Goal: Task Accomplishment & Management: Manage account settings

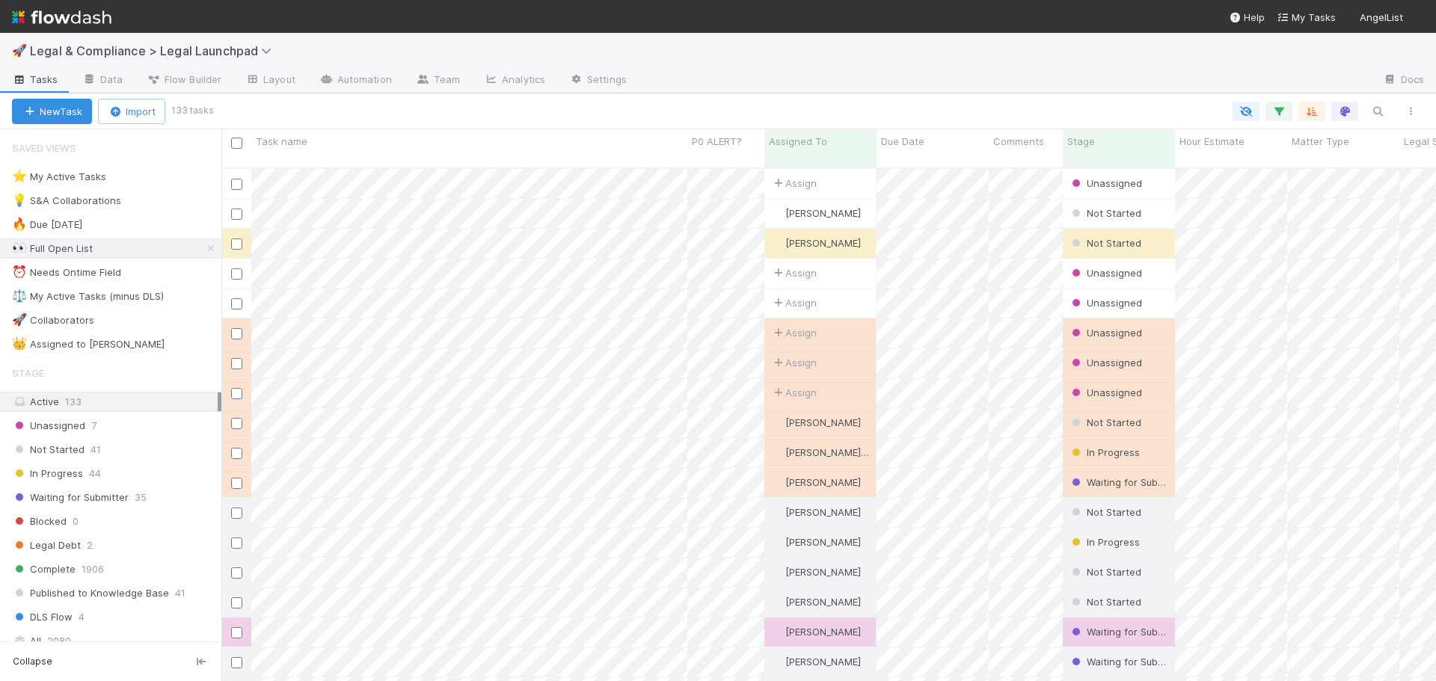
scroll to position [514, 1203]
click at [147, 298] on div "⚖️ My Active Tasks (minus DLS)" at bounding box center [88, 296] width 152 height 19
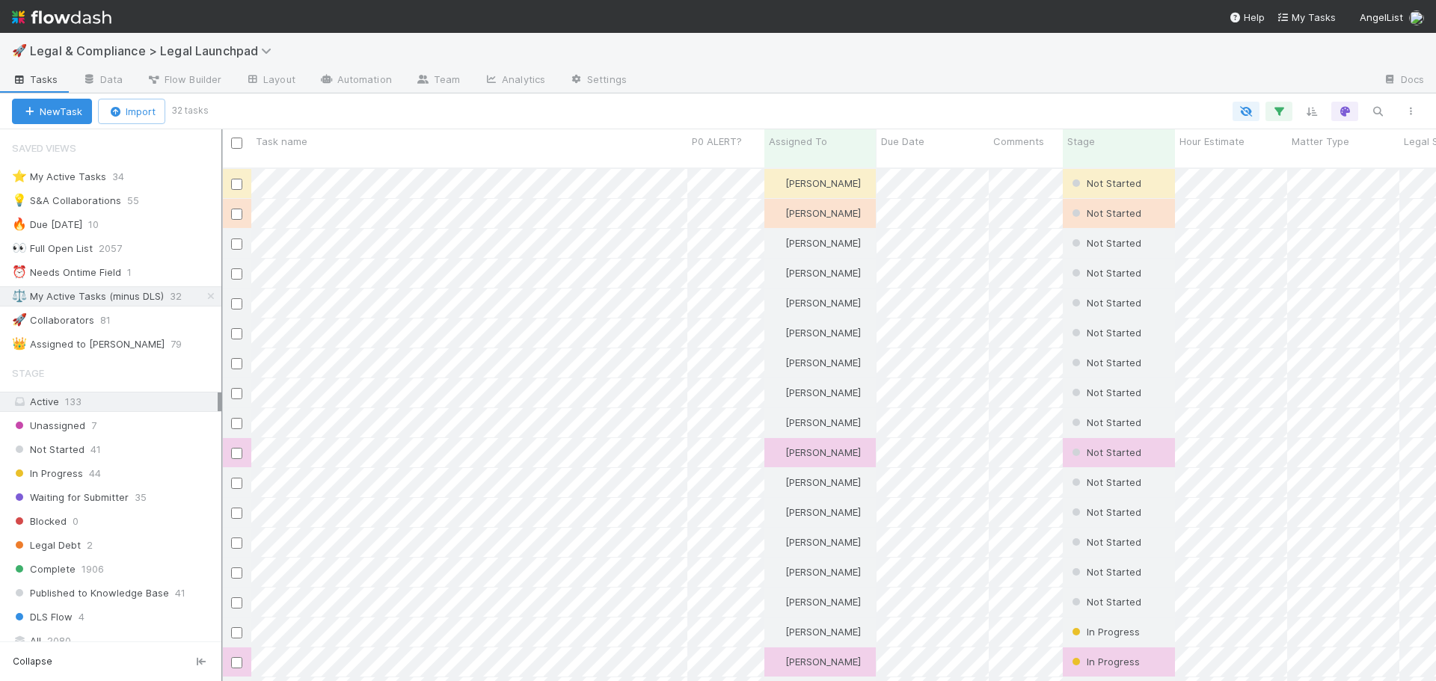
scroll to position [514, 1203]
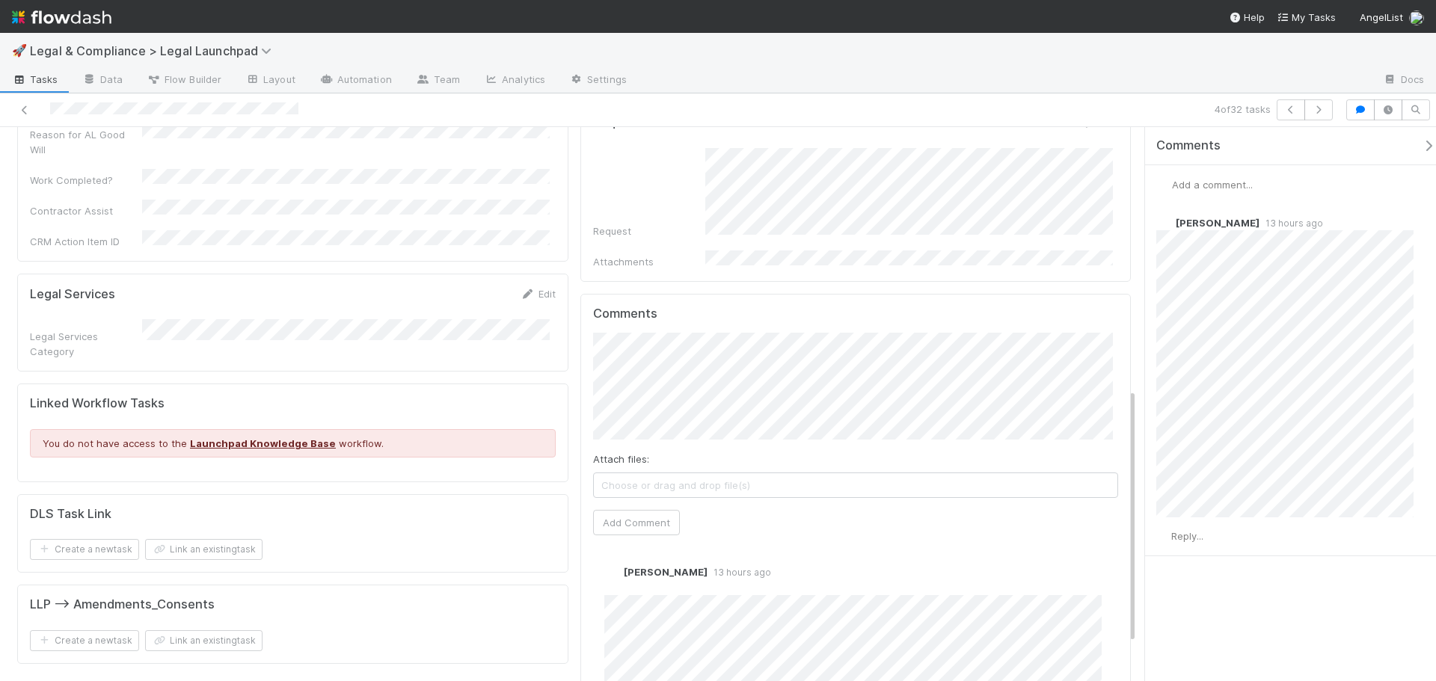
scroll to position [650, 0]
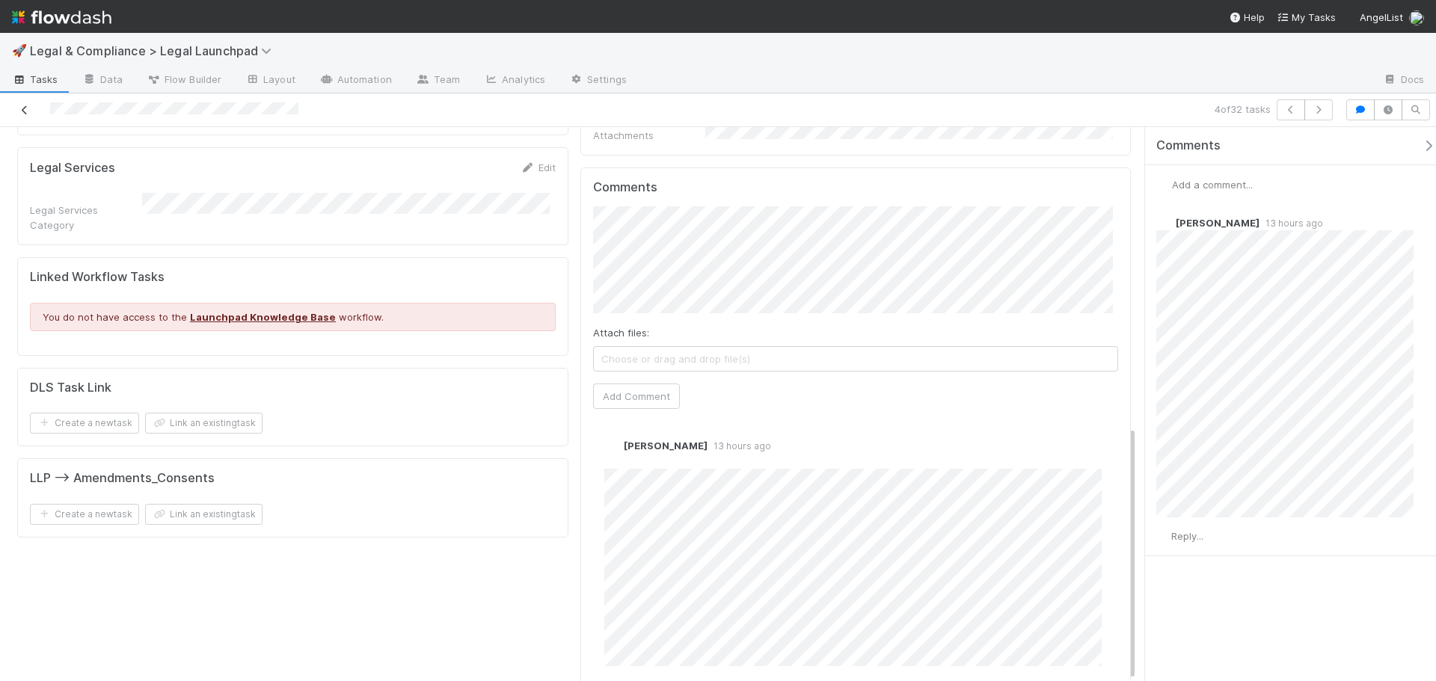
click at [28, 111] on icon at bounding box center [24, 110] width 15 height 10
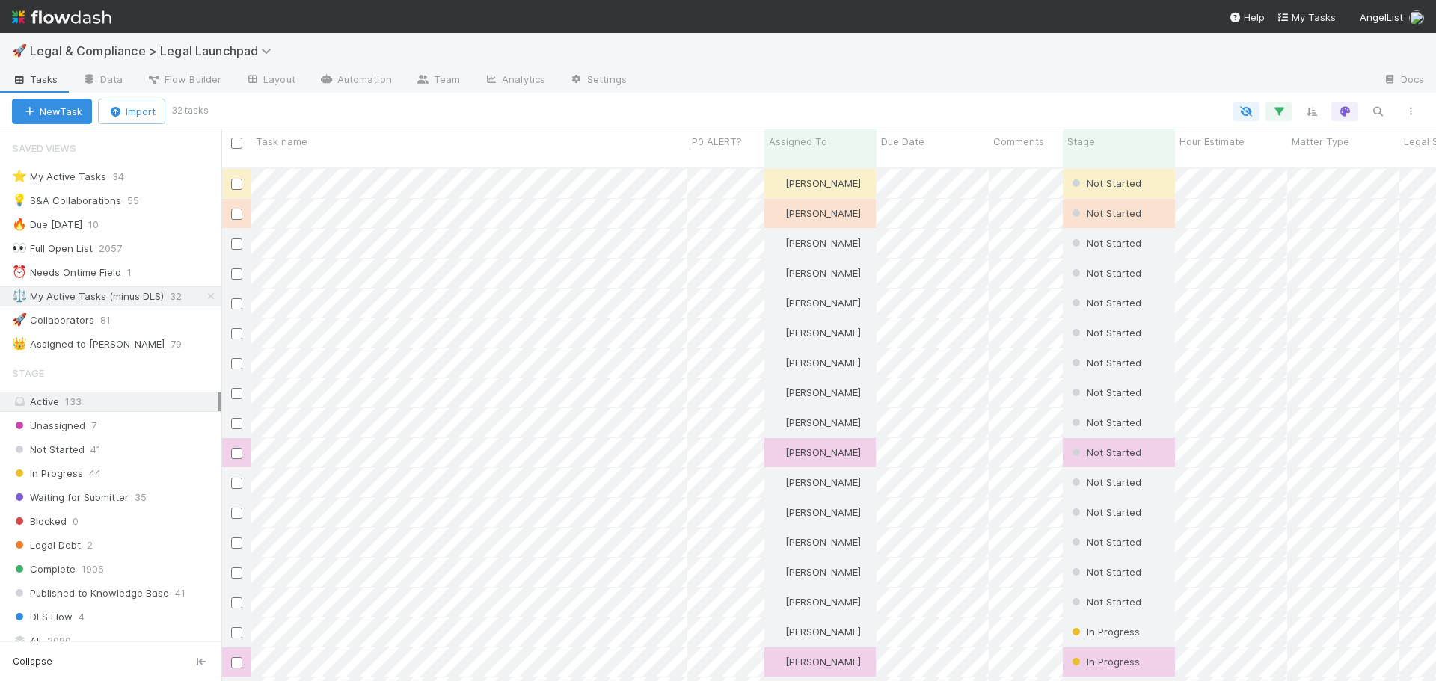
scroll to position [514, 1203]
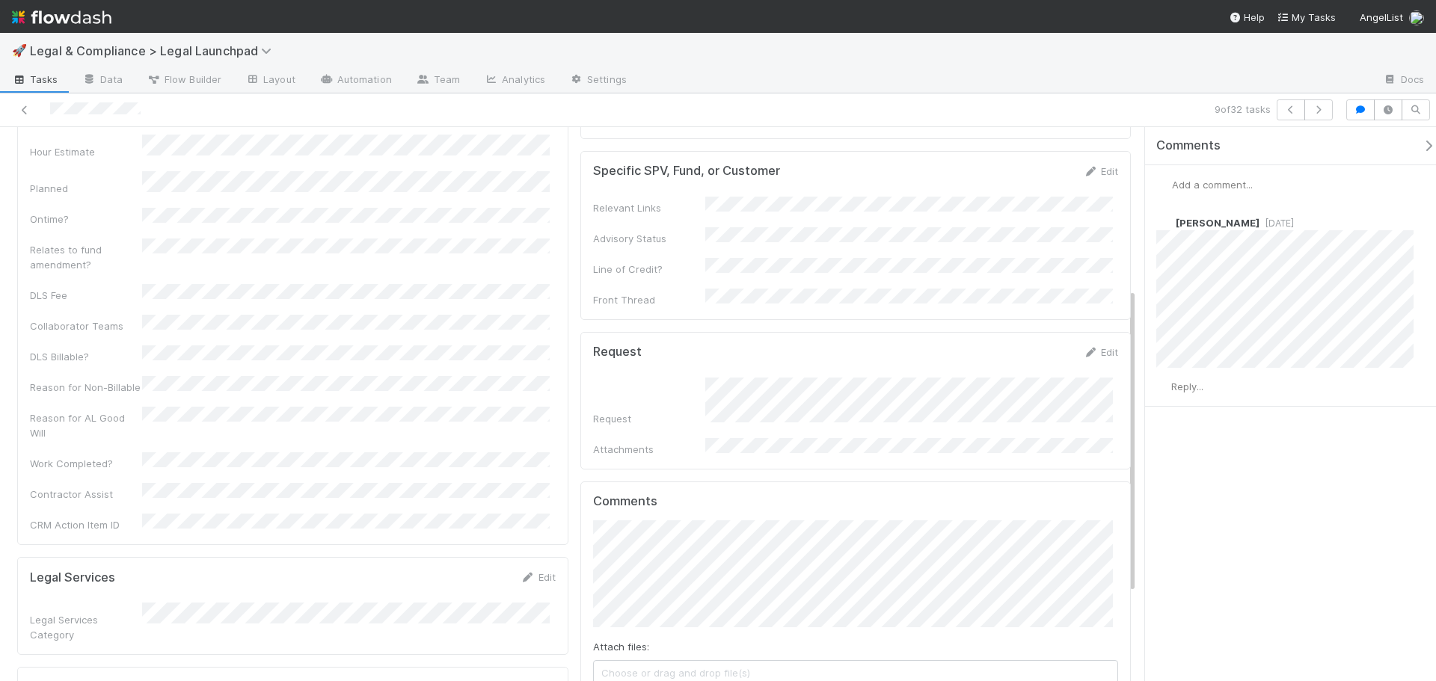
scroll to position [452, 0]
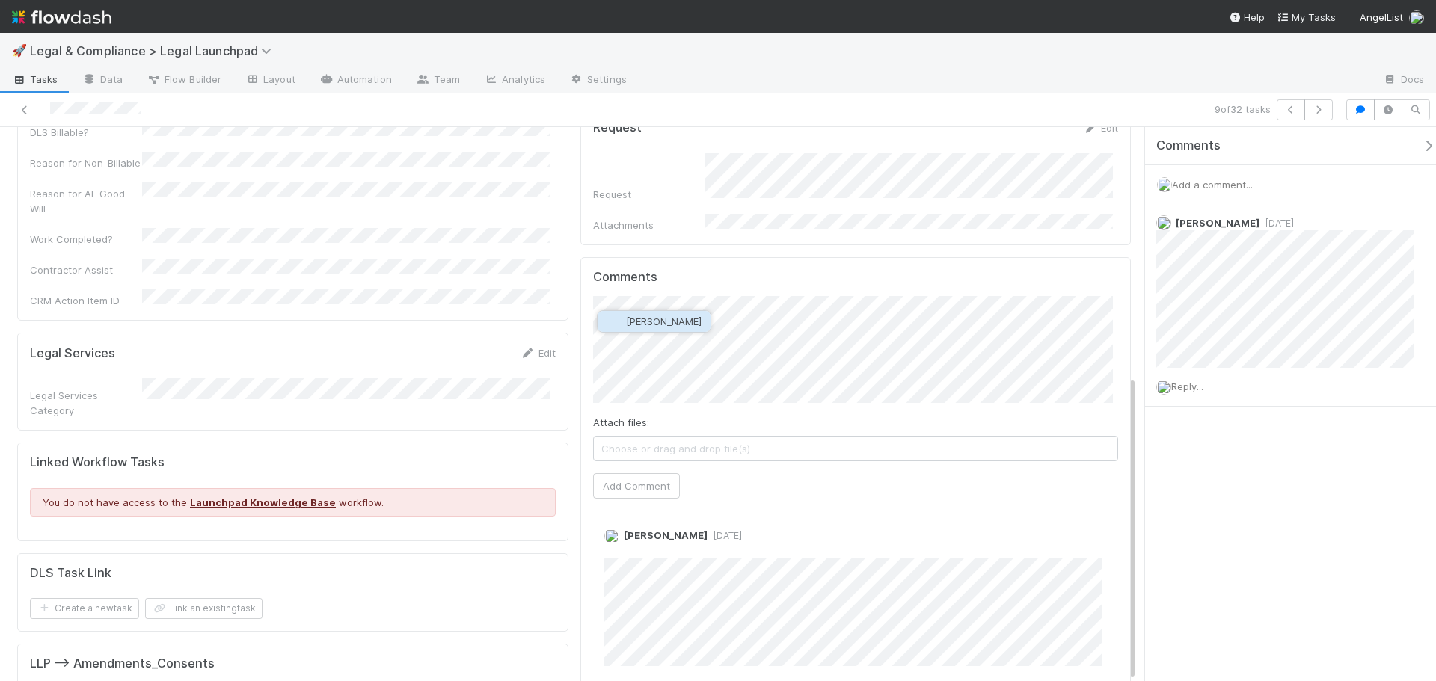
click at [698, 326] on span "Jemma Cunningham" at bounding box center [664, 322] width 76 height 12
click at [658, 473] on button "Add Comment" at bounding box center [636, 485] width 87 height 25
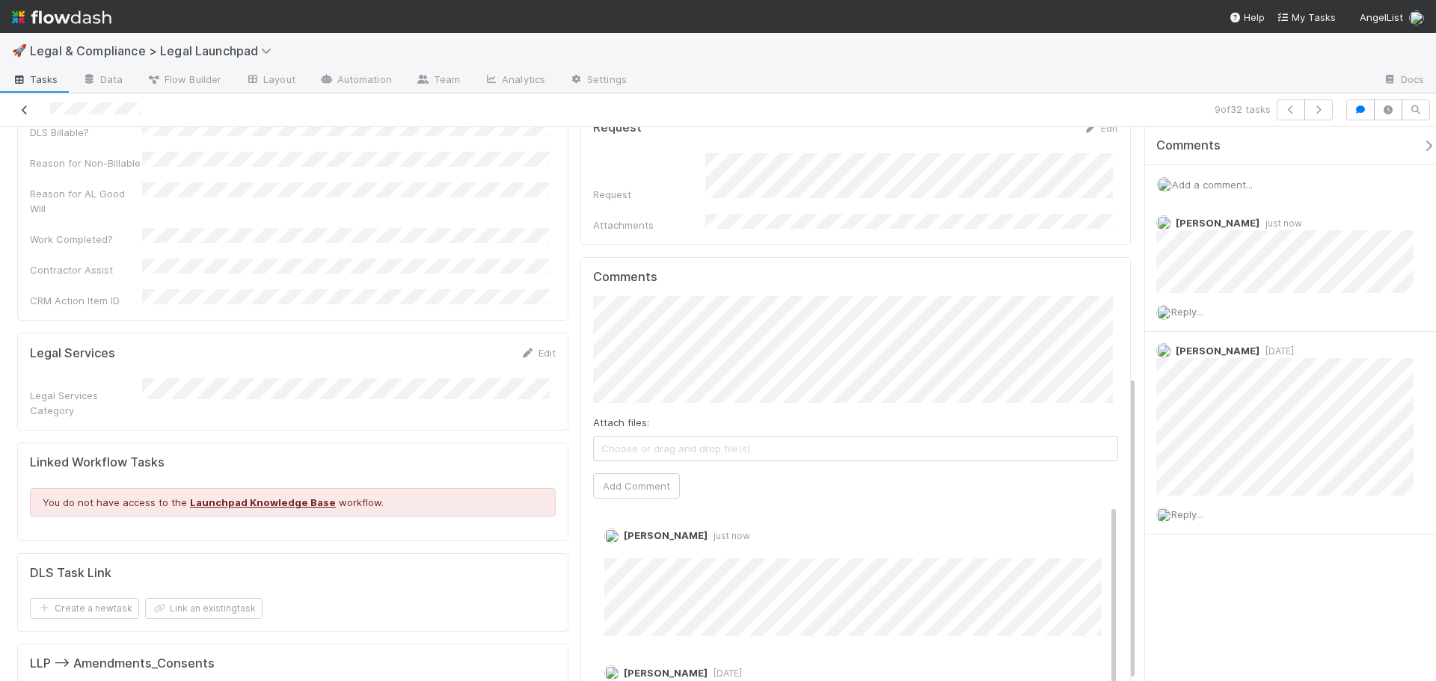
click at [22, 105] on icon at bounding box center [24, 110] width 15 height 10
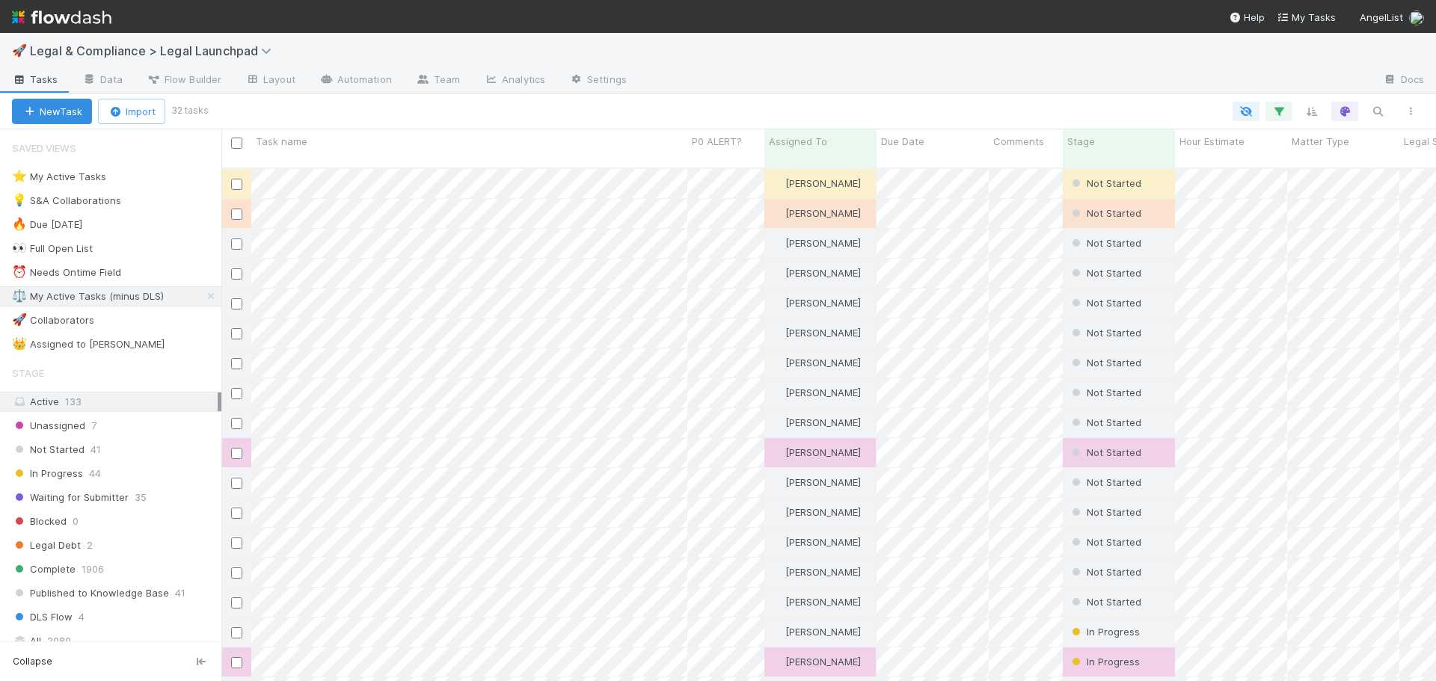
scroll to position [514, 1203]
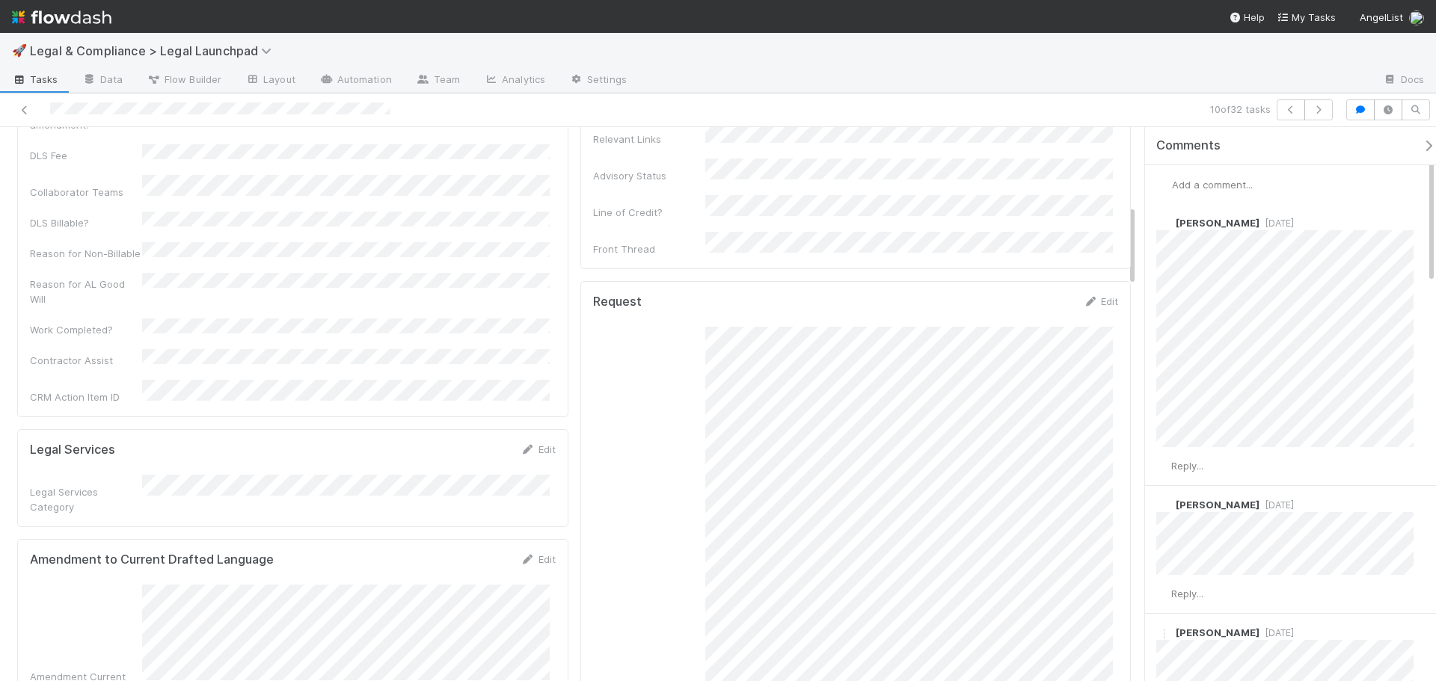
scroll to position [1047, 0]
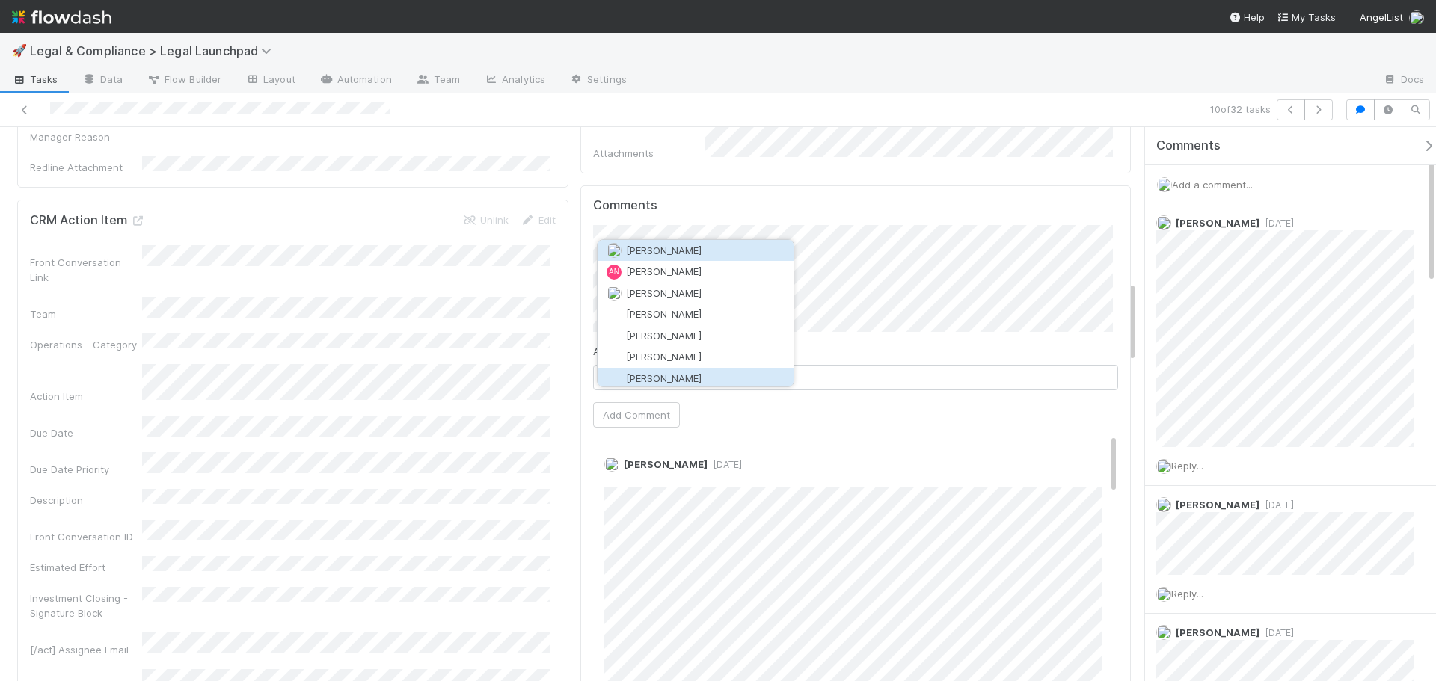
click at [705, 373] on button "Manav Mehta" at bounding box center [695, 378] width 196 height 21
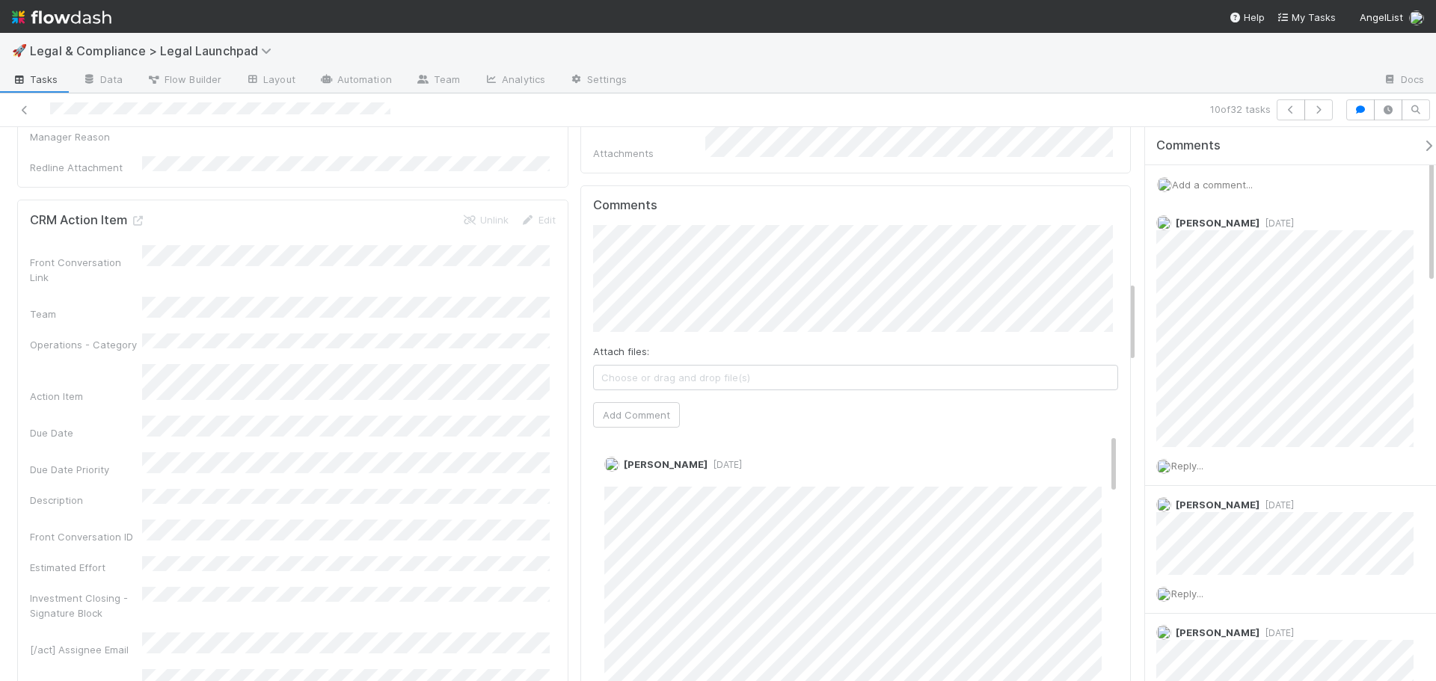
click at [903, 366] on span "Choose or drag and drop file(s)" at bounding box center [856, 378] width 524 height 24
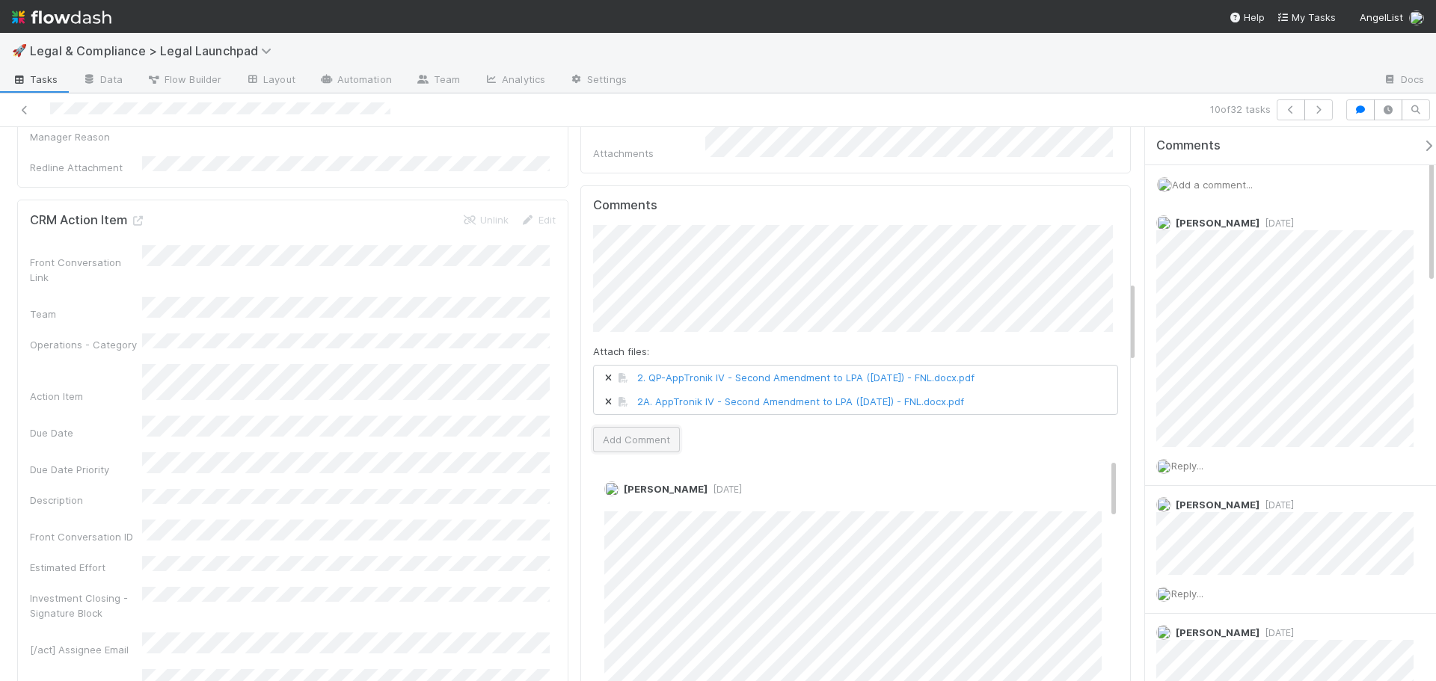
click at [629, 427] on button "Add Comment" at bounding box center [636, 439] width 87 height 25
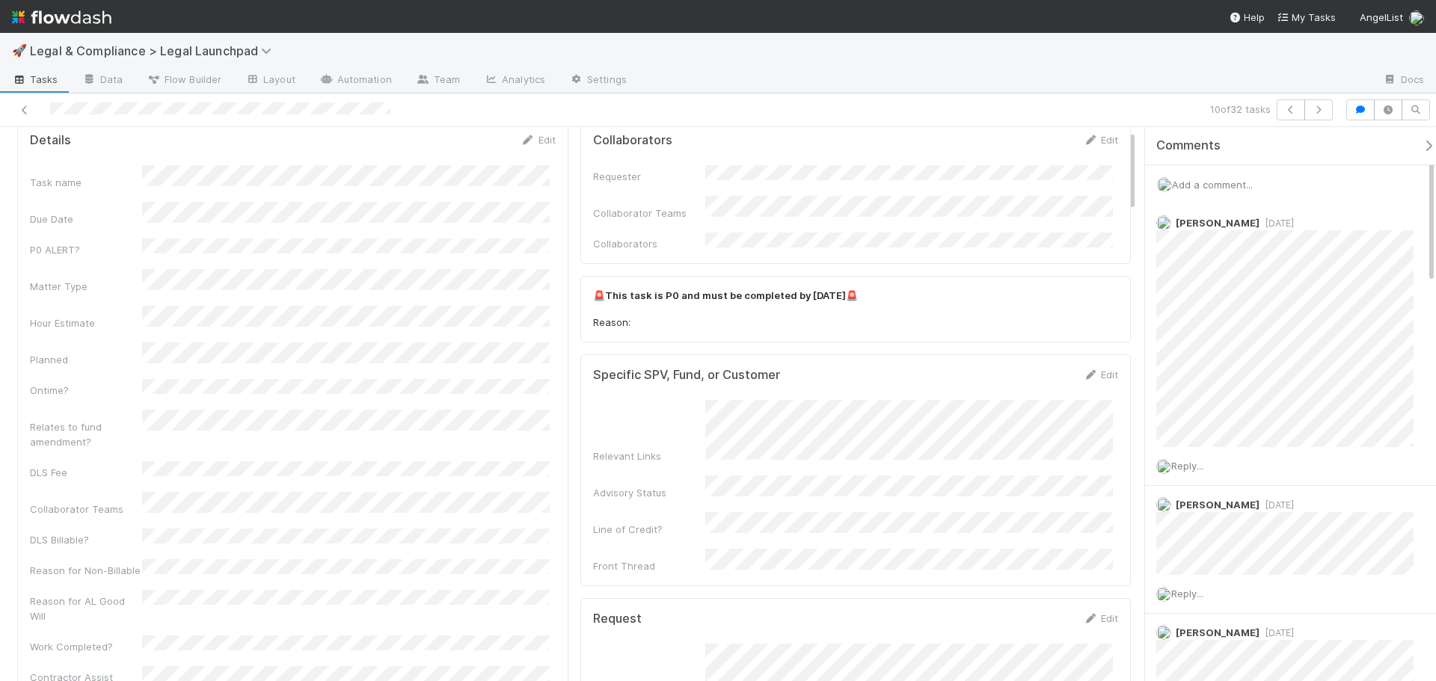
scroll to position [0, 0]
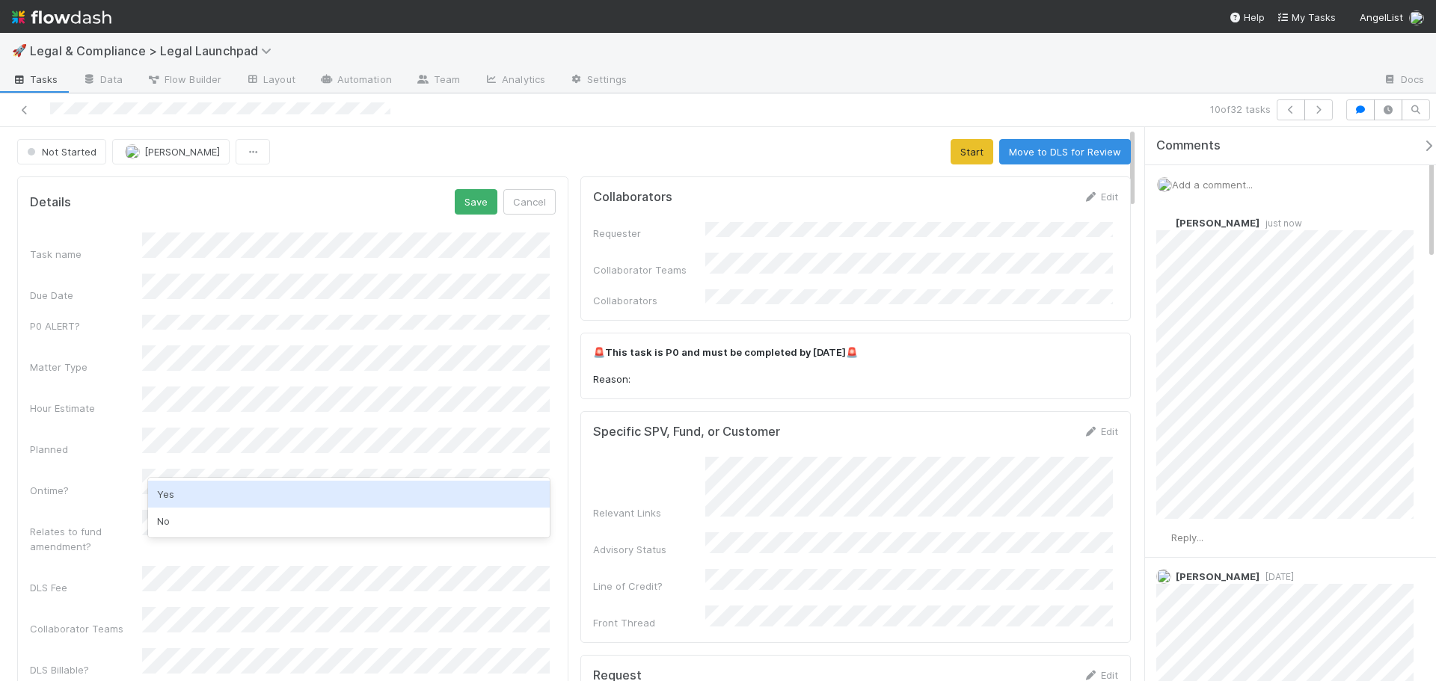
click at [213, 486] on div "Yes" at bounding box center [349, 494] width 402 height 27
click at [56, 435] on div "Task name Due Date P0 ALERT? Matter Type Hour Estimate Planned Ontime? Relates …" at bounding box center [293, 560] width 526 height 655
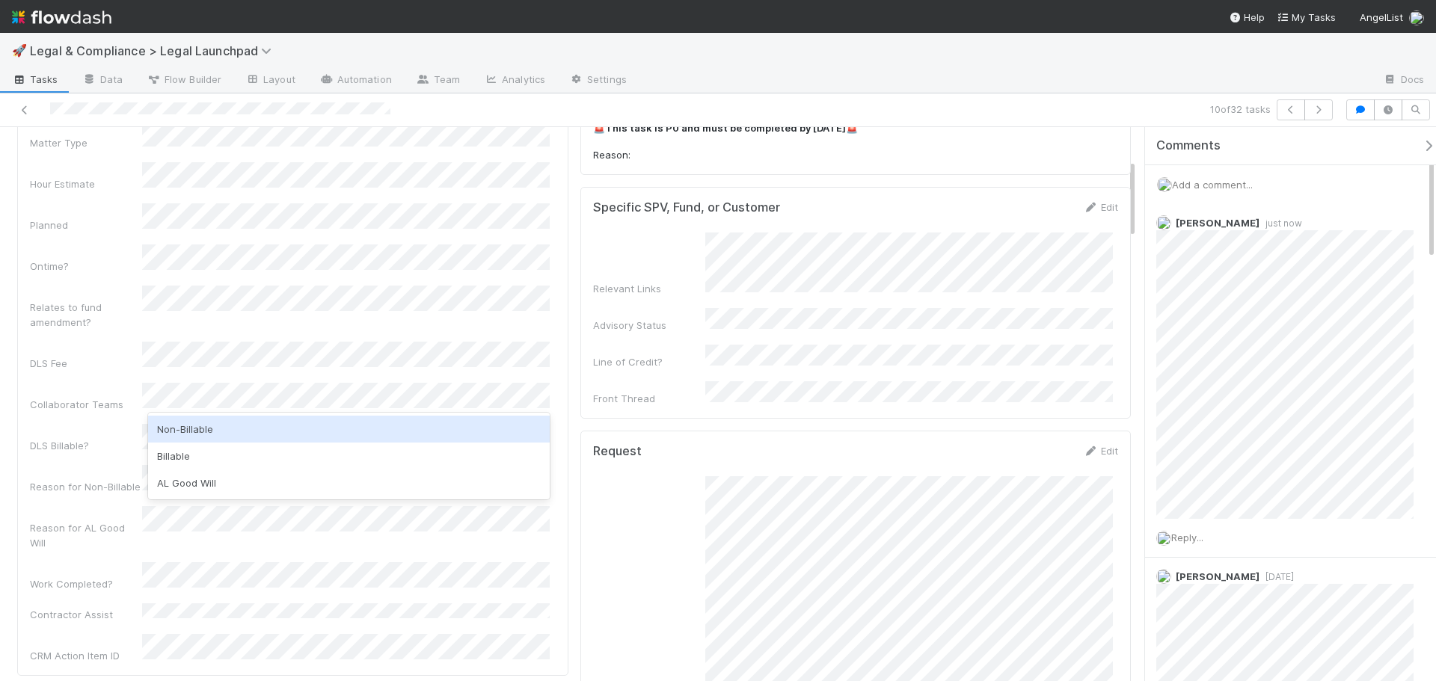
click at [218, 427] on div "Non-Billable" at bounding box center [349, 429] width 402 height 27
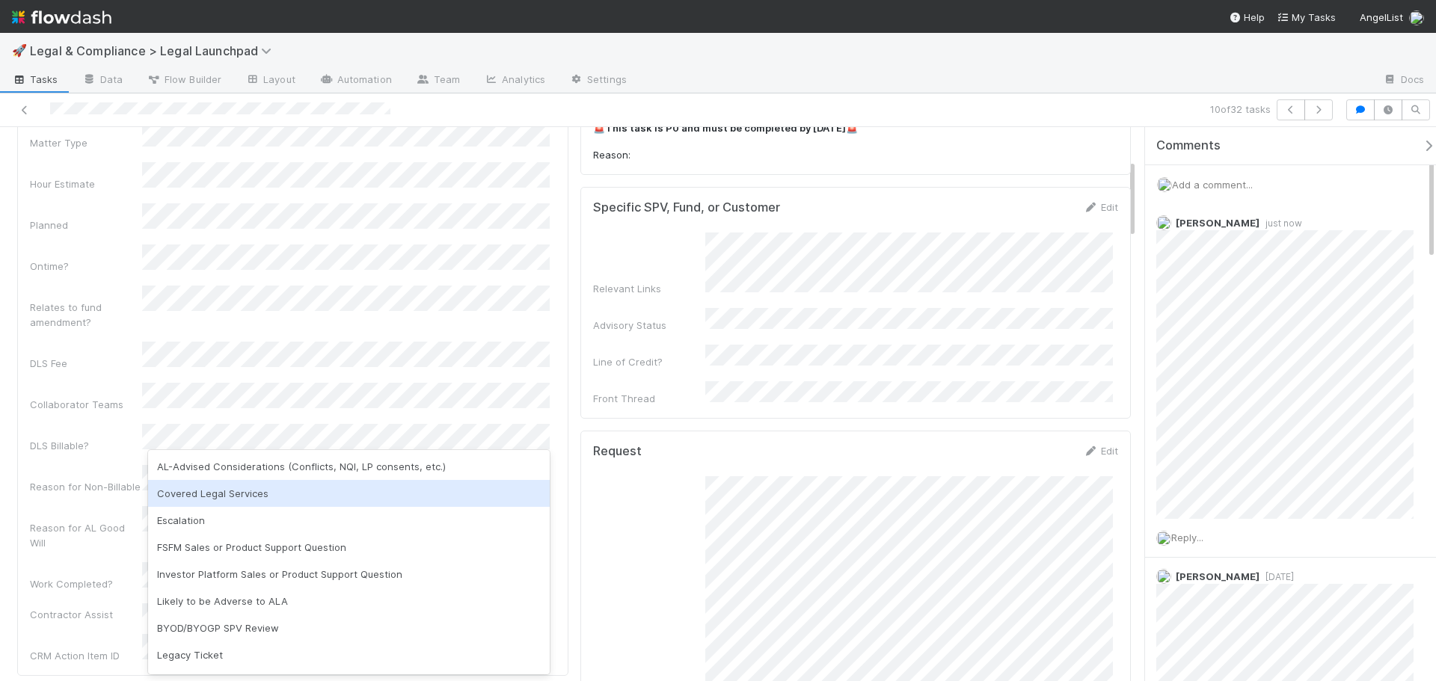
click at [240, 492] on div "Covered Legal Services" at bounding box center [349, 493] width 402 height 27
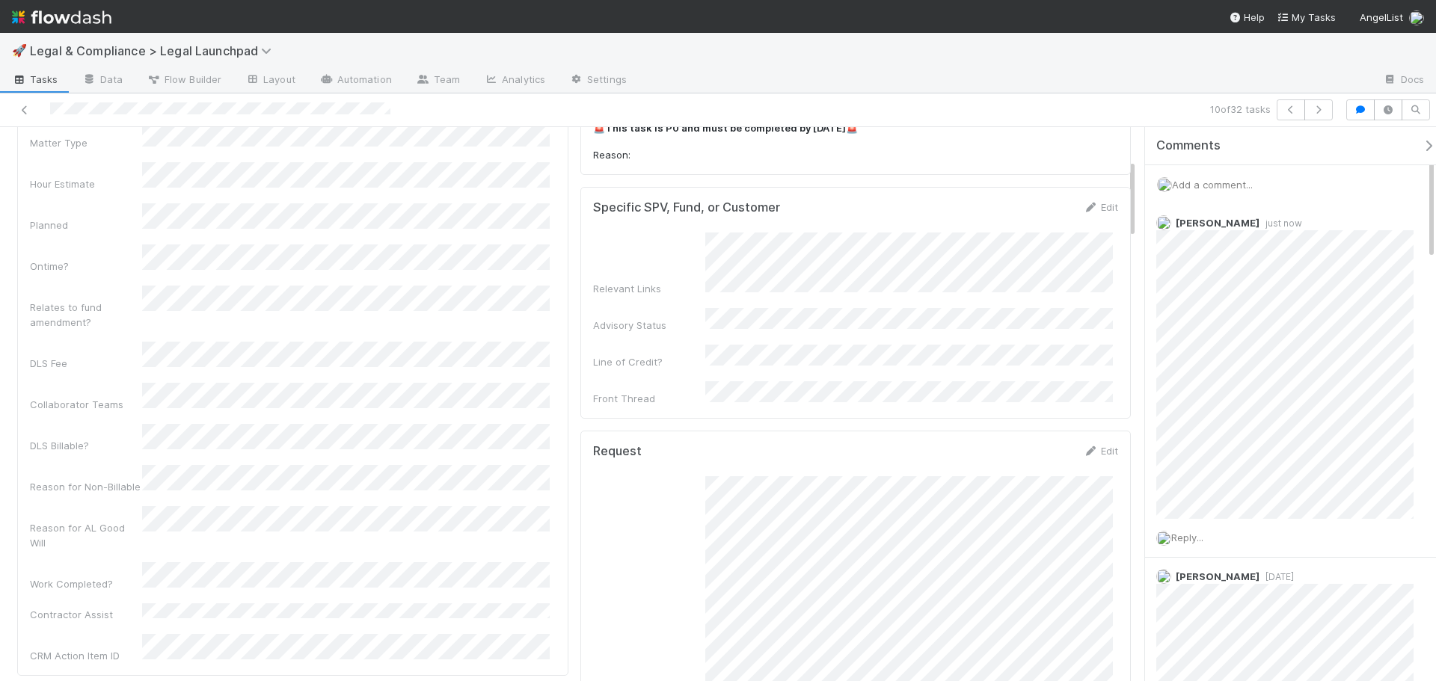
click at [96, 479] on div "Reason for Non-Billable" at bounding box center [86, 486] width 112 height 15
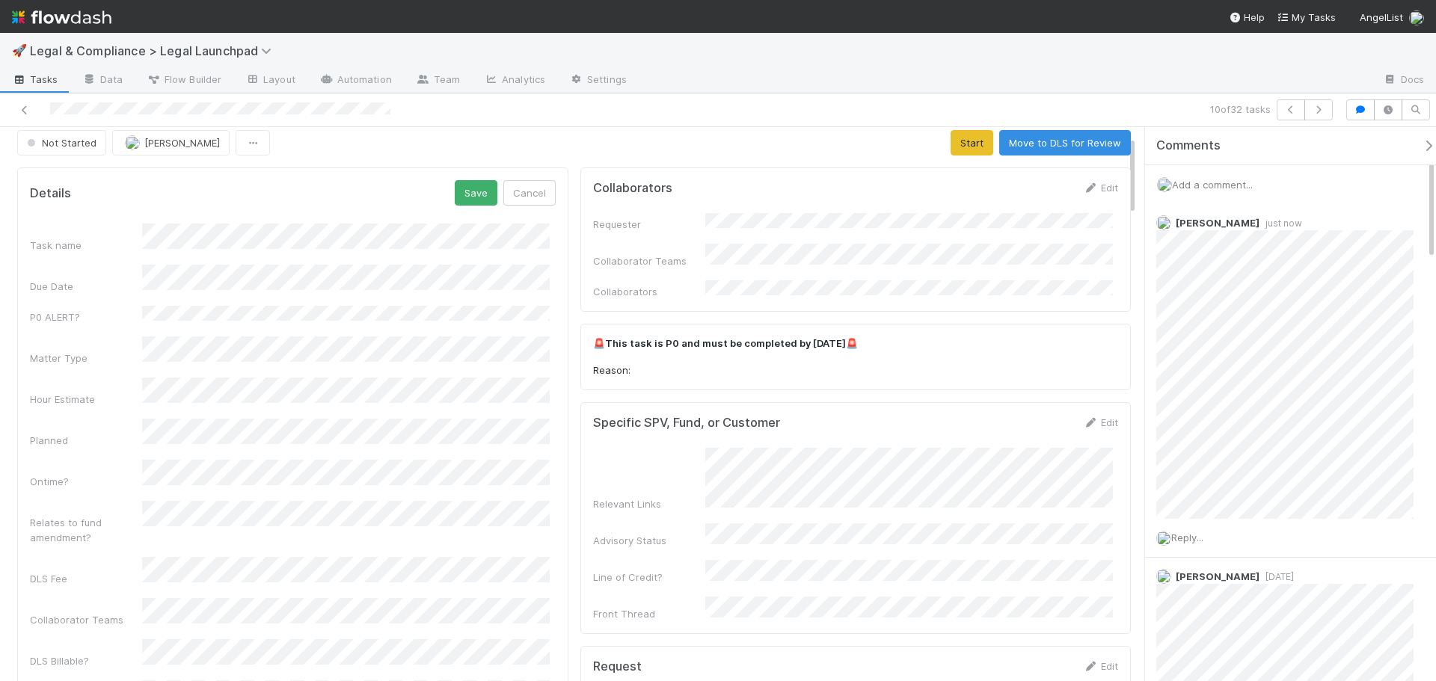
scroll to position [0, 0]
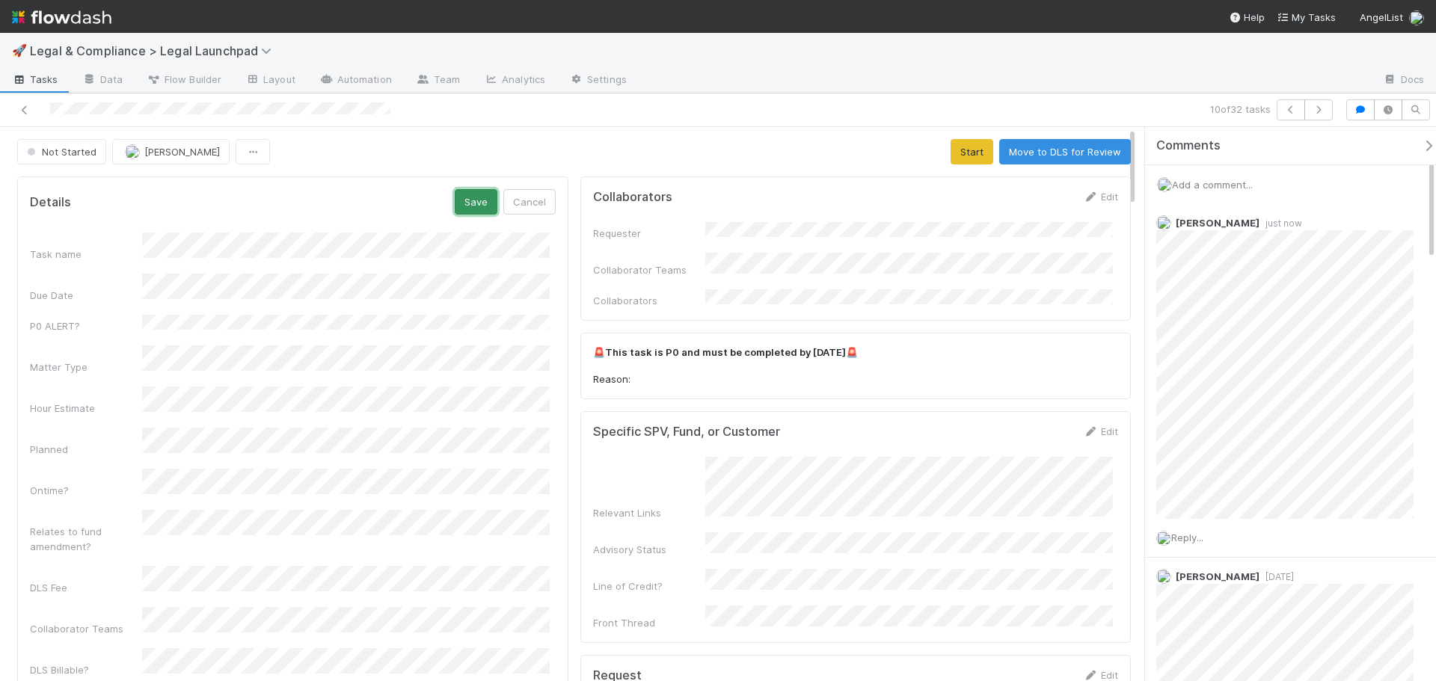
click at [474, 209] on button "Save" at bounding box center [476, 201] width 43 height 25
click at [965, 150] on button "Start" at bounding box center [971, 151] width 43 height 25
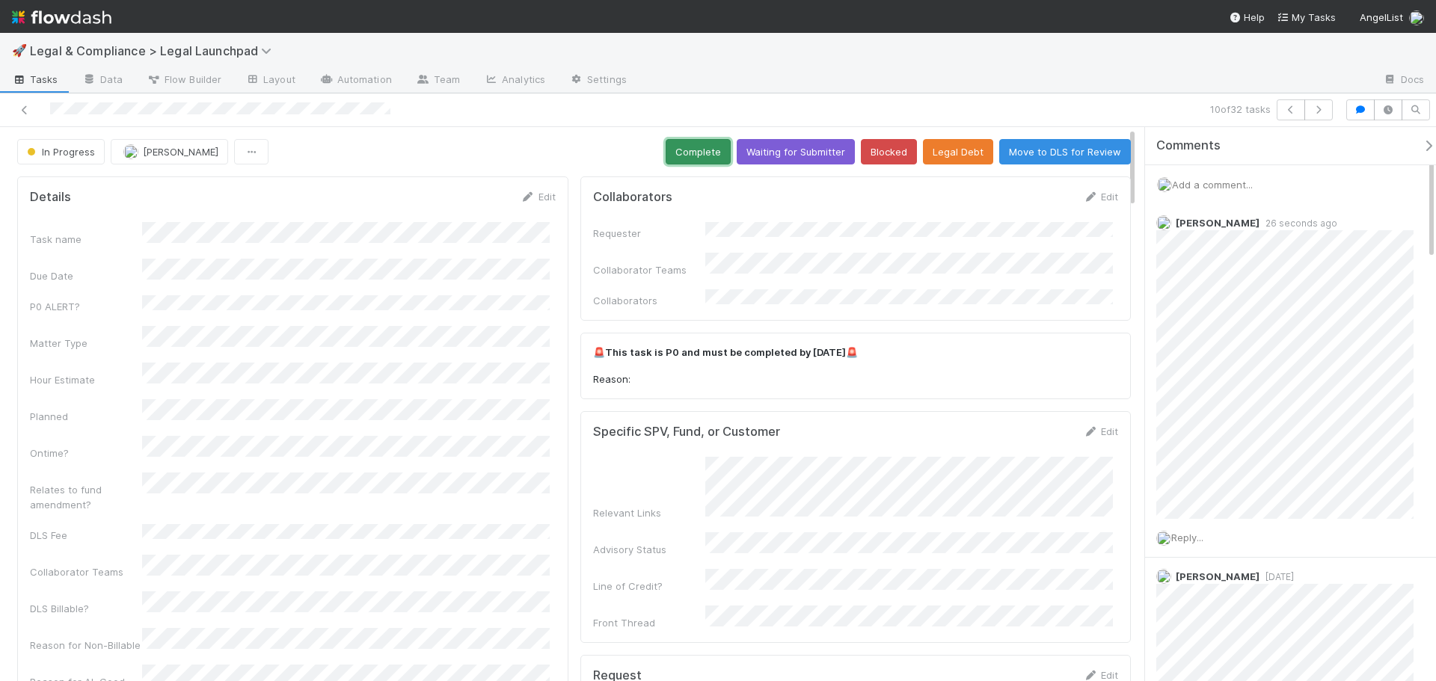
click at [710, 149] on button "Complete" at bounding box center [698, 151] width 65 height 25
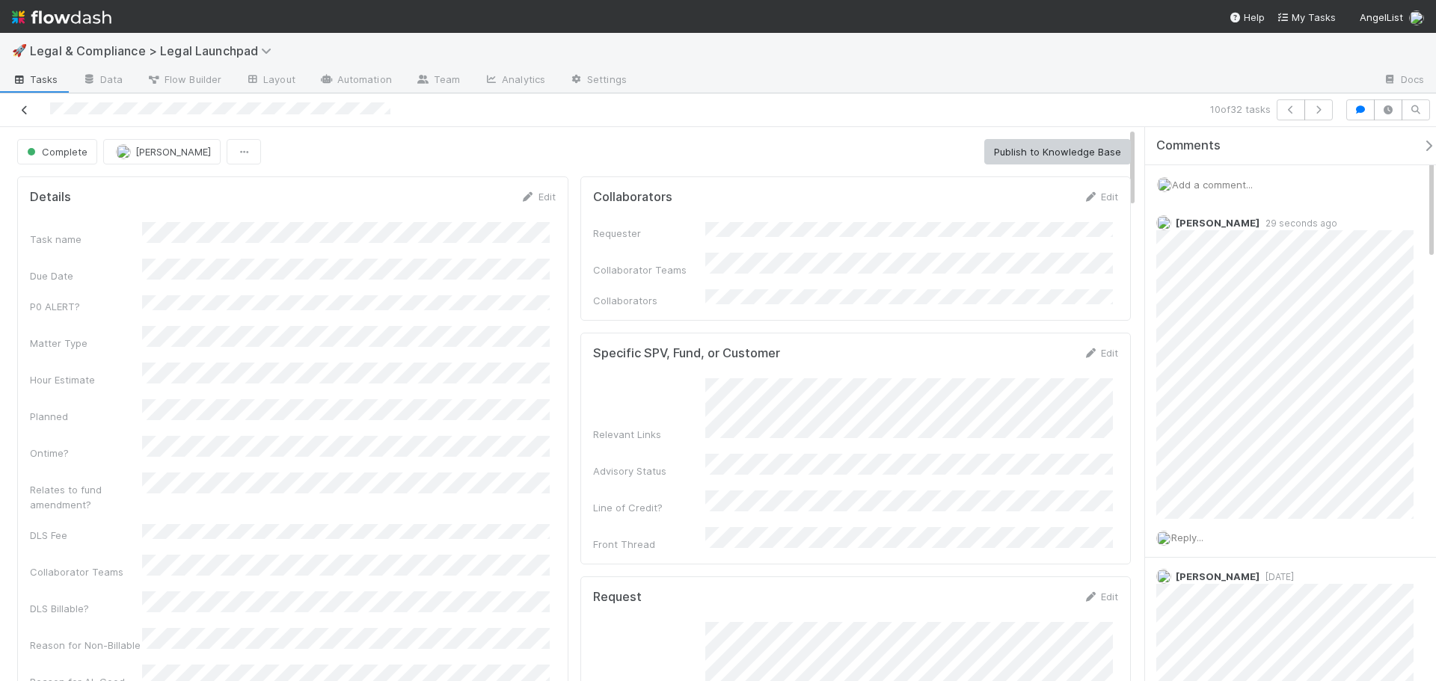
click at [23, 108] on icon at bounding box center [24, 110] width 15 height 10
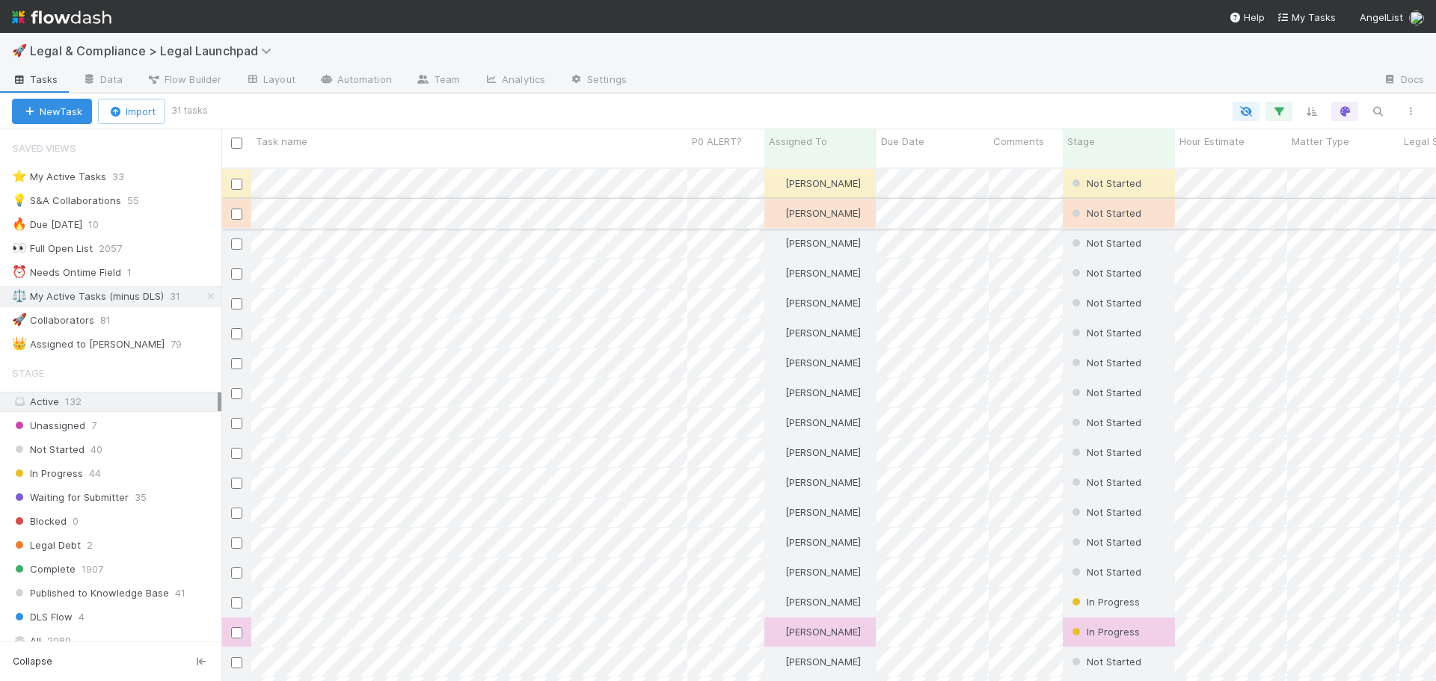
scroll to position [514, 1203]
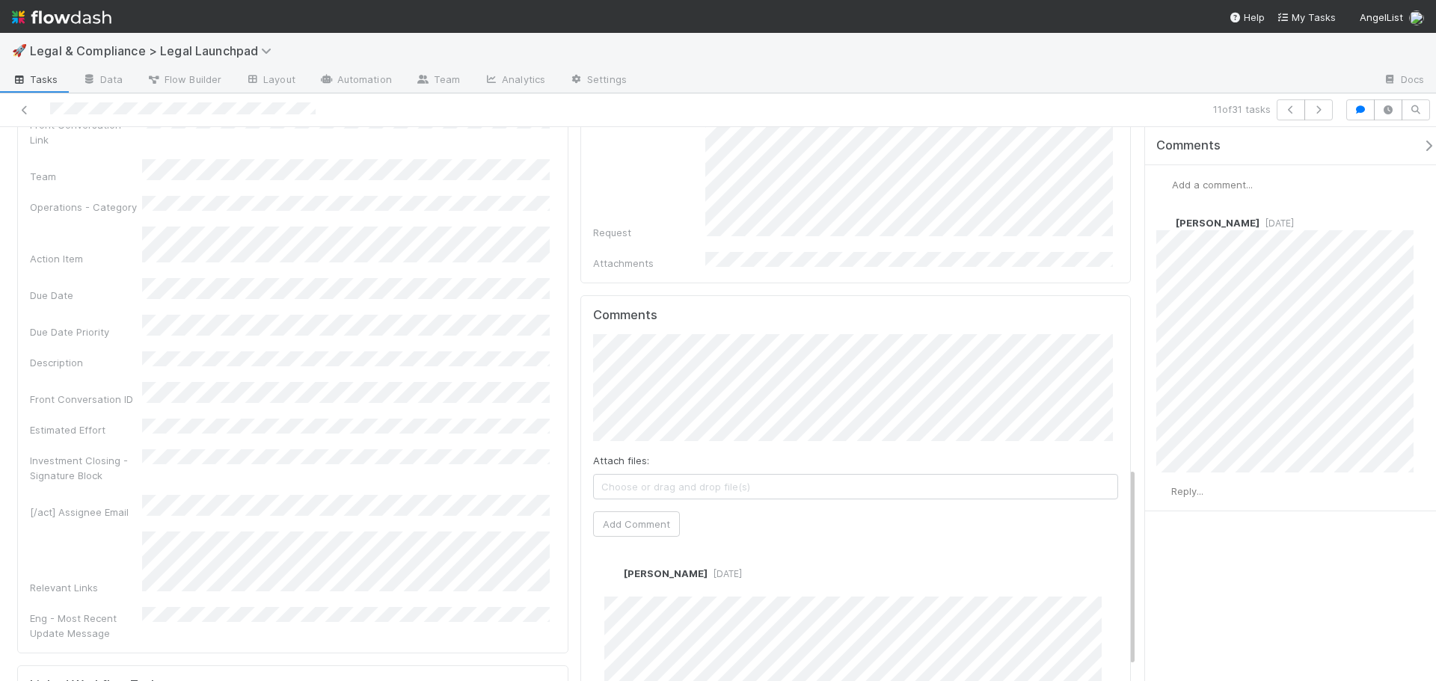
scroll to position [834, 0]
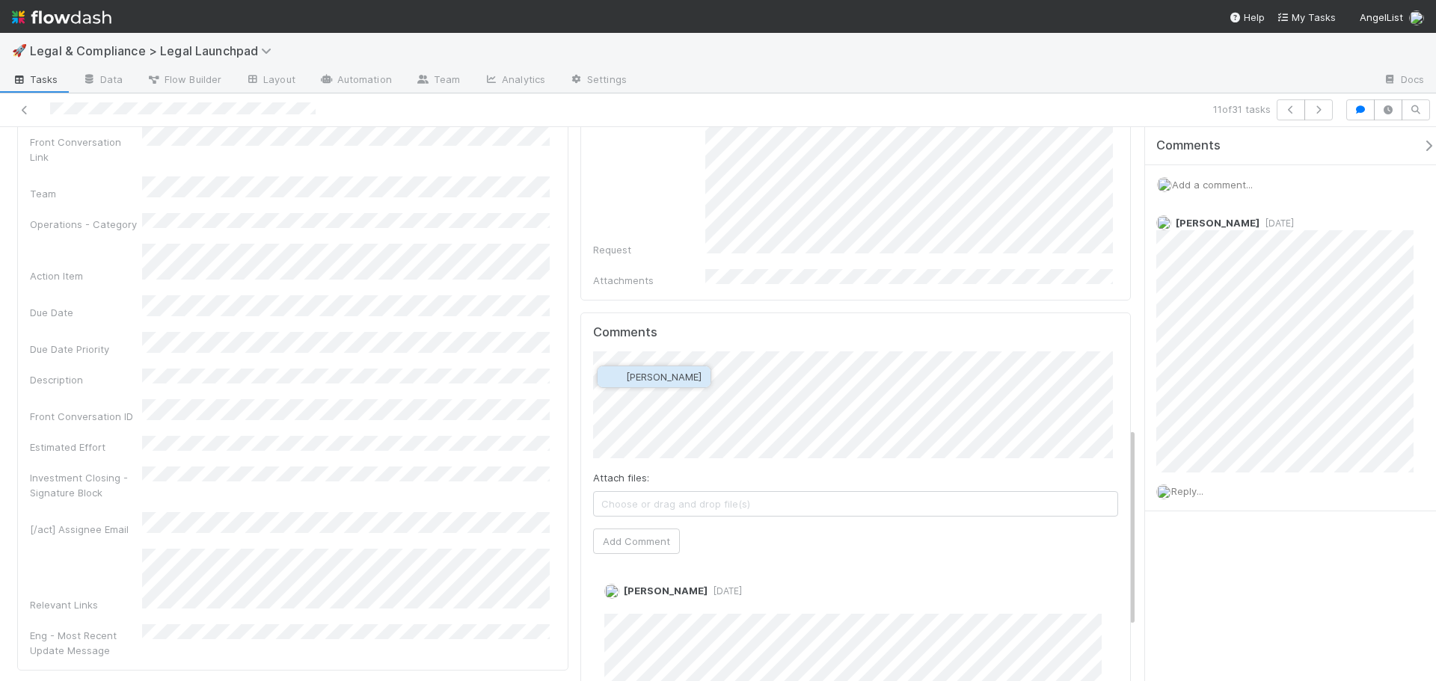
click at [654, 381] on span "Archit Dhar" at bounding box center [664, 377] width 76 height 12
click at [624, 529] on button "Add Comment" at bounding box center [636, 541] width 87 height 25
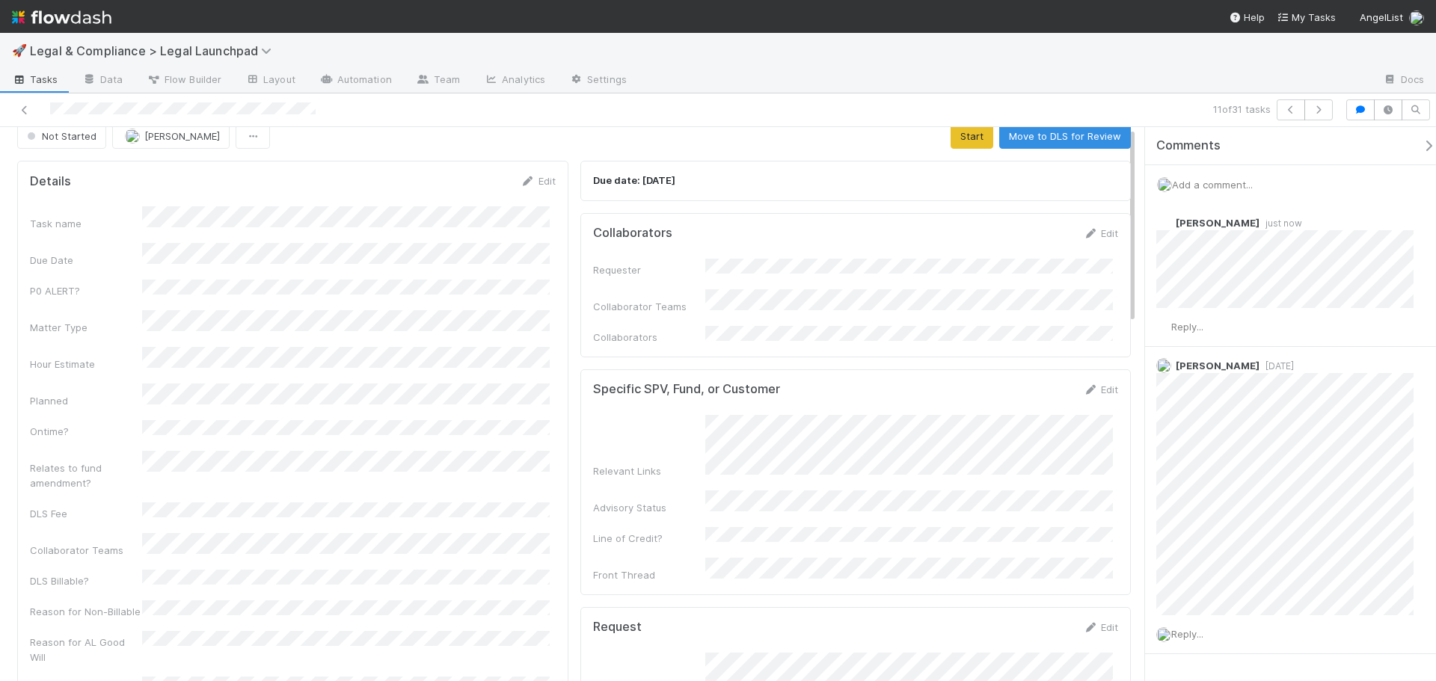
scroll to position [0, 0]
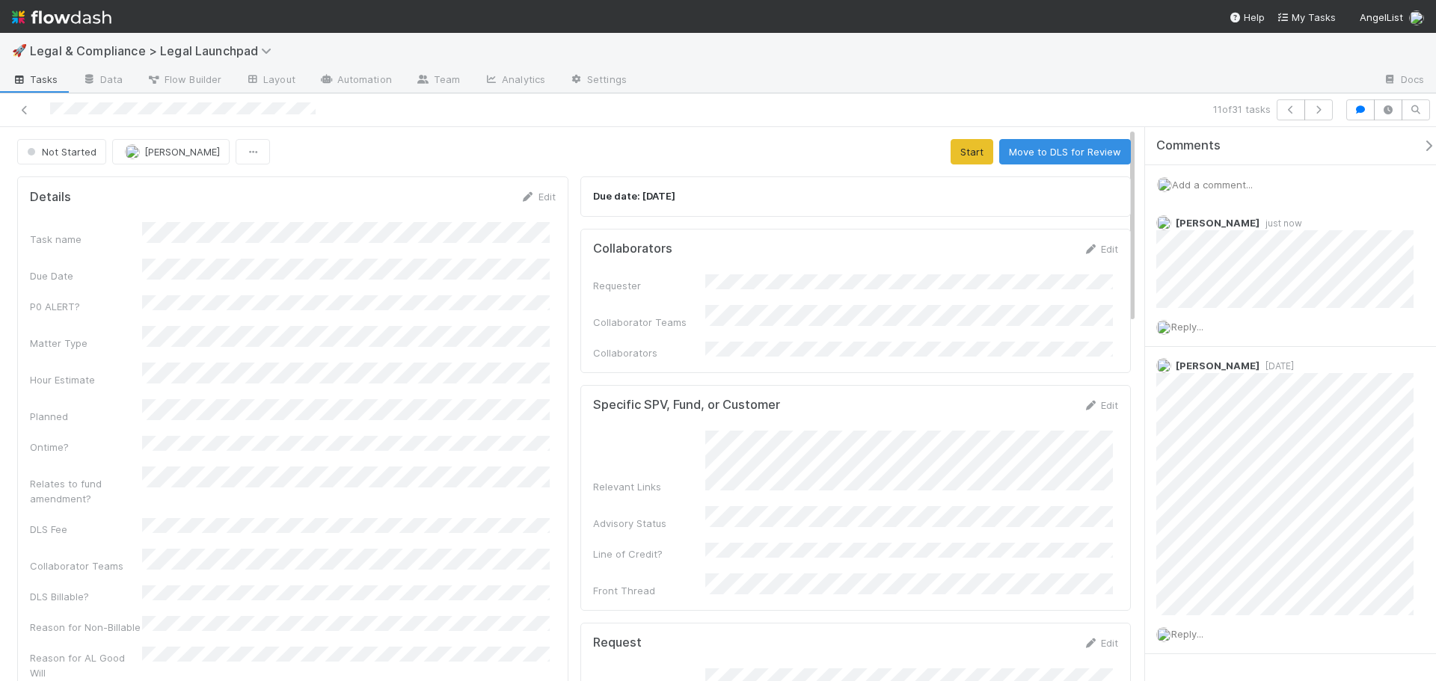
click at [39, 107] on div at bounding box center [340, 109] width 669 height 21
click at [28, 107] on icon at bounding box center [24, 110] width 15 height 10
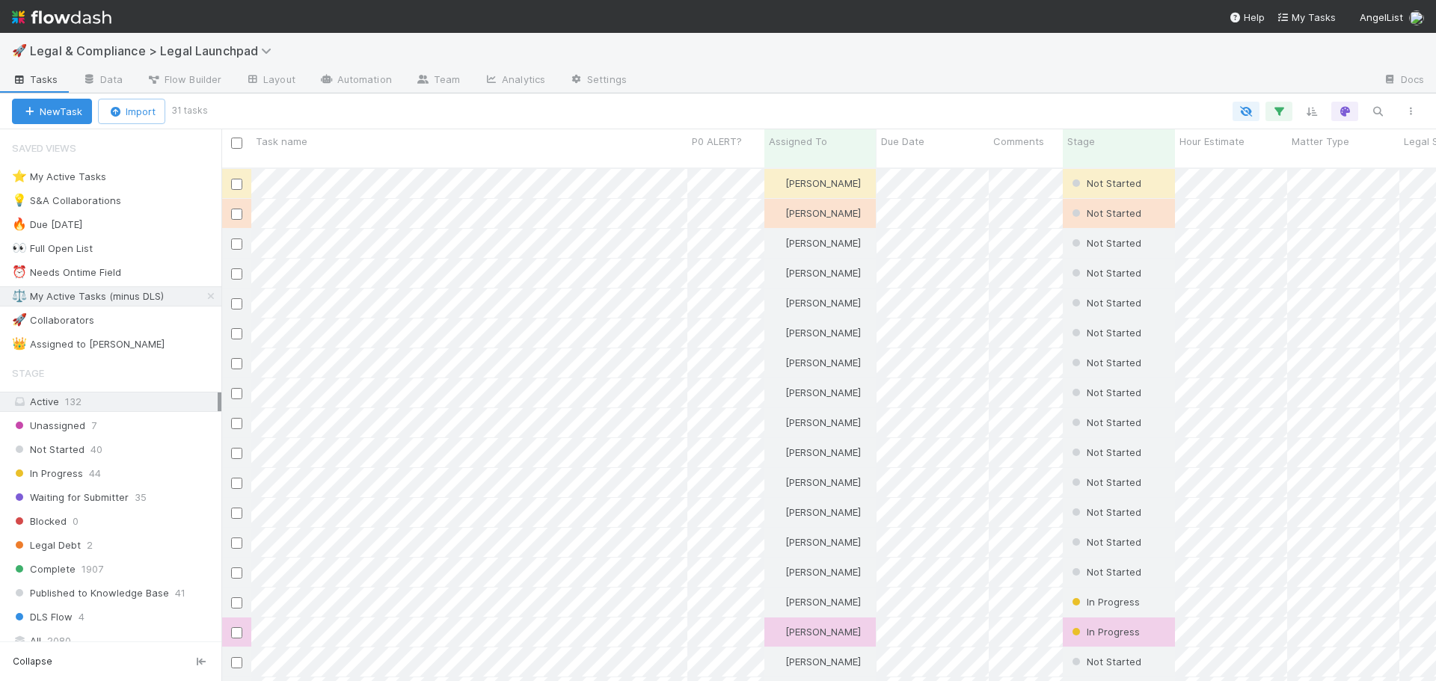
scroll to position [514, 1203]
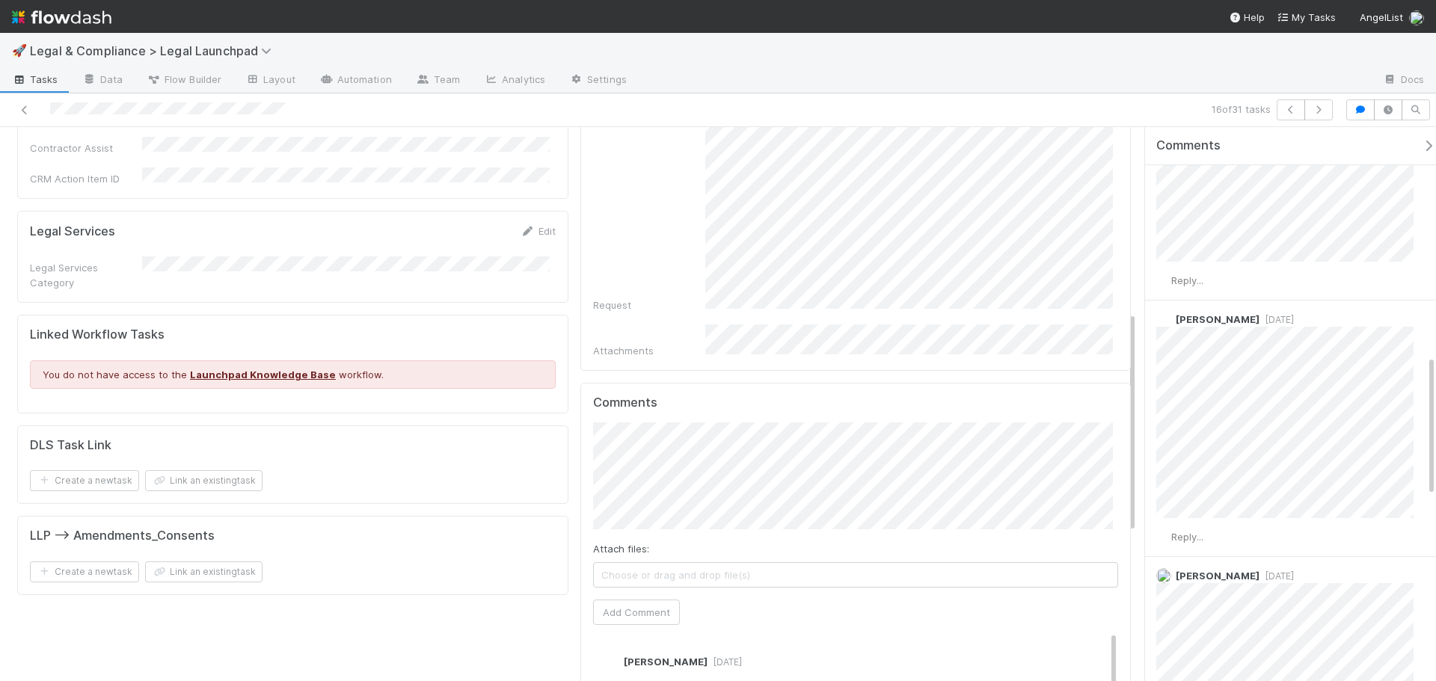
scroll to position [458, 0]
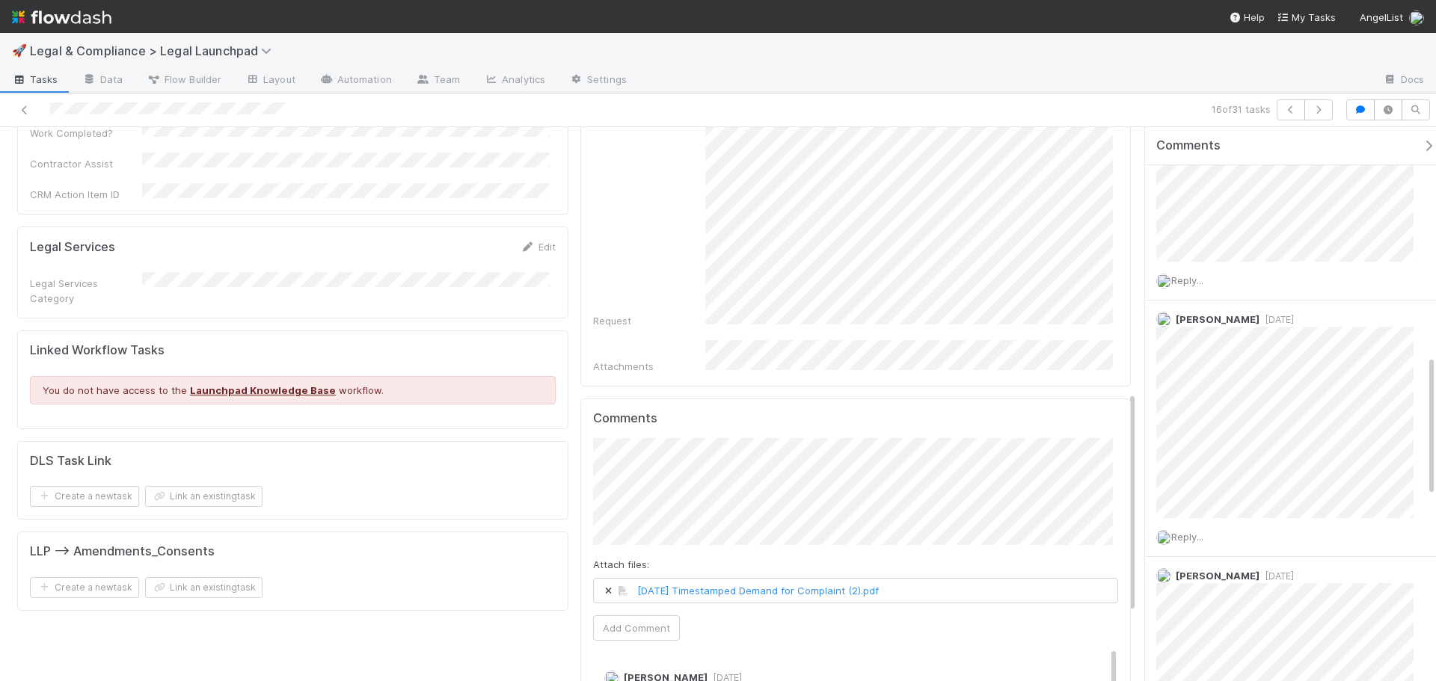
scroll to position [683, 0]
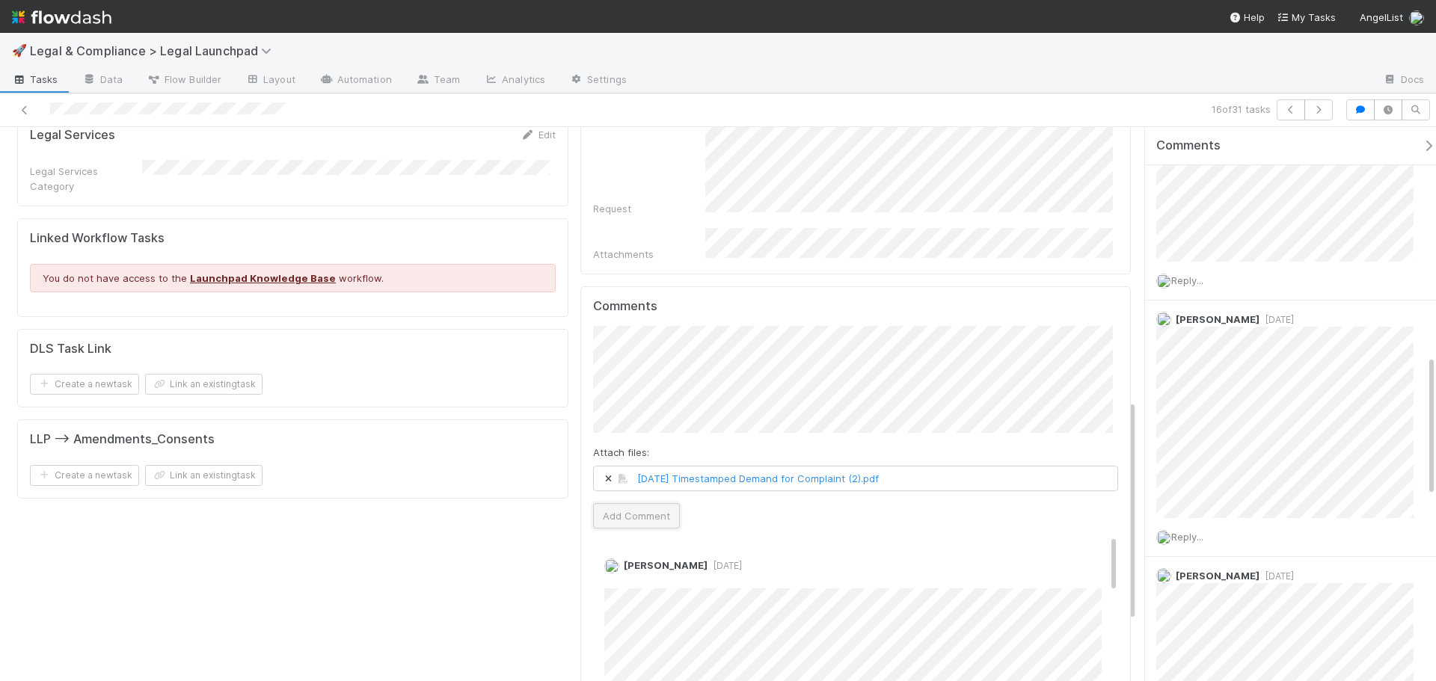
click at [624, 503] on button "Add Comment" at bounding box center [636, 515] width 87 height 25
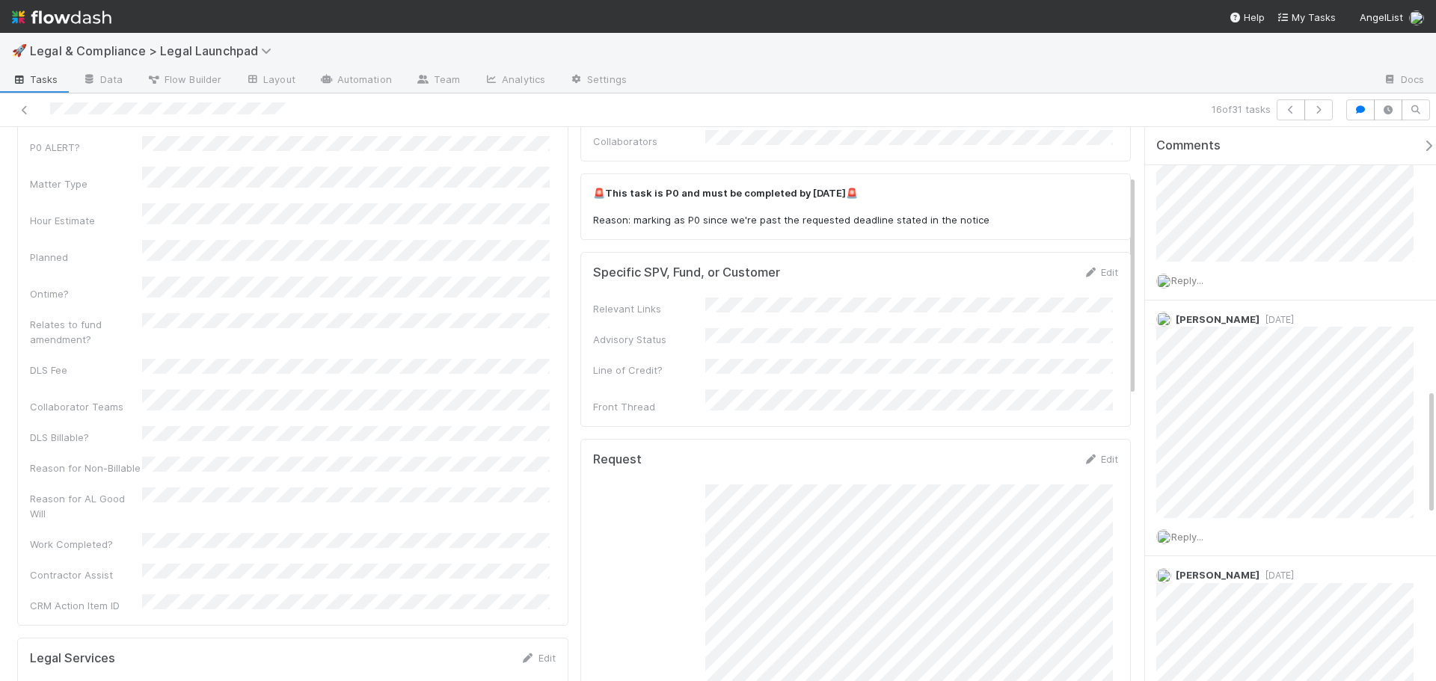
scroll to position [0, 0]
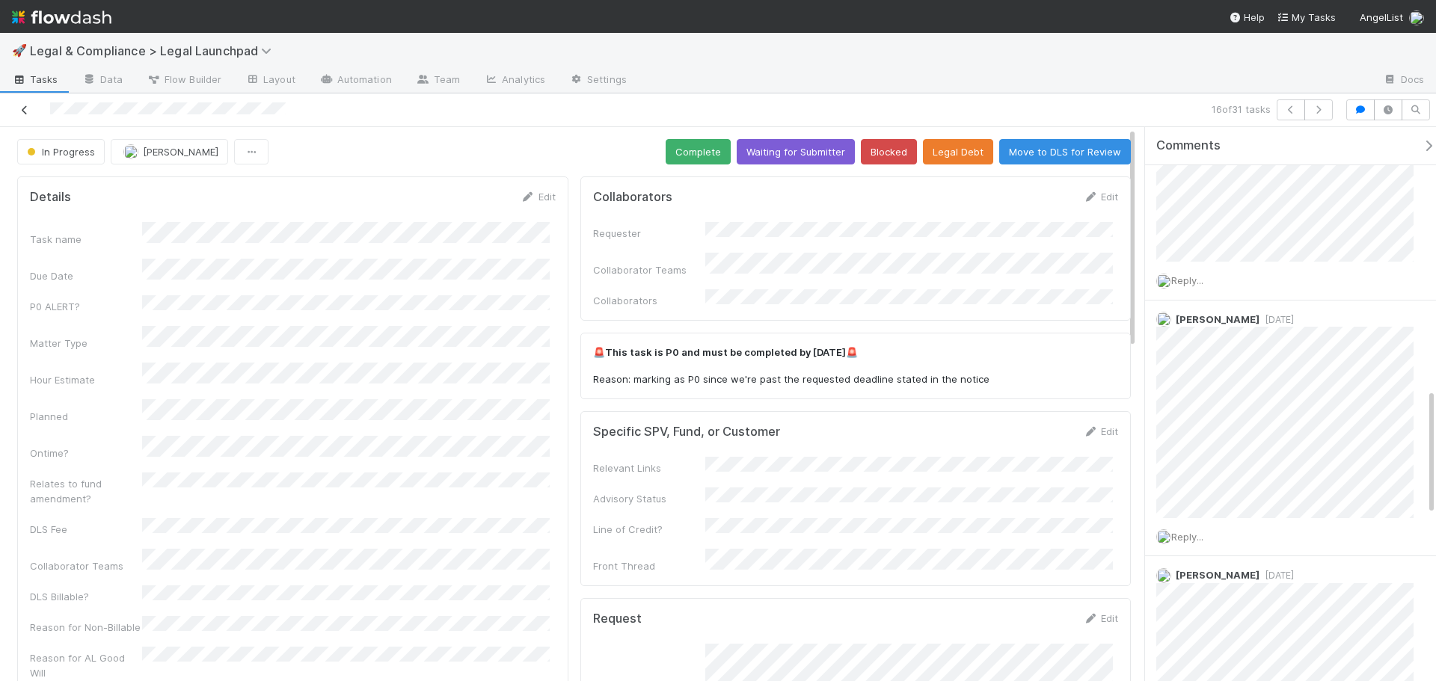
click at [30, 114] on icon at bounding box center [24, 110] width 15 height 10
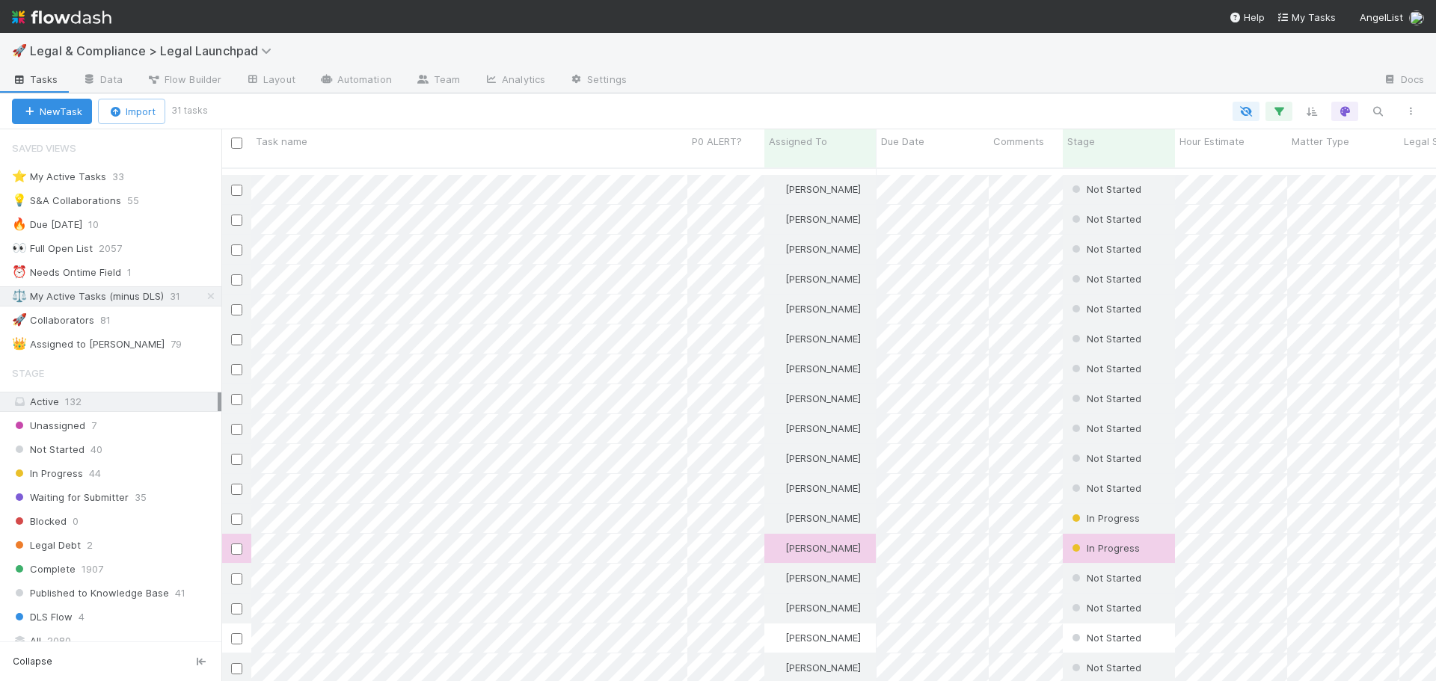
scroll to position [150, 0]
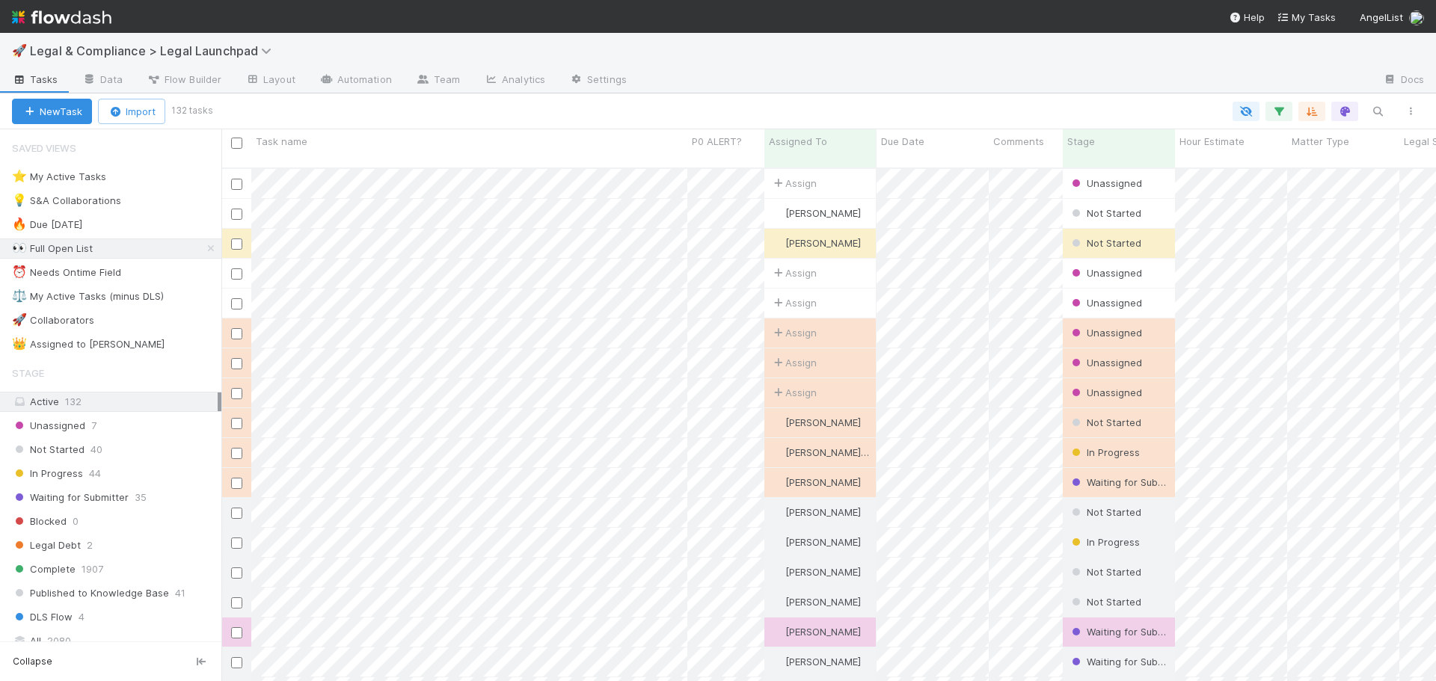
scroll to position [514, 1203]
click at [136, 306] on div "⚖️ My Active Tasks (minus DLS) 31" at bounding box center [110, 296] width 221 height 20
click at [123, 295] on div "⚖️ My Active Tasks (minus DLS)" at bounding box center [88, 296] width 152 height 19
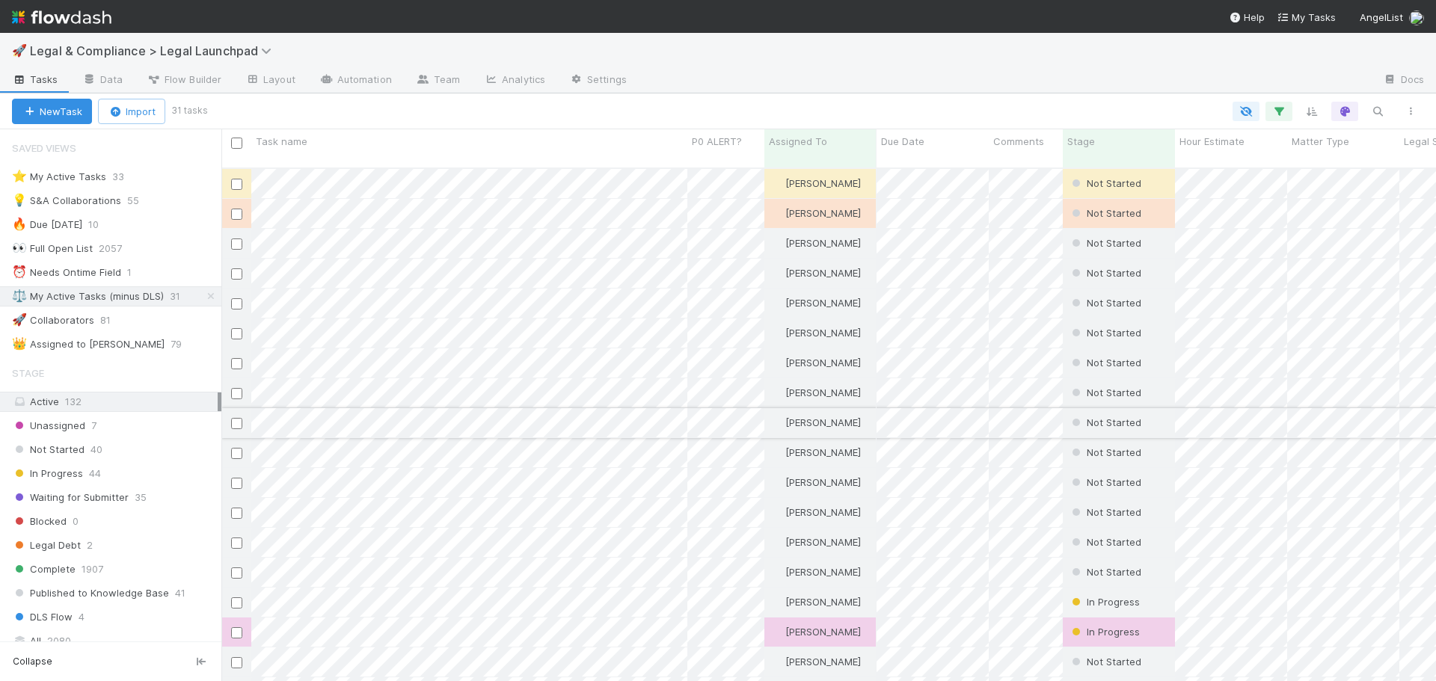
scroll to position [514, 1203]
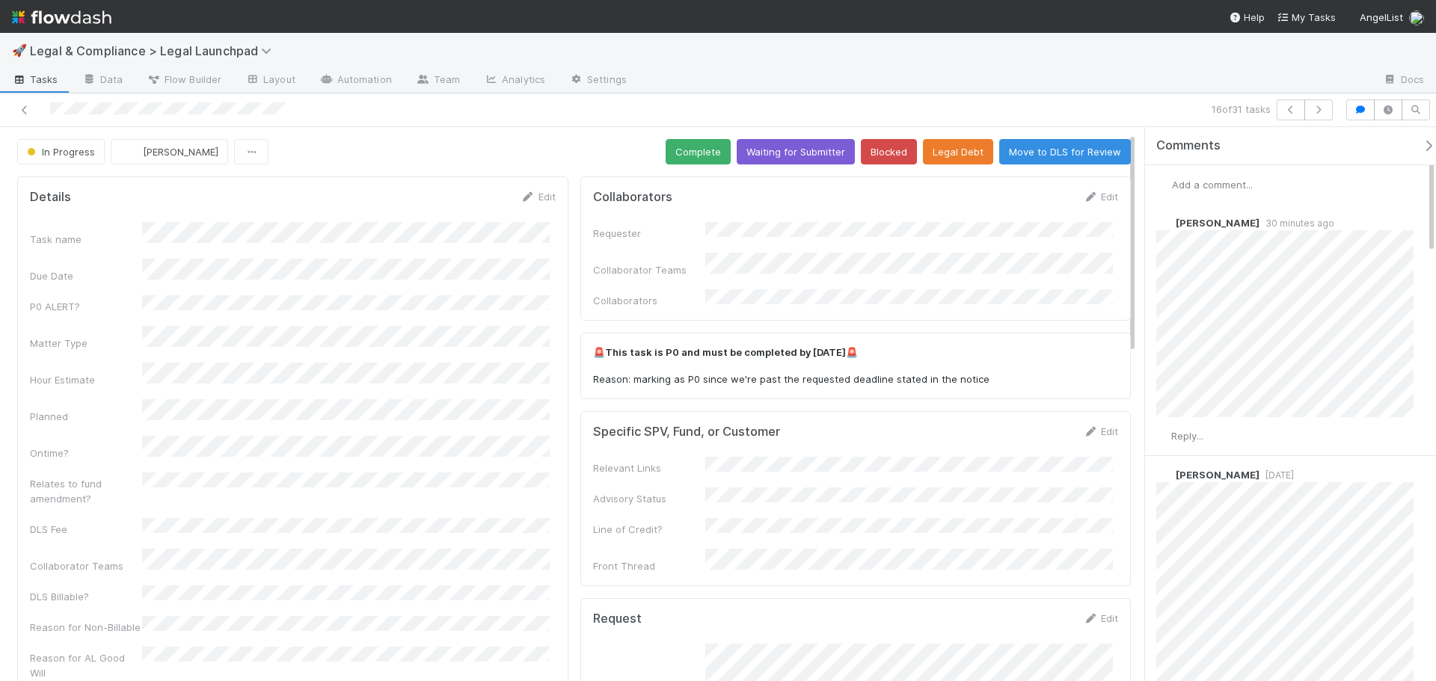
scroll to position [832, 0]
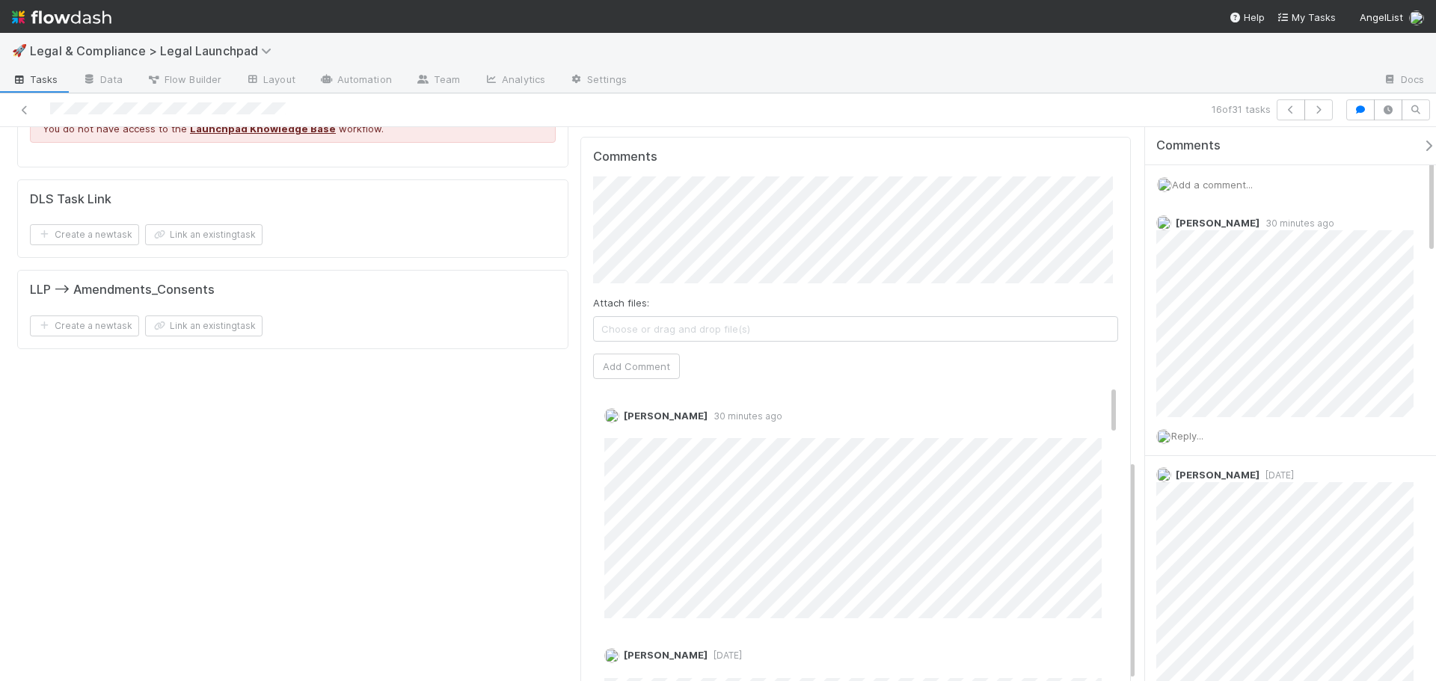
click at [796, 317] on span "Choose or drag and drop file(s)" at bounding box center [856, 329] width 524 height 24
click at [621, 354] on button "Add Comment" at bounding box center [636, 366] width 87 height 25
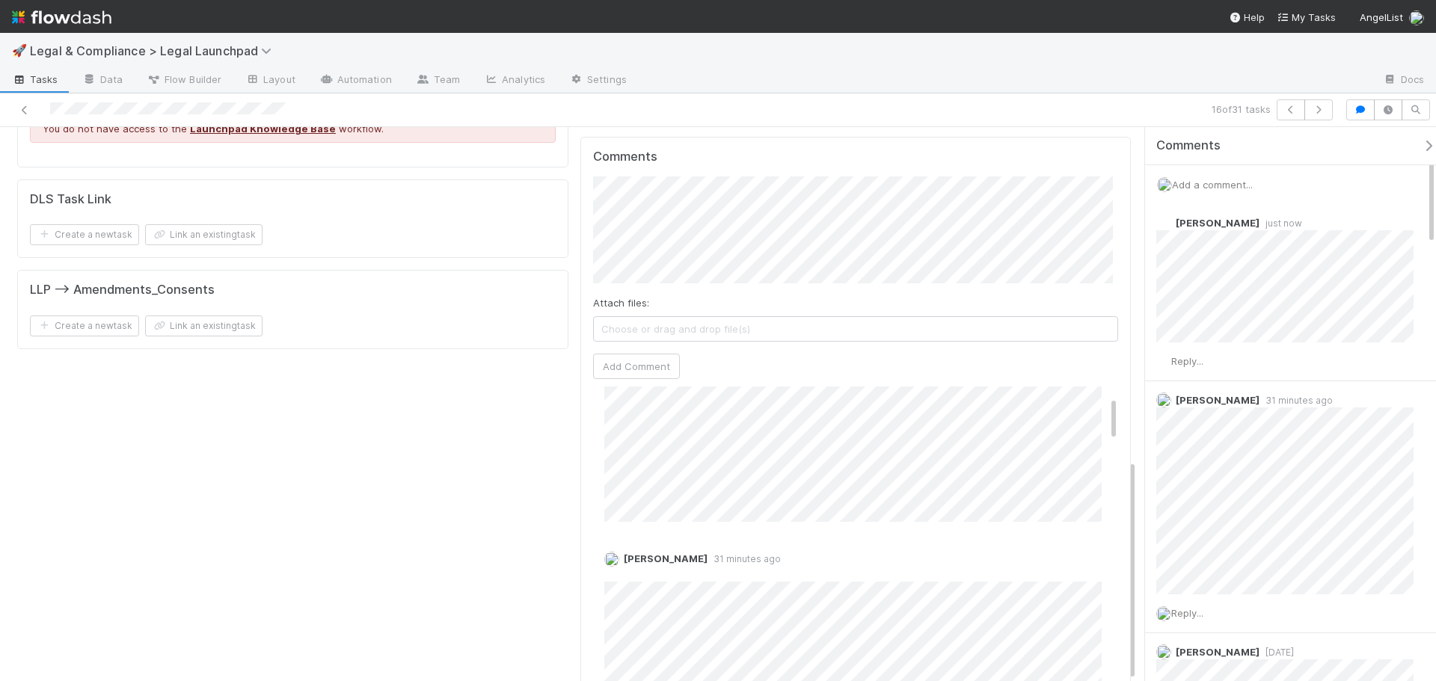
scroll to position [75, 0]
click at [621, 545] on link "Edit" at bounding box center [624, 551] width 17 height 12
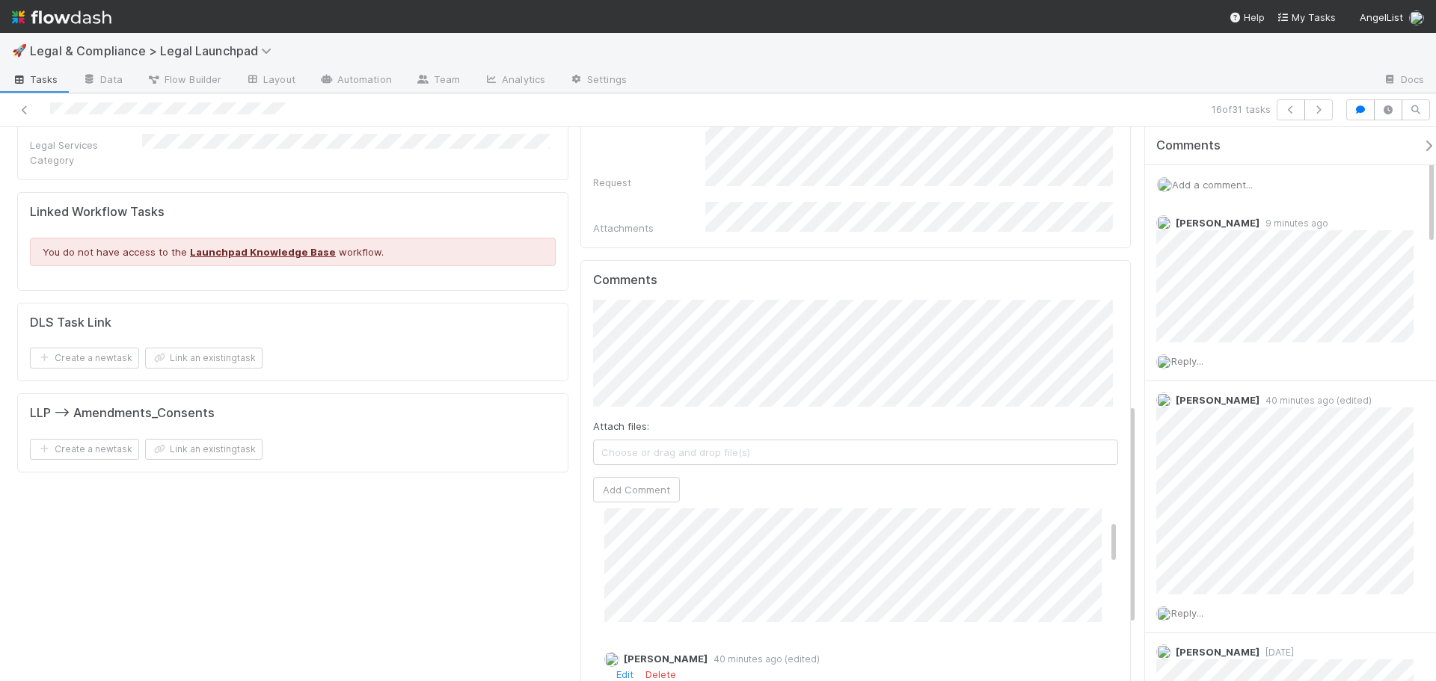
scroll to position [683, 0]
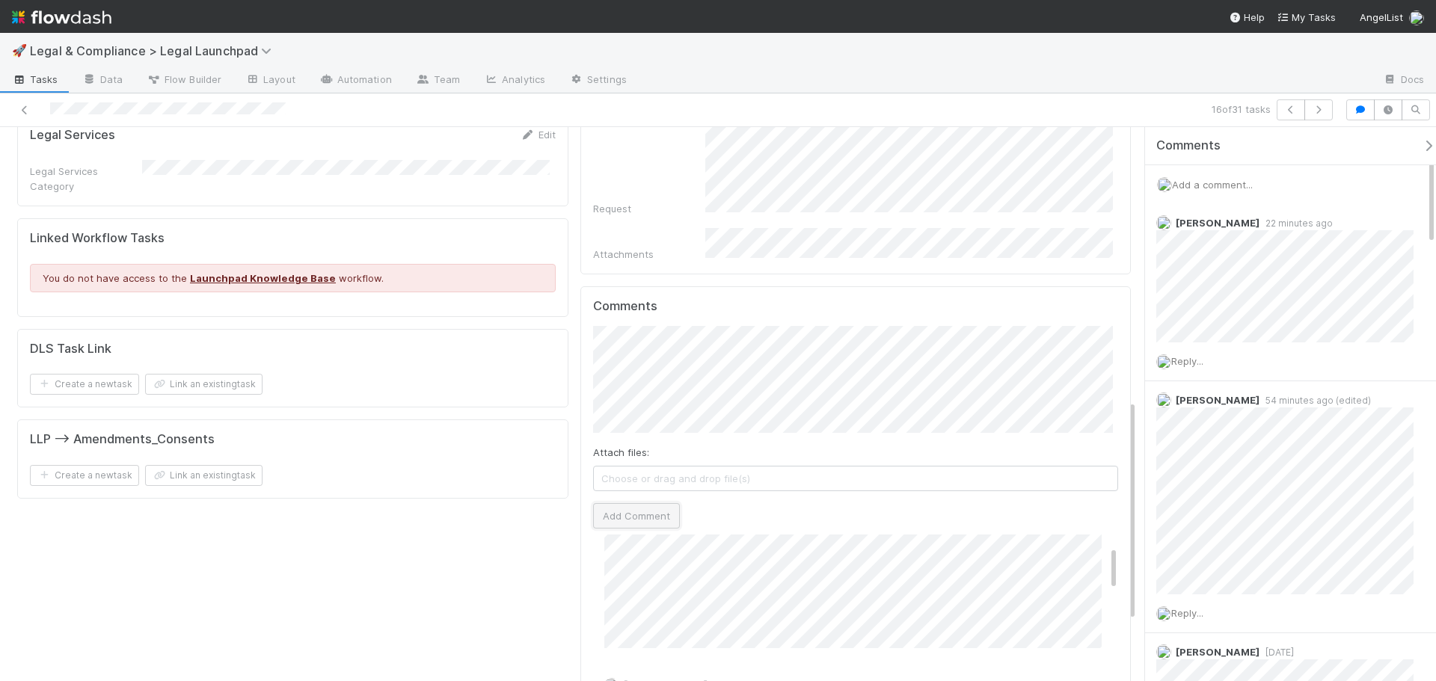
click at [627, 503] on button "Add Comment" at bounding box center [636, 515] width 87 height 25
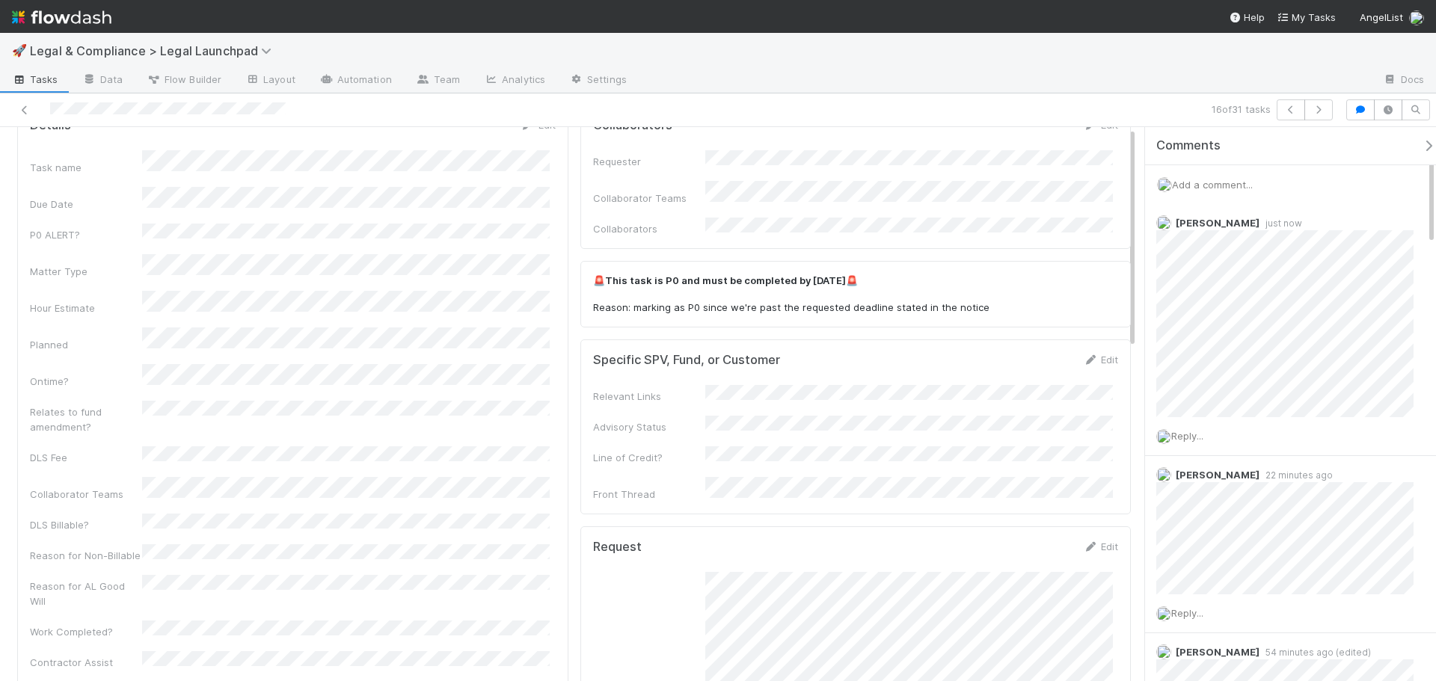
scroll to position [0, 0]
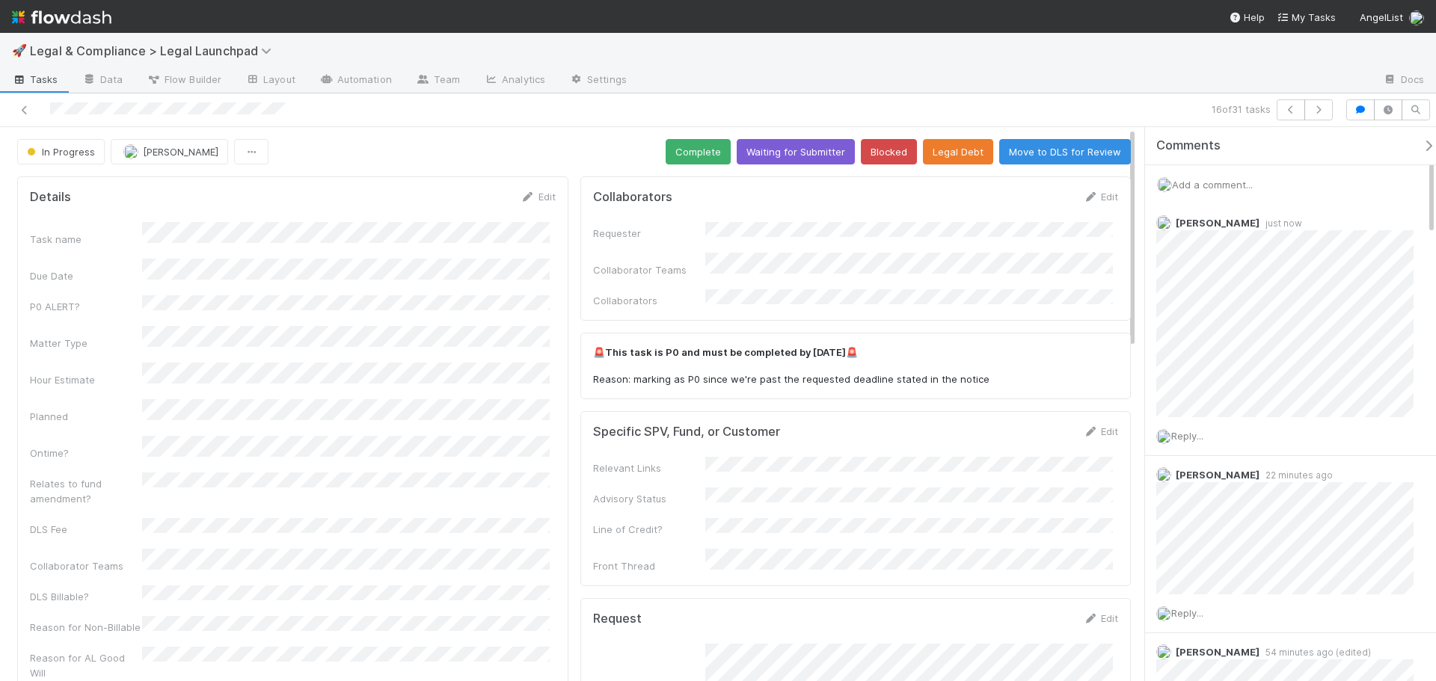
click at [295, 372] on div "Task name Due Date P0 ALERT? Matter Type Hour Estimate Planned Ontime? Relates …" at bounding box center [293, 497] width 526 height 550
click at [108, 483] on div "Ontime?" at bounding box center [86, 490] width 112 height 15
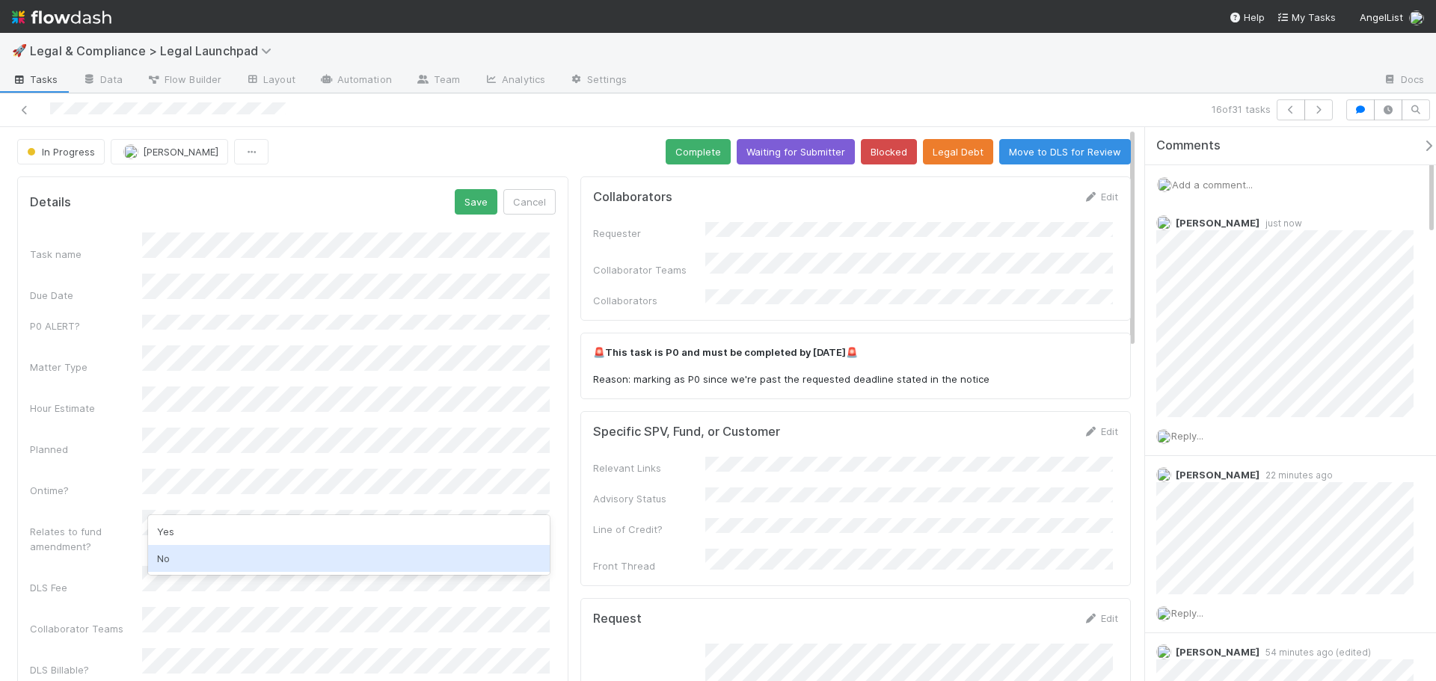
click at [221, 559] on div "No" at bounding box center [349, 558] width 402 height 27
click at [82, 483] on div "Ontime?" at bounding box center [86, 490] width 112 height 15
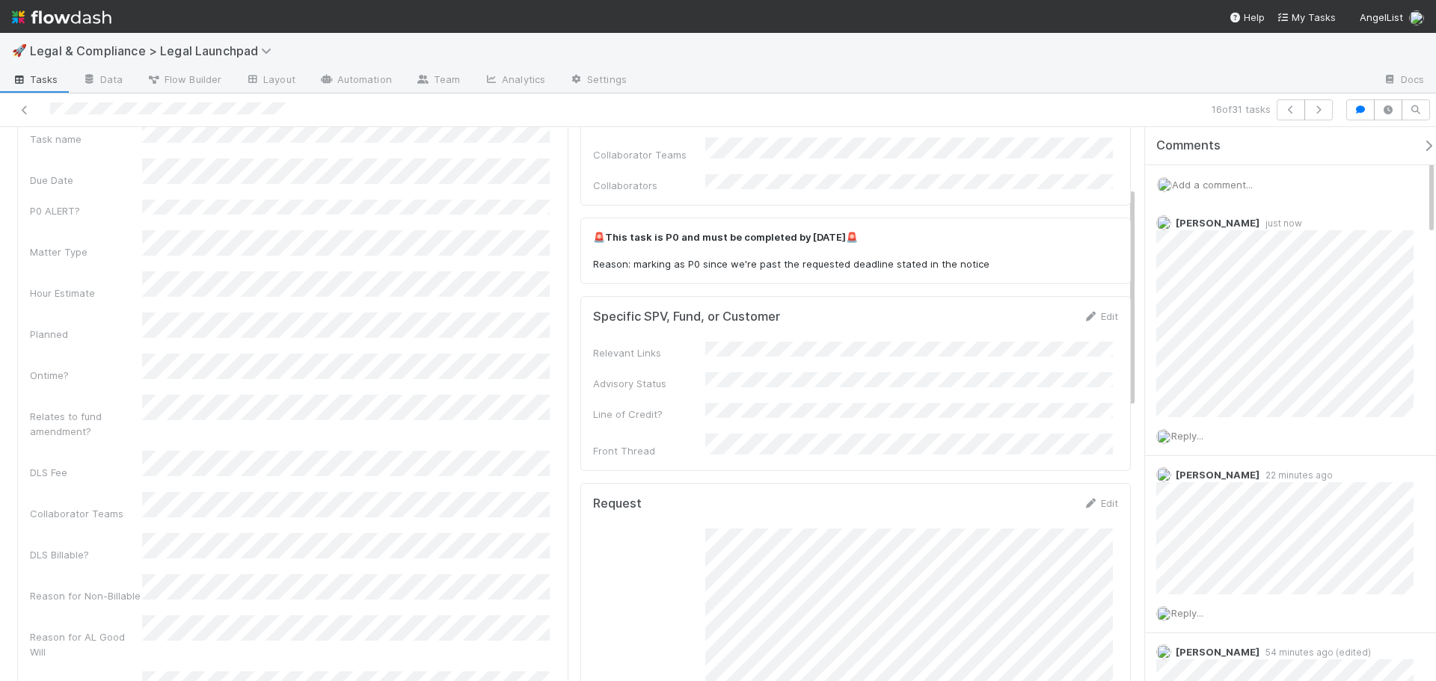
scroll to position [224, 0]
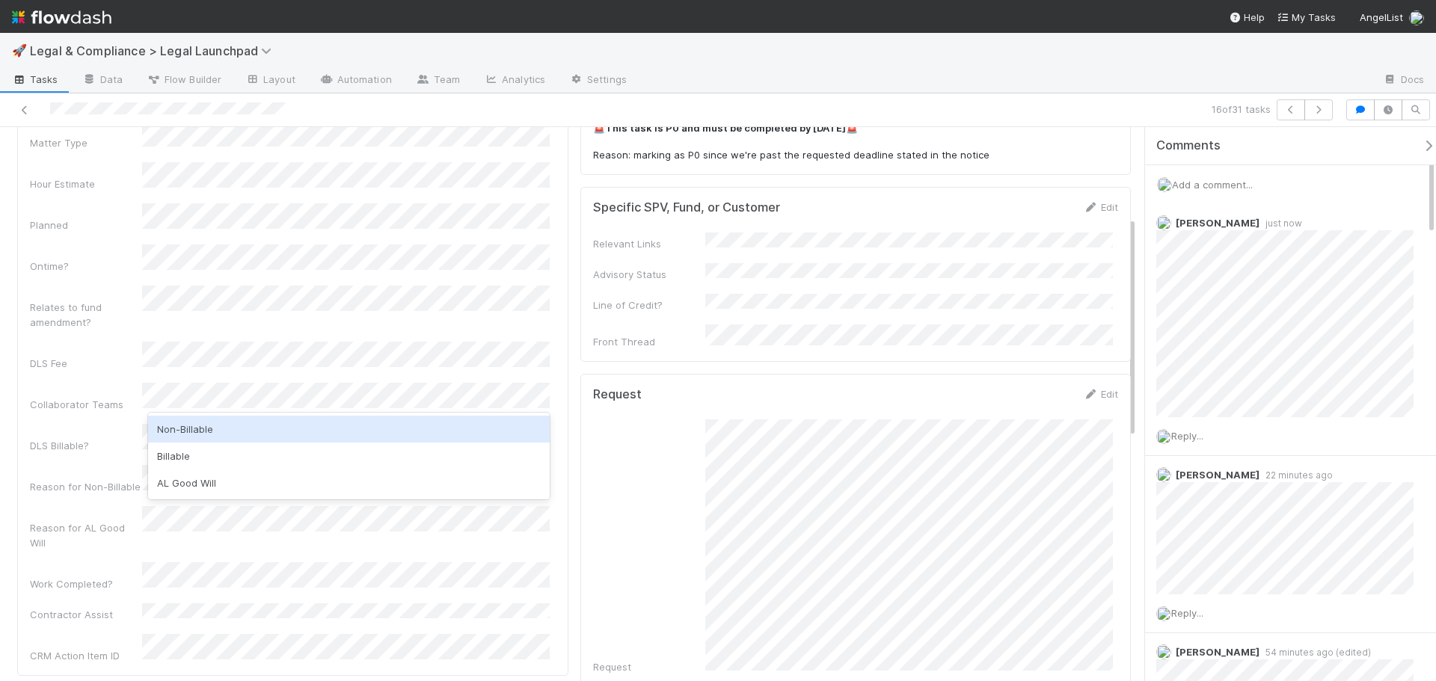
click at [245, 434] on div "Non-Billable" at bounding box center [349, 429] width 402 height 27
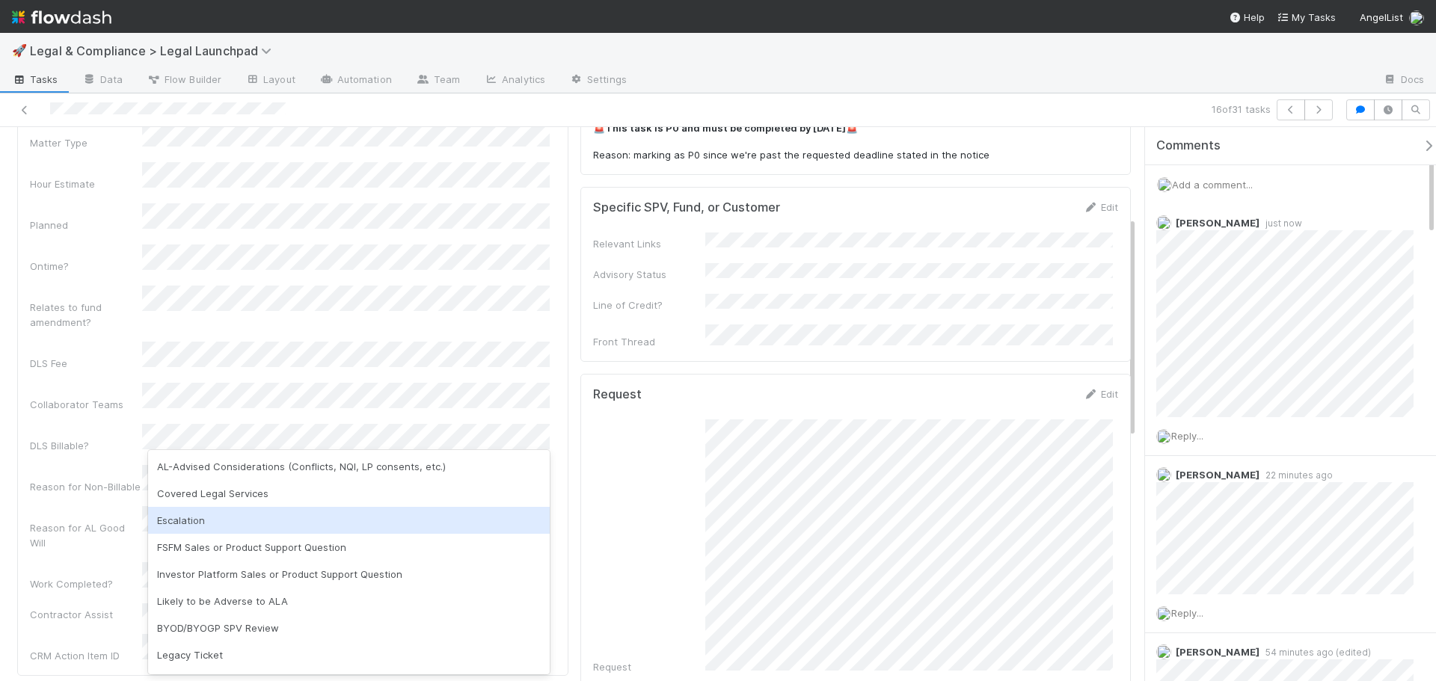
click at [242, 526] on div "Escalation" at bounding box center [349, 520] width 402 height 27
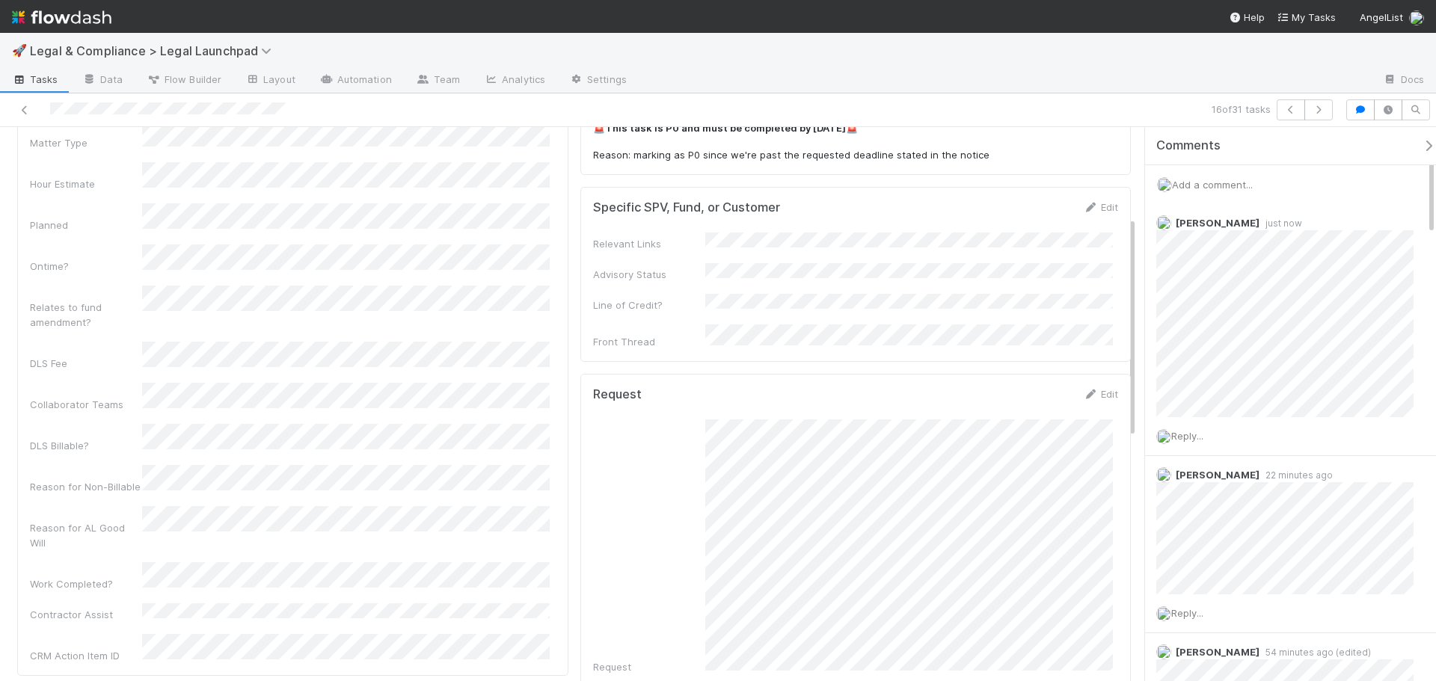
click at [90, 479] on div "Reason for Non-Billable" at bounding box center [86, 486] width 112 height 15
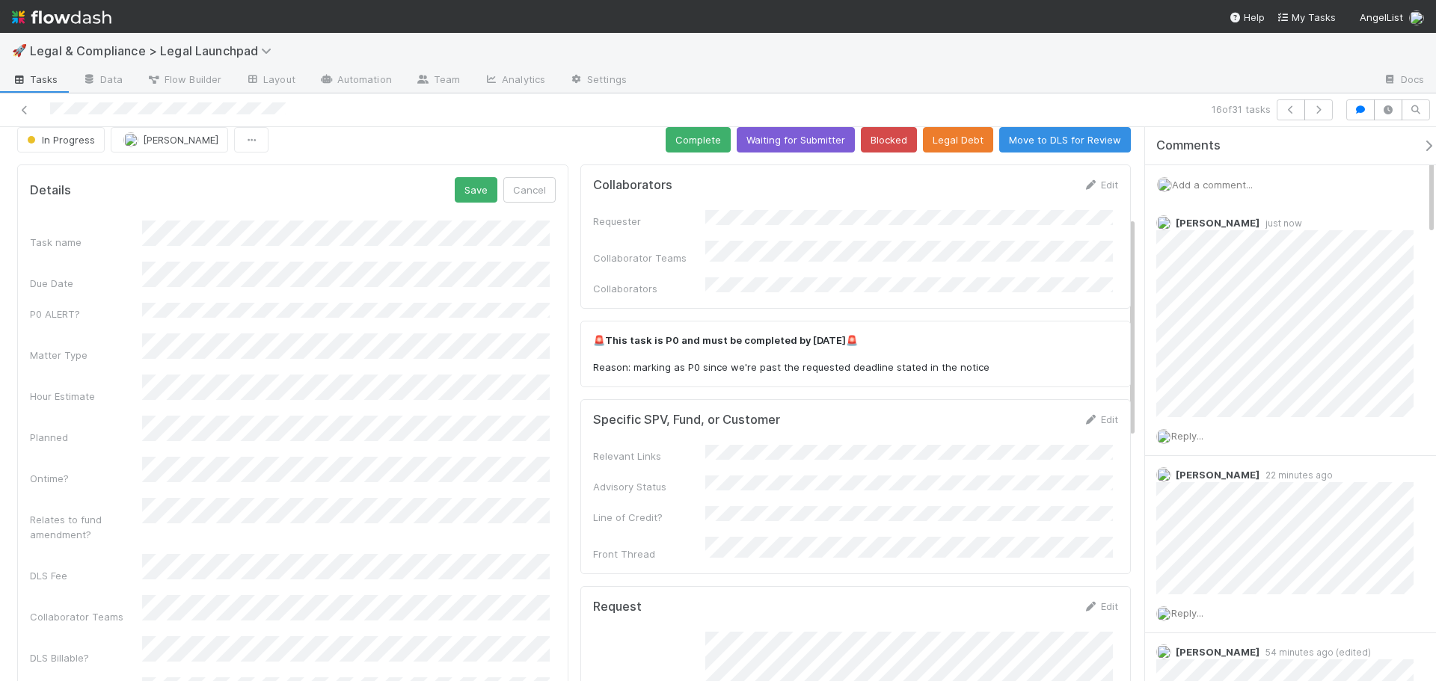
scroll to position [0, 0]
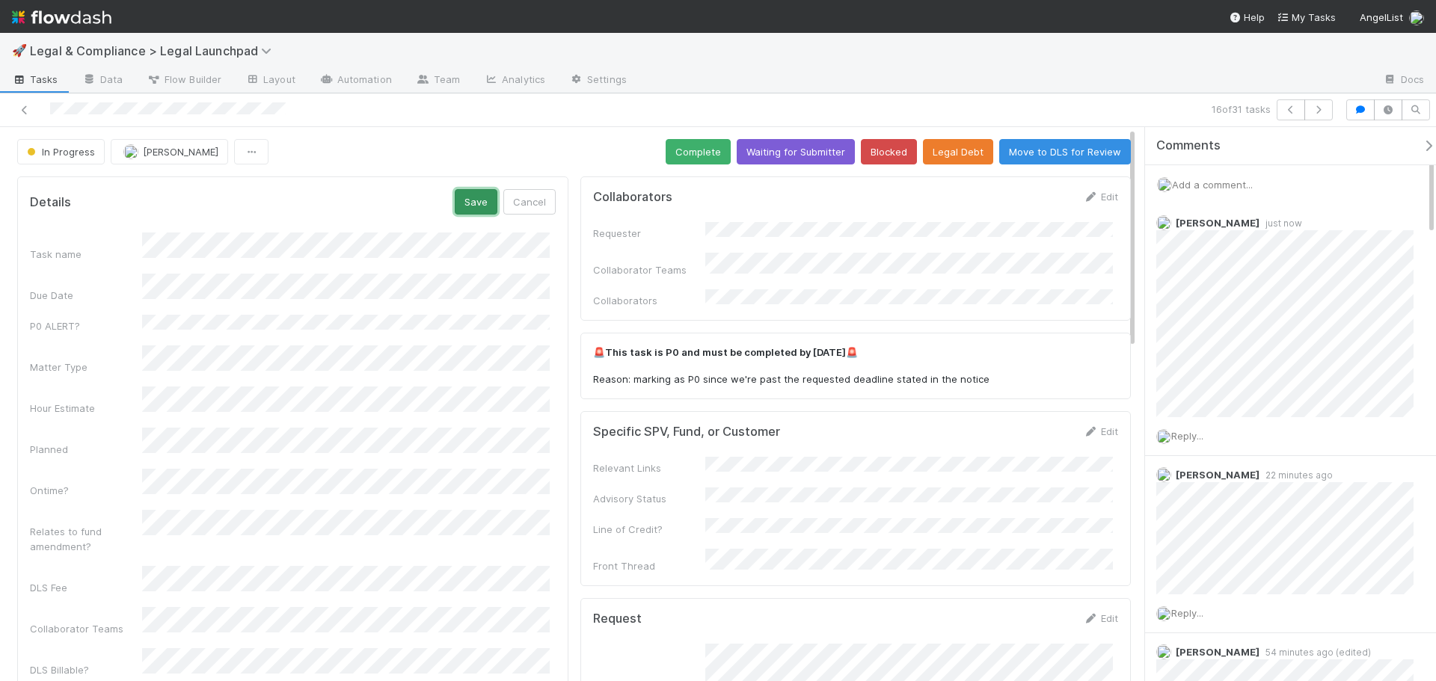
click at [469, 211] on button "Save" at bounding box center [476, 201] width 43 height 25
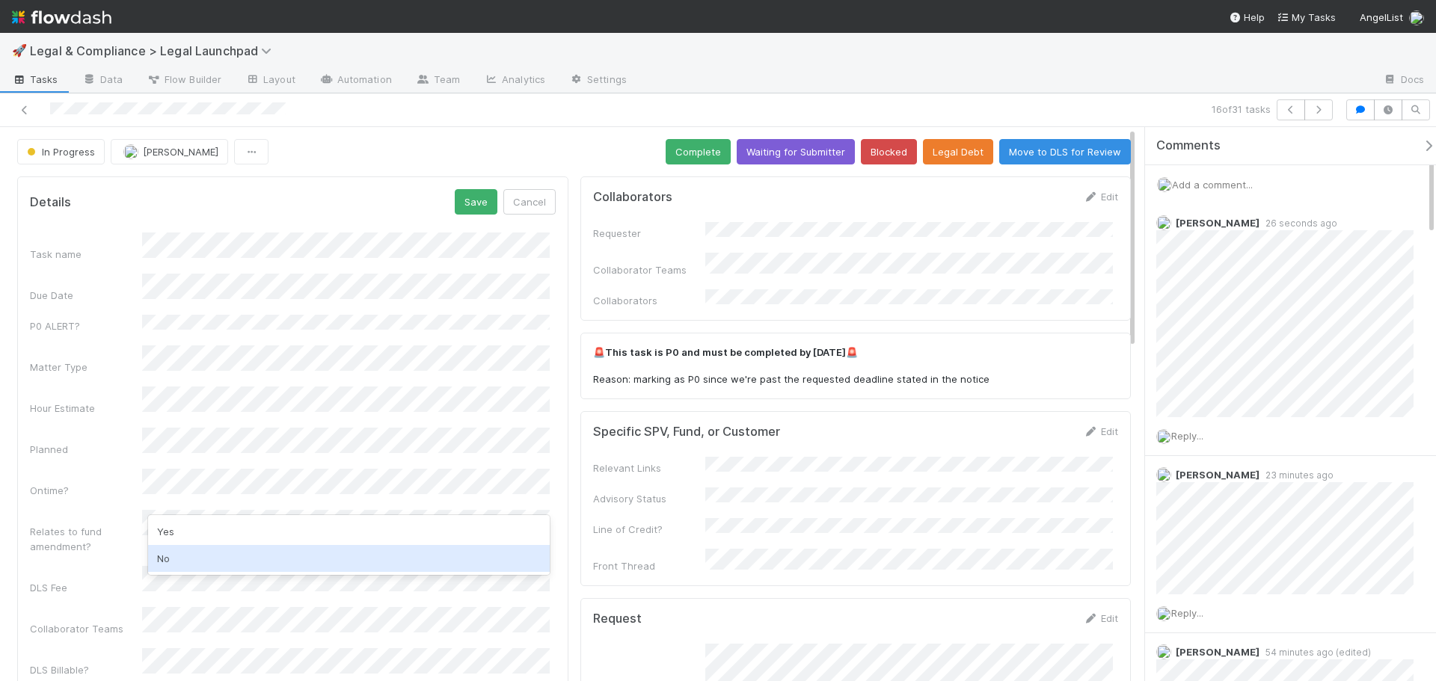
click at [213, 547] on div "No" at bounding box center [349, 558] width 402 height 27
click at [112, 524] on div "Relates to fund amendment?" at bounding box center [86, 539] width 112 height 30
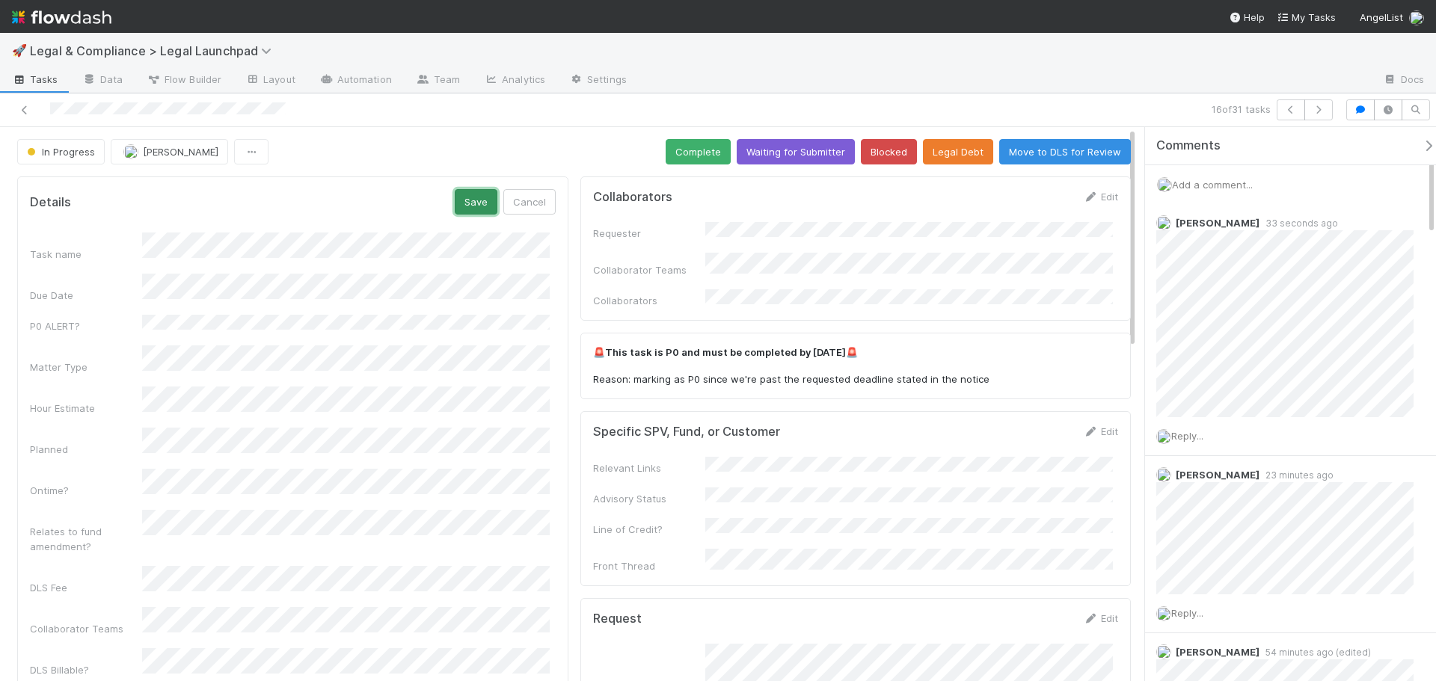
click at [472, 205] on button "Save" at bounding box center [476, 201] width 43 height 25
click at [710, 151] on button "Complete" at bounding box center [698, 151] width 65 height 25
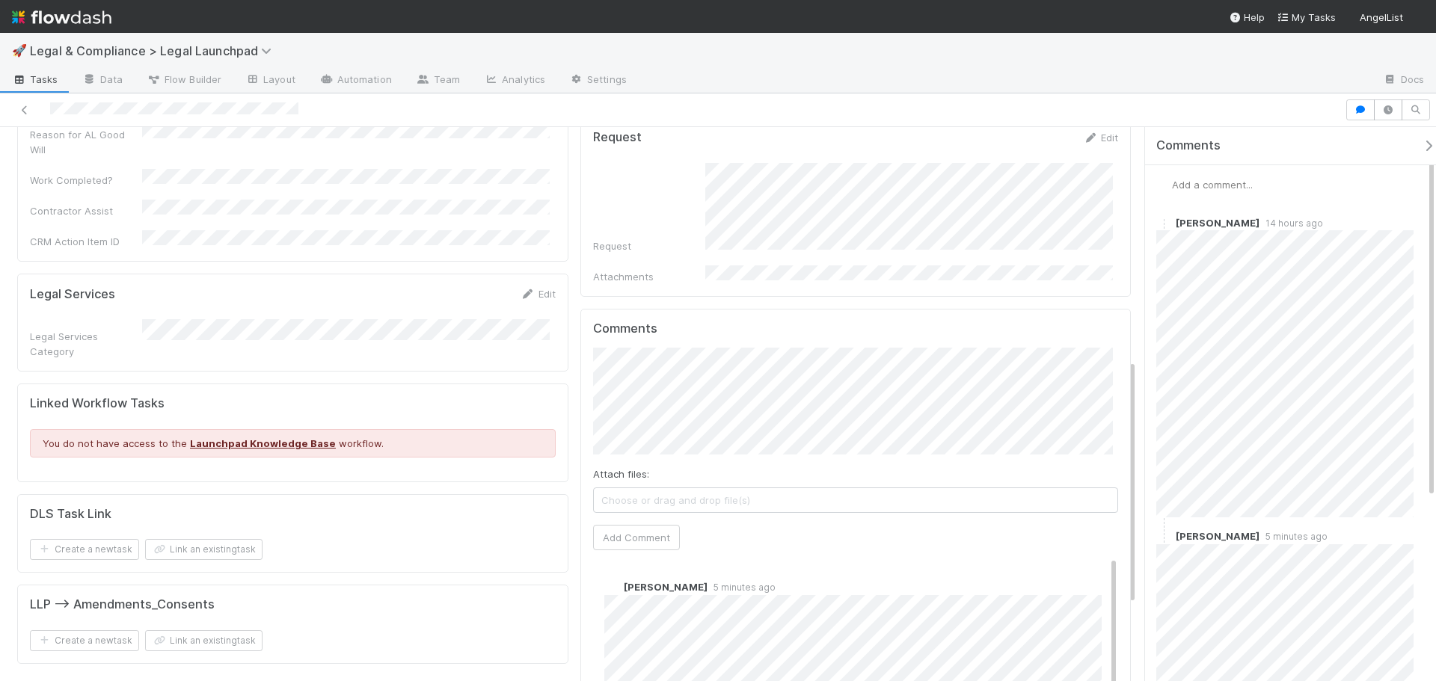
scroll to position [695, 0]
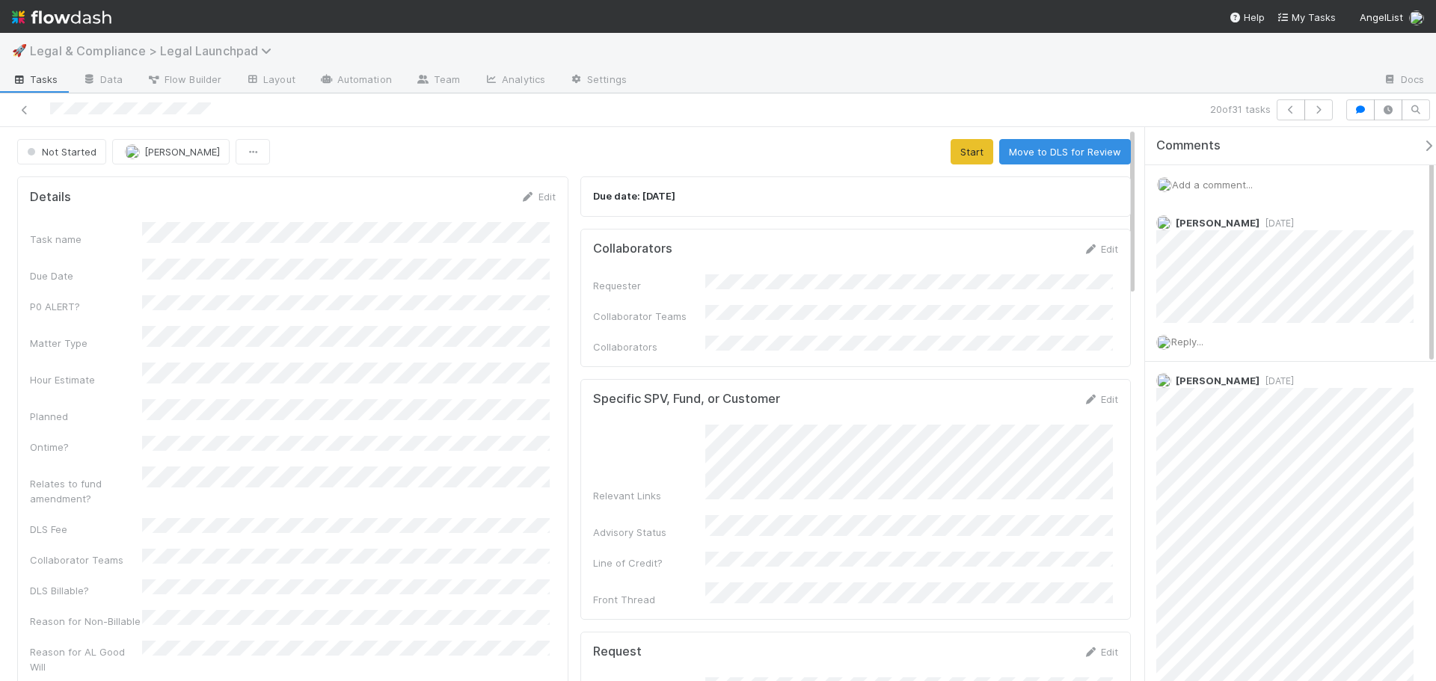
click at [188, 49] on span "Legal & Compliance > Legal Launchpad" at bounding box center [154, 50] width 249 height 15
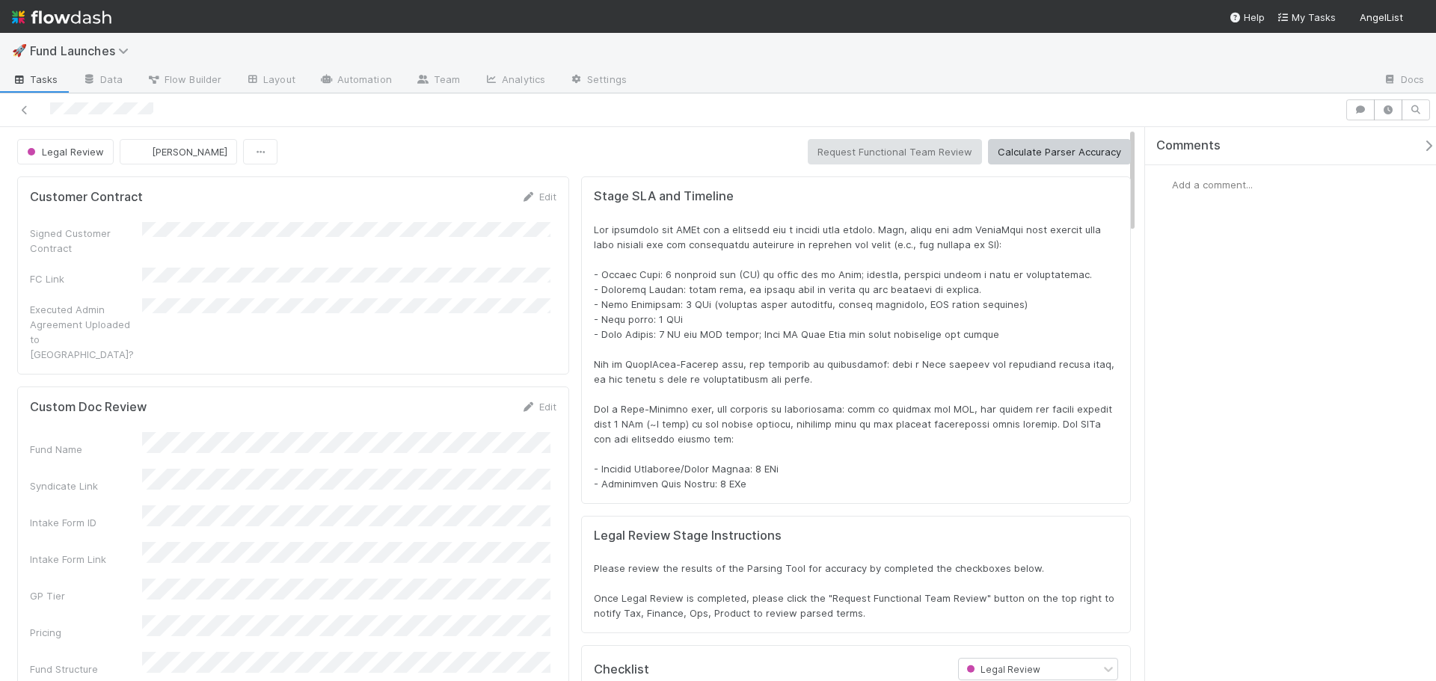
scroll to position [292, 1066]
click at [194, 81] on span "Flow Builder" at bounding box center [184, 79] width 75 height 15
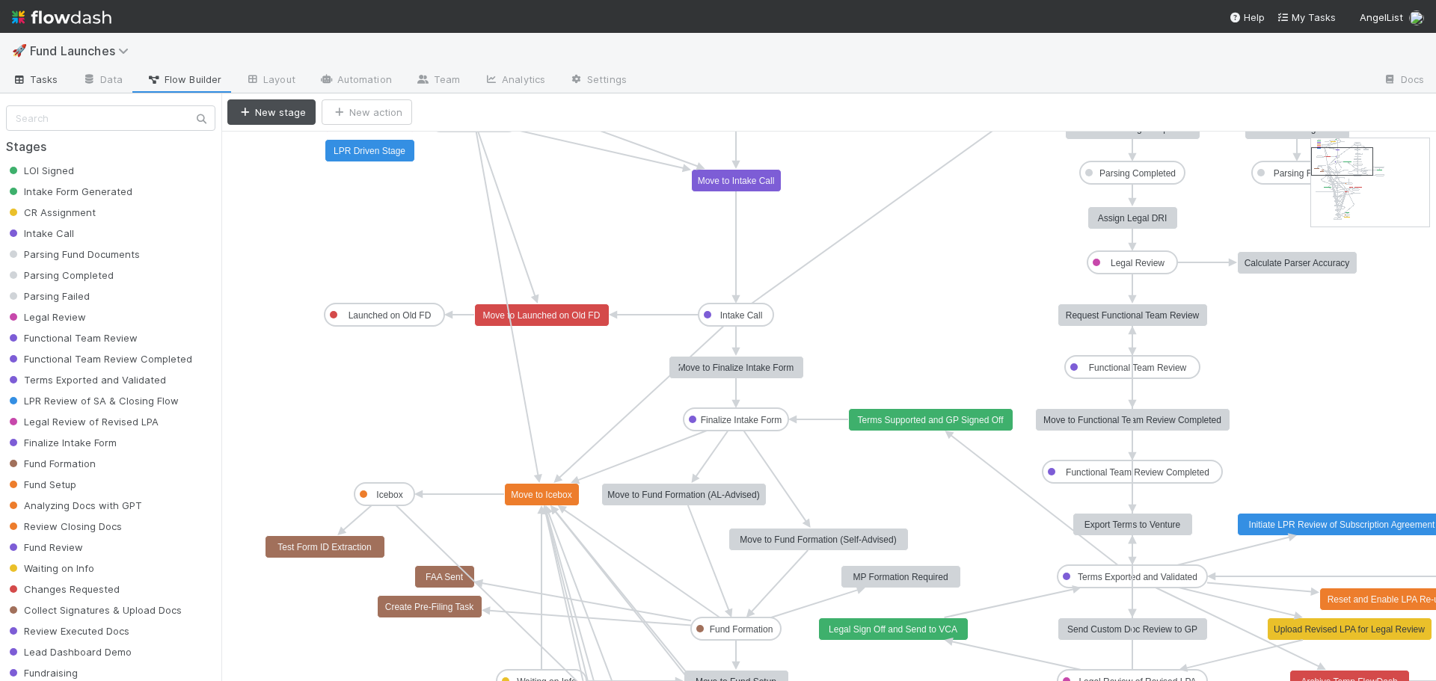
click at [45, 81] on span "Tasks" at bounding box center [35, 79] width 46 height 15
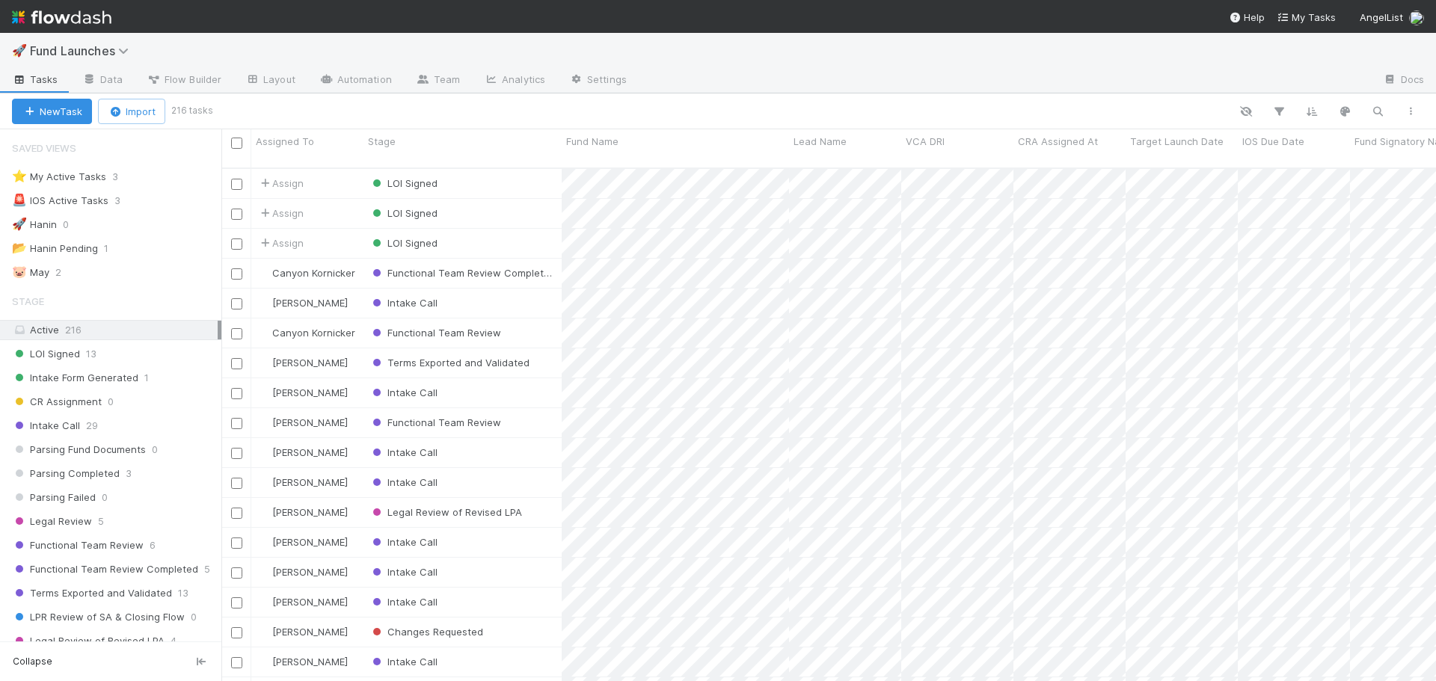
scroll to position [12, 12]
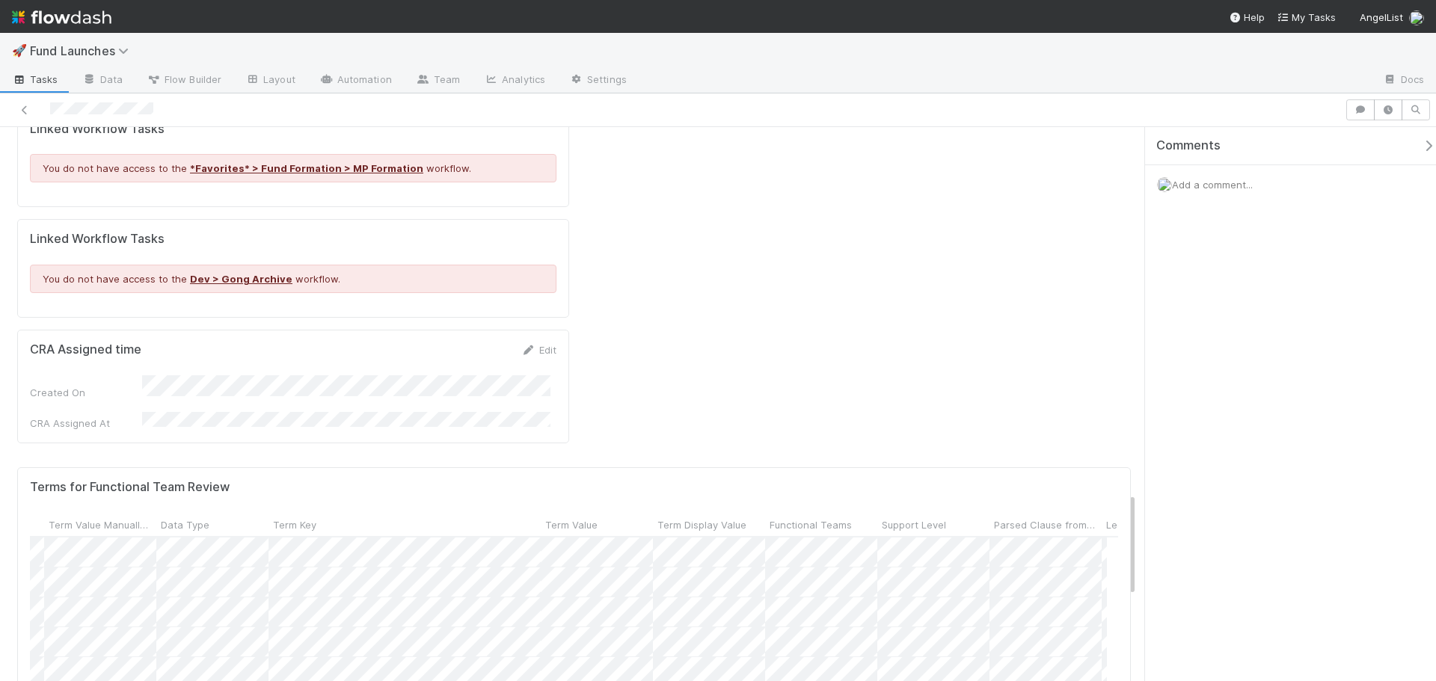
scroll to position [0, 182]
click at [1421, 144] on icon "button" at bounding box center [1428, 146] width 15 height 12
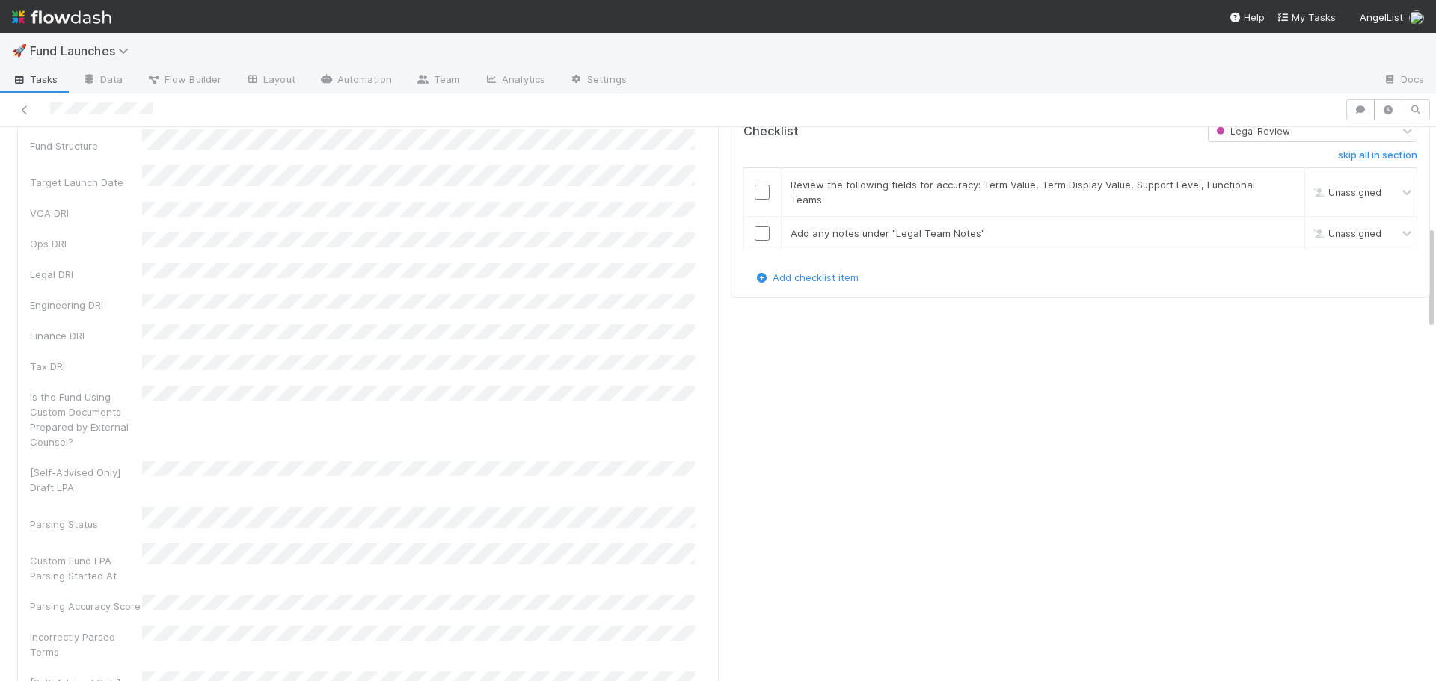
scroll to position [748, 0]
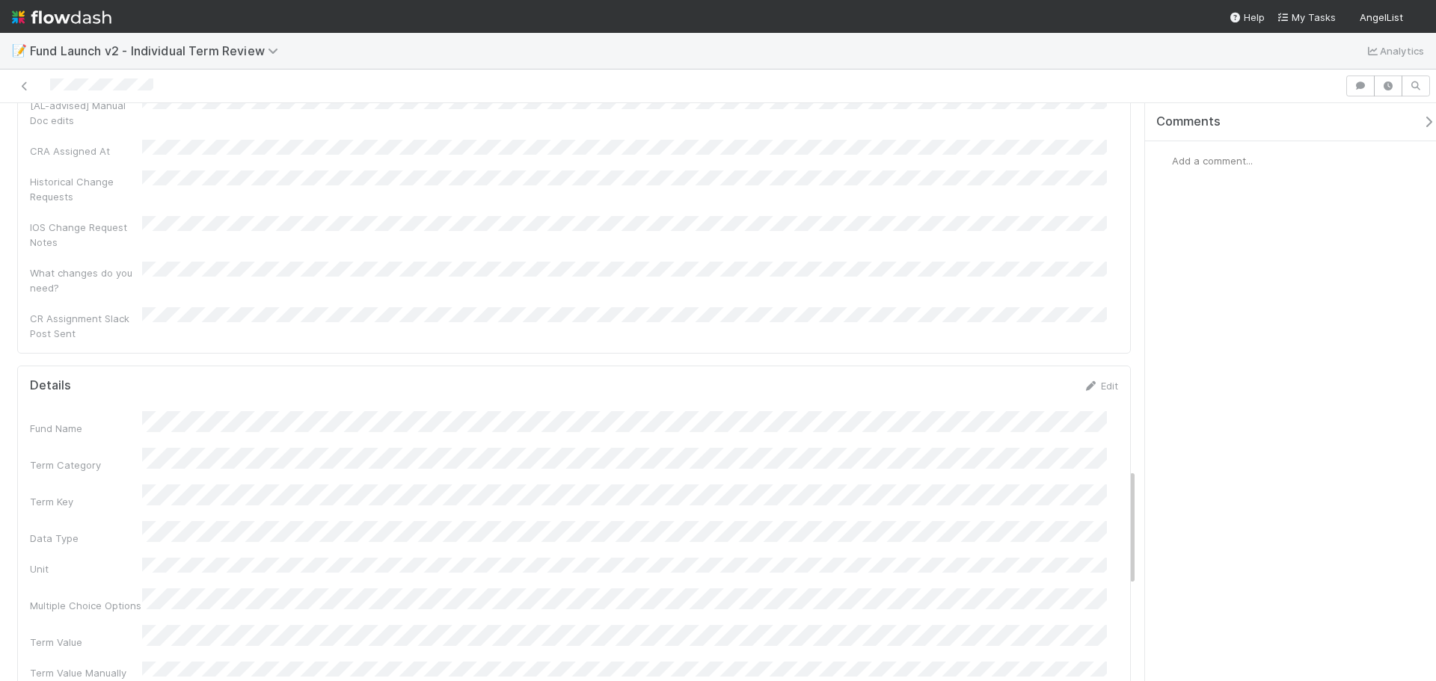
scroll to position [1674, 0]
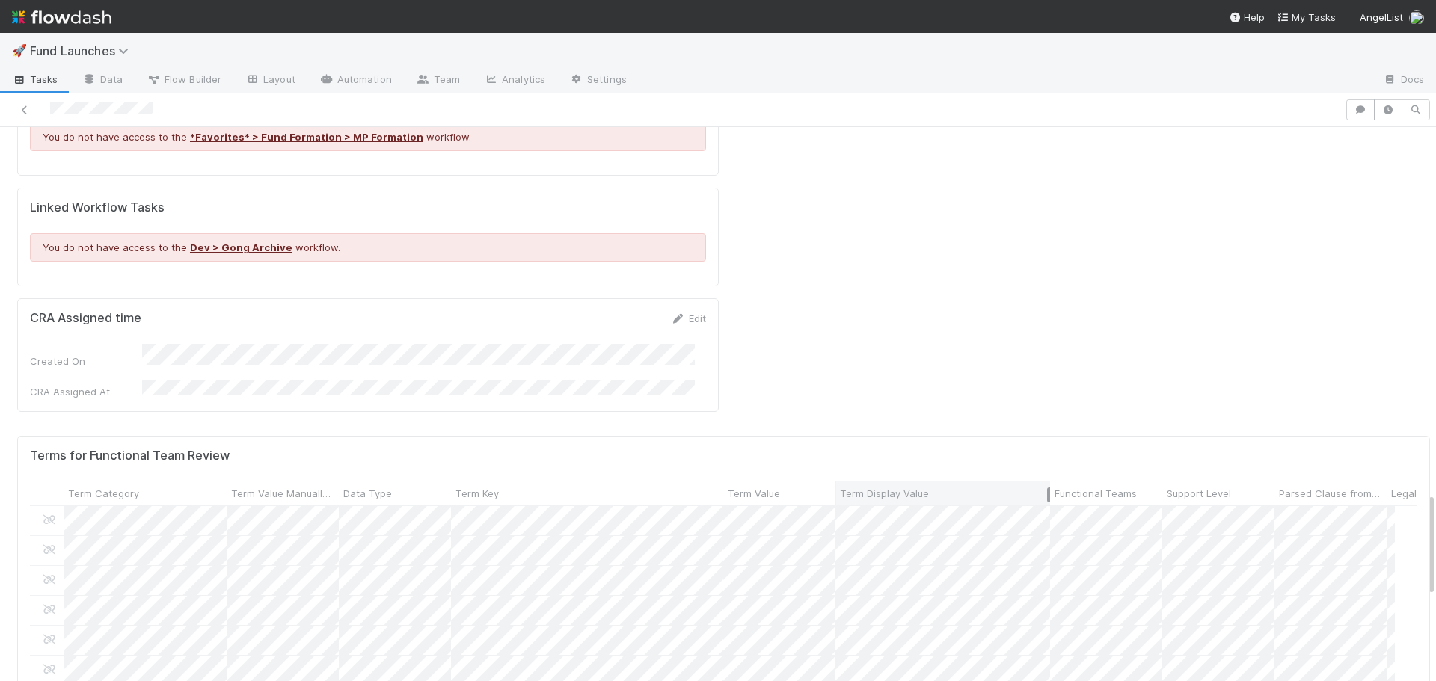
drag, startPoint x: 946, startPoint y: 290, endPoint x: 1054, endPoint y: 297, distance: 107.9
click at [1050, 488] on div at bounding box center [1048, 495] width 3 height 15
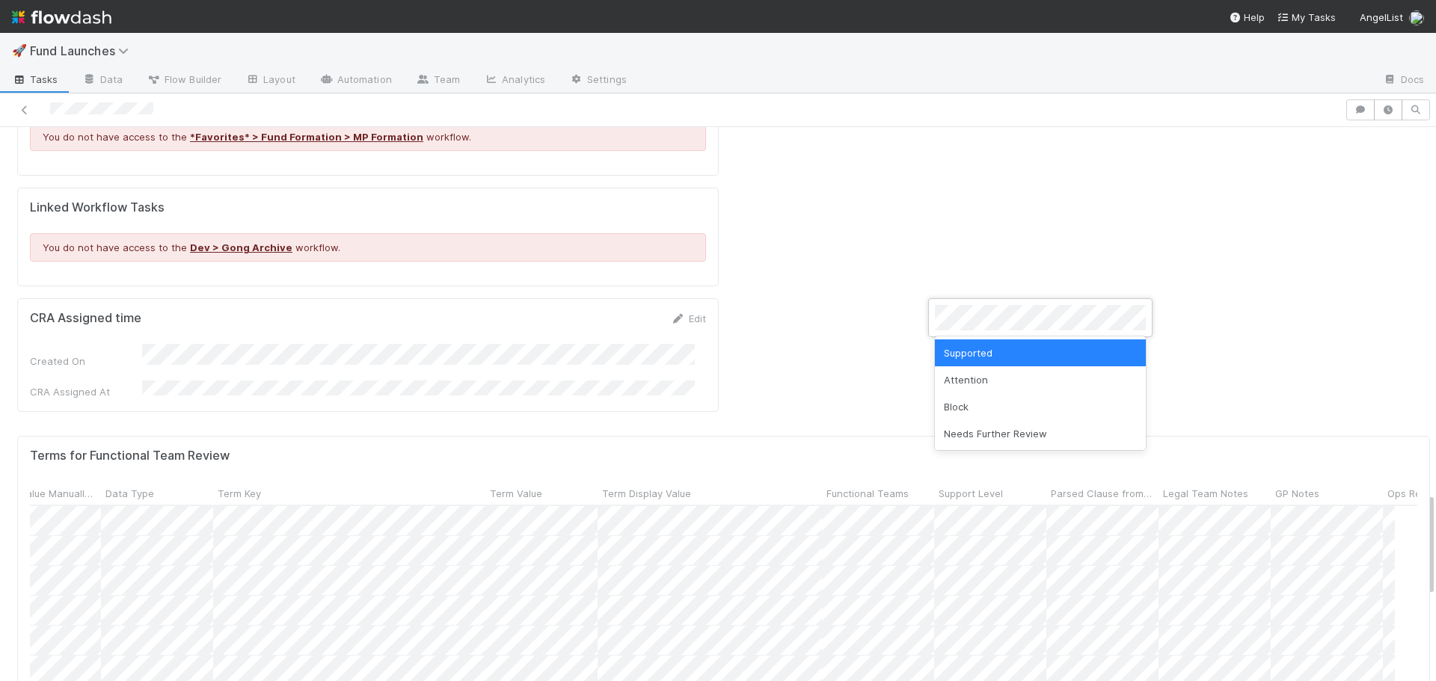
click at [977, 253] on div at bounding box center [718, 340] width 1436 height 681
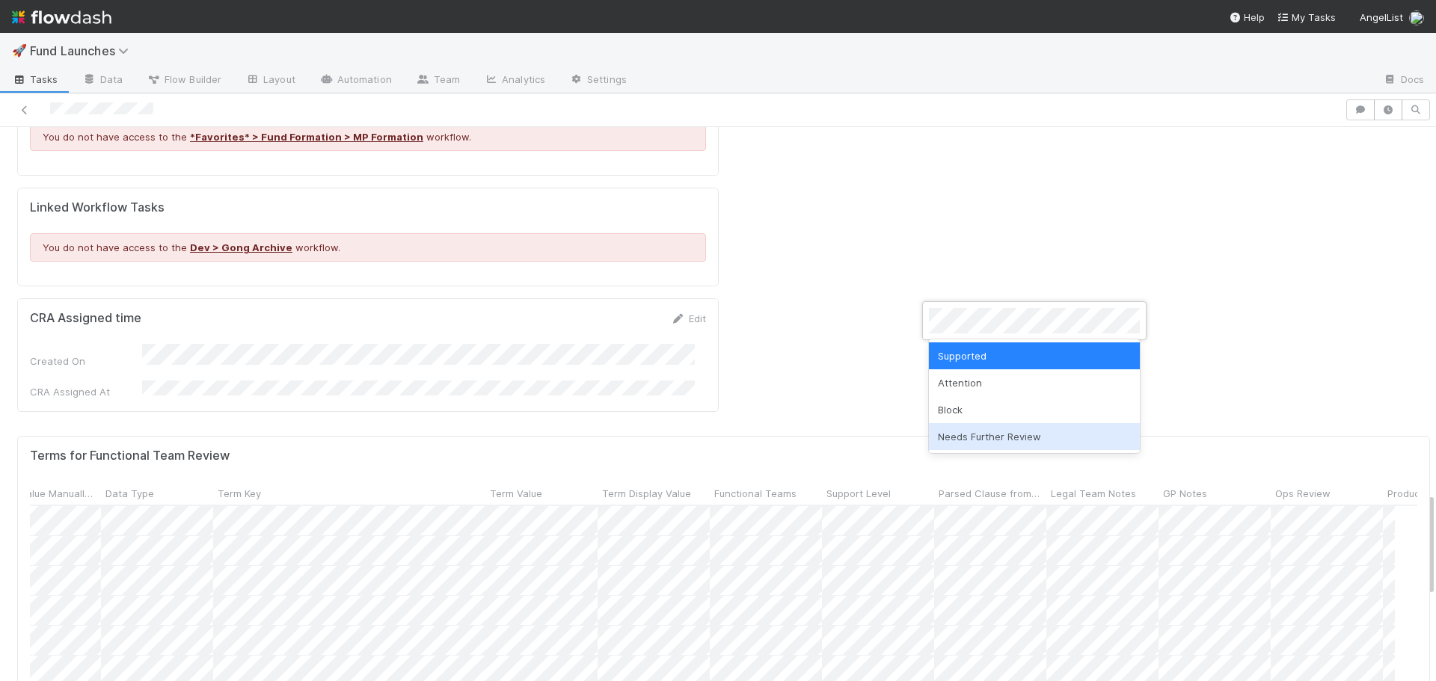
click at [1005, 439] on div "Needs Further Review" at bounding box center [1034, 436] width 211 height 27
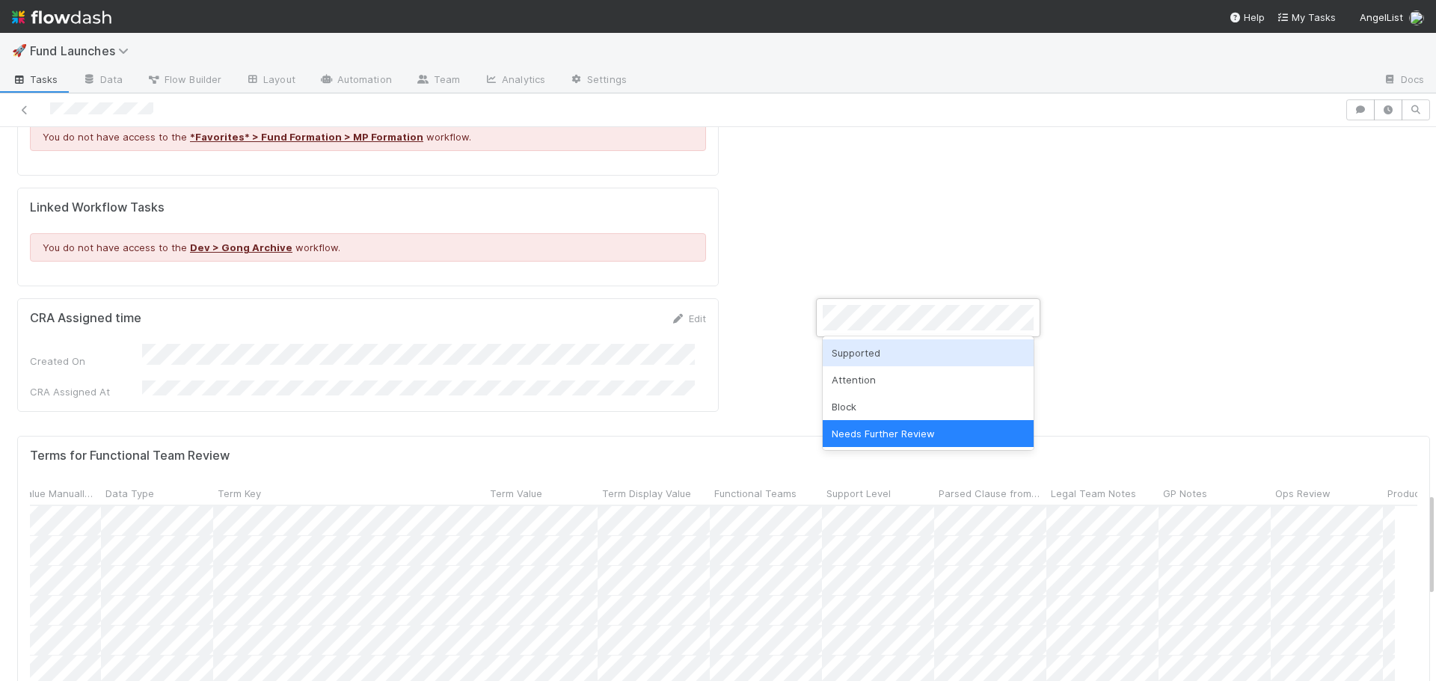
click at [876, 347] on div "Supported" at bounding box center [928, 352] width 211 height 27
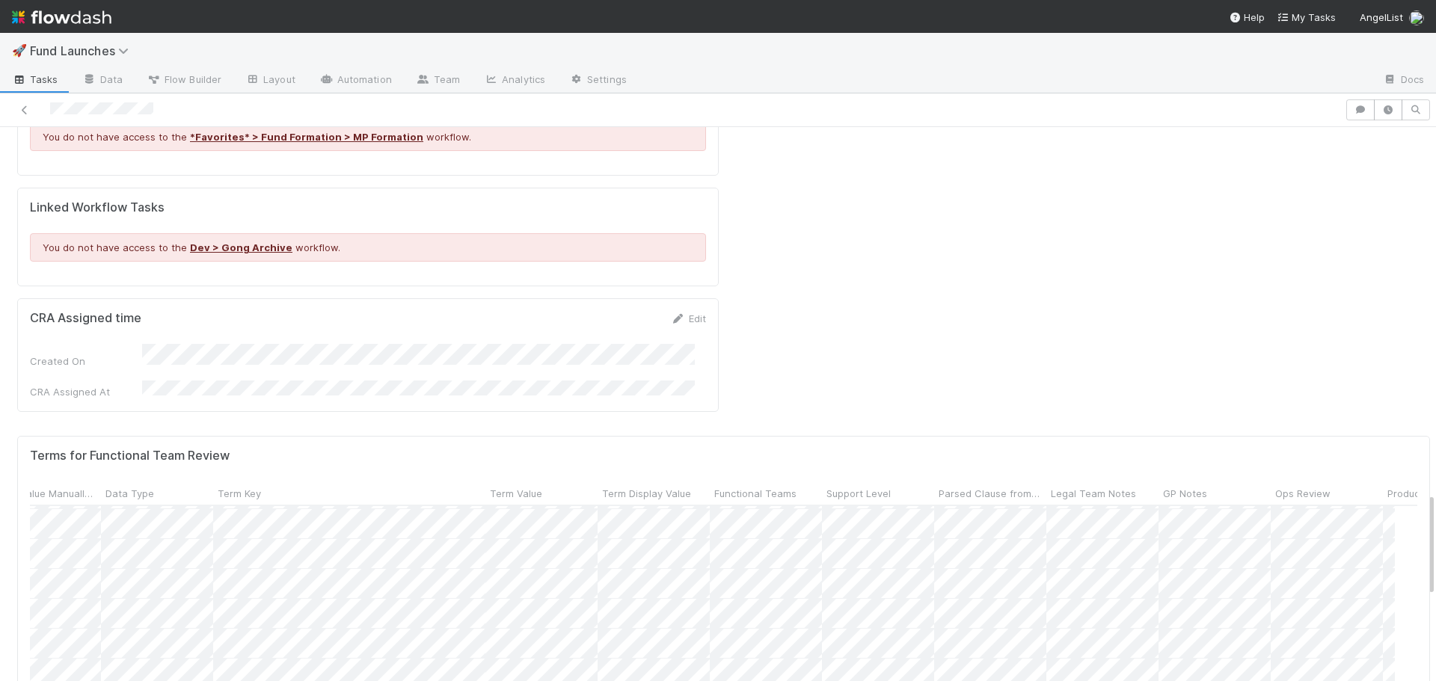
scroll to position [374, 238]
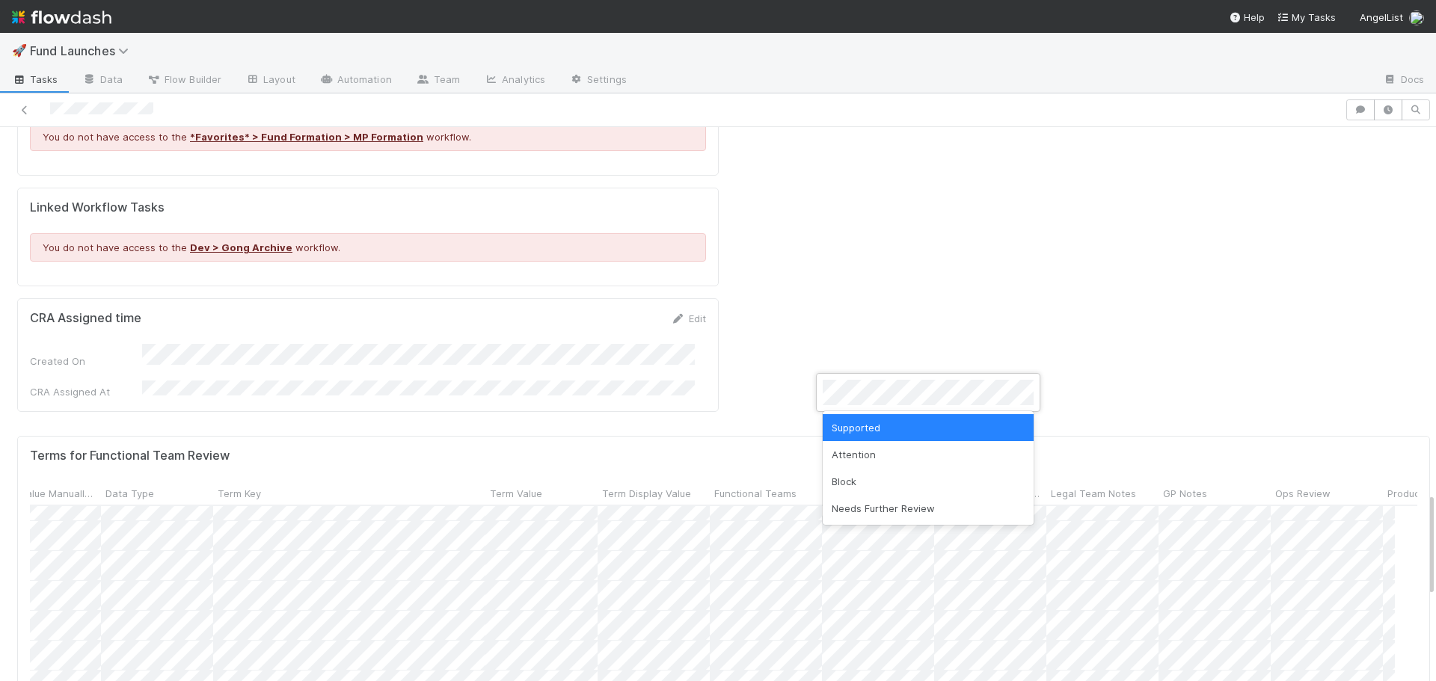
click at [911, 236] on div at bounding box center [718, 340] width 1436 height 681
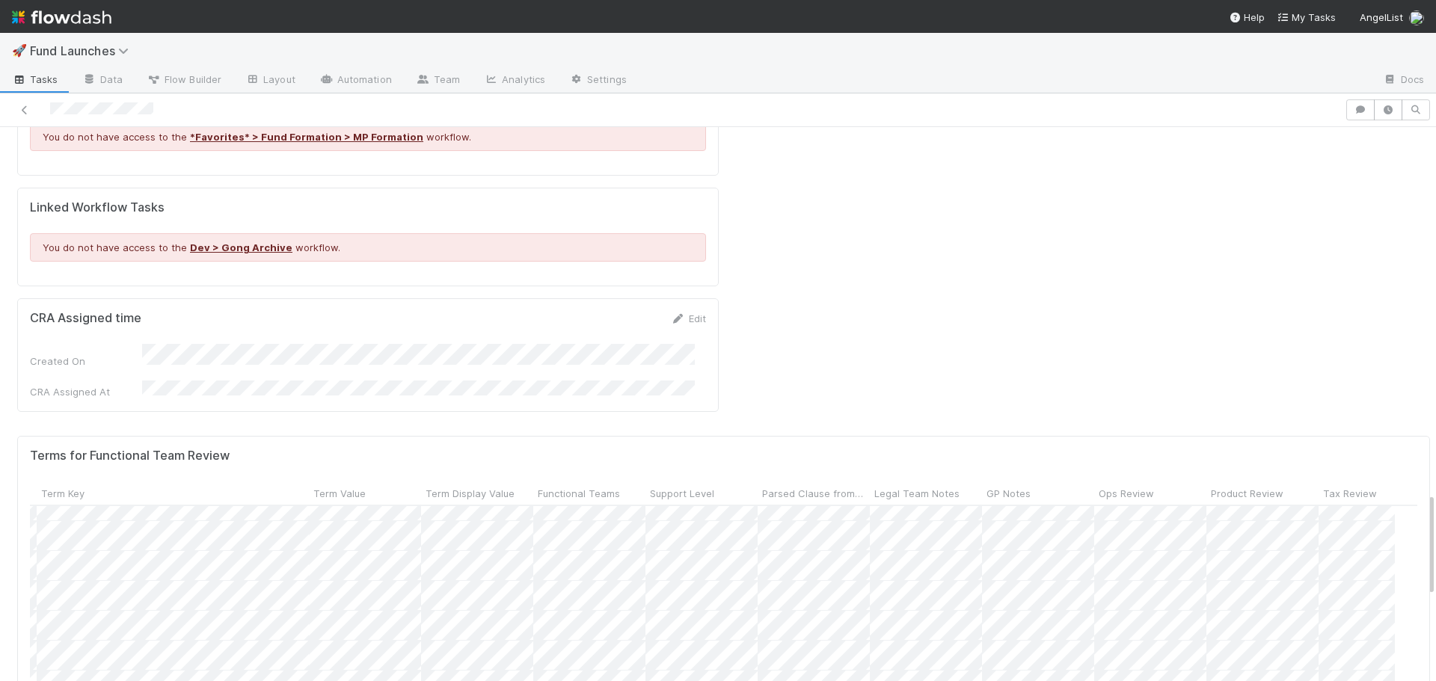
scroll to position [0, 466]
drag, startPoint x: 547, startPoint y: 289, endPoint x: 691, endPoint y: 288, distance: 143.6
click at [691, 481] on div "Functional Teams" at bounding box center [565, 492] width 256 height 23
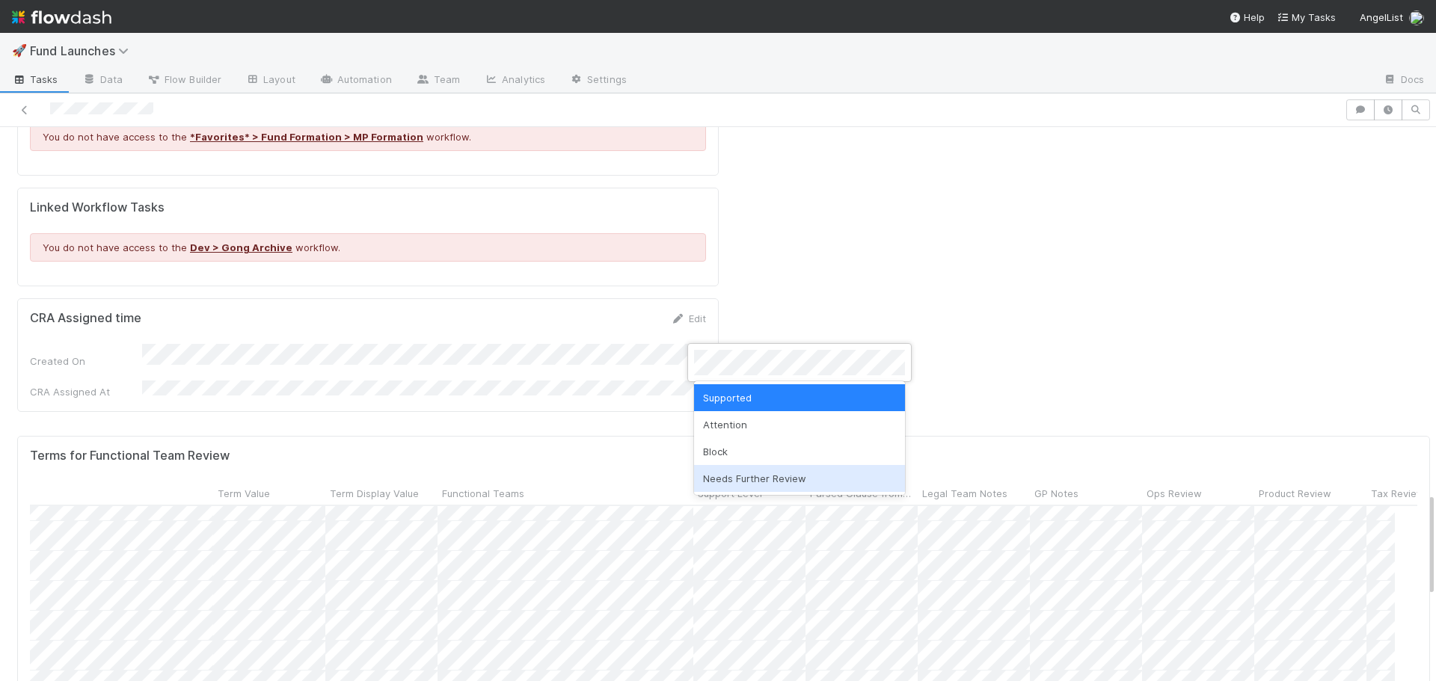
click at [754, 482] on div "Needs Further Review" at bounding box center [799, 478] width 211 height 27
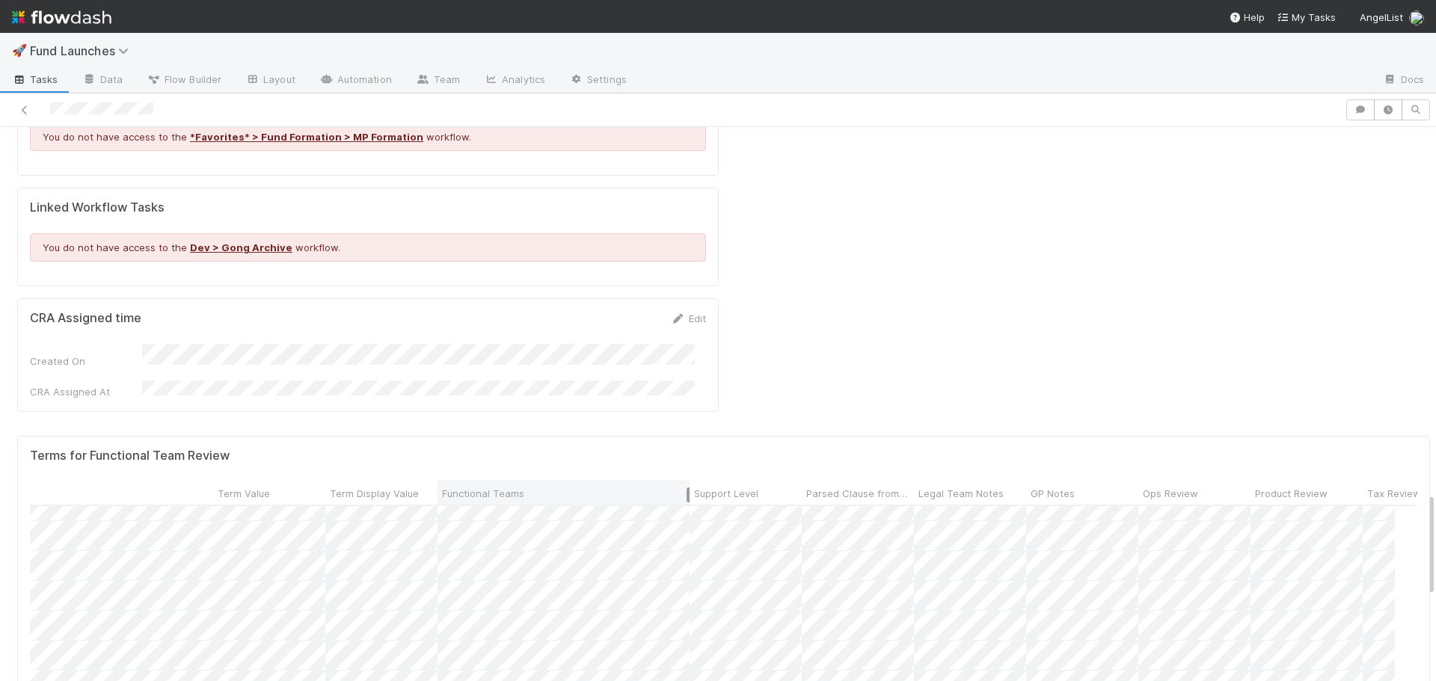
drag, startPoint x: 547, startPoint y: 295, endPoint x: 762, endPoint y: 292, distance: 214.6
click at [689, 488] on div at bounding box center [687, 495] width 3 height 15
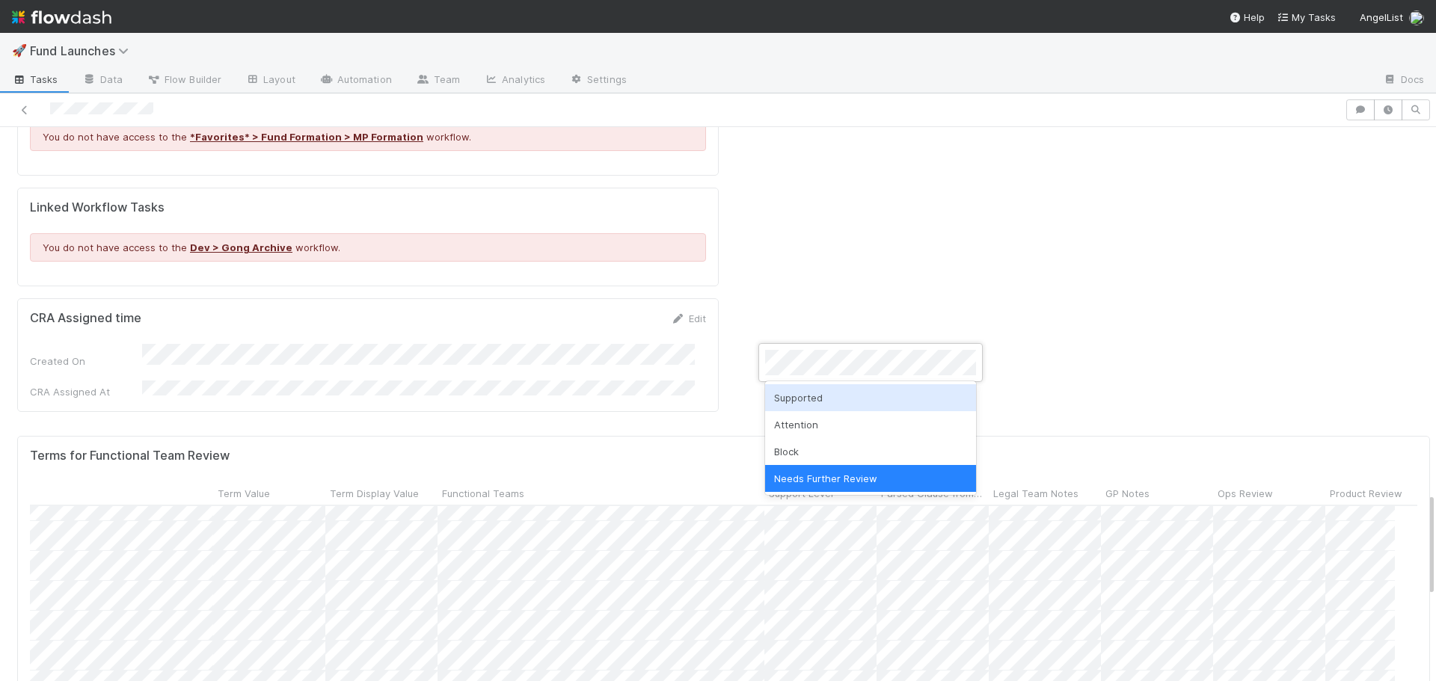
click at [811, 398] on div "Supported" at bounding box center [870, 397] width 211 height 27
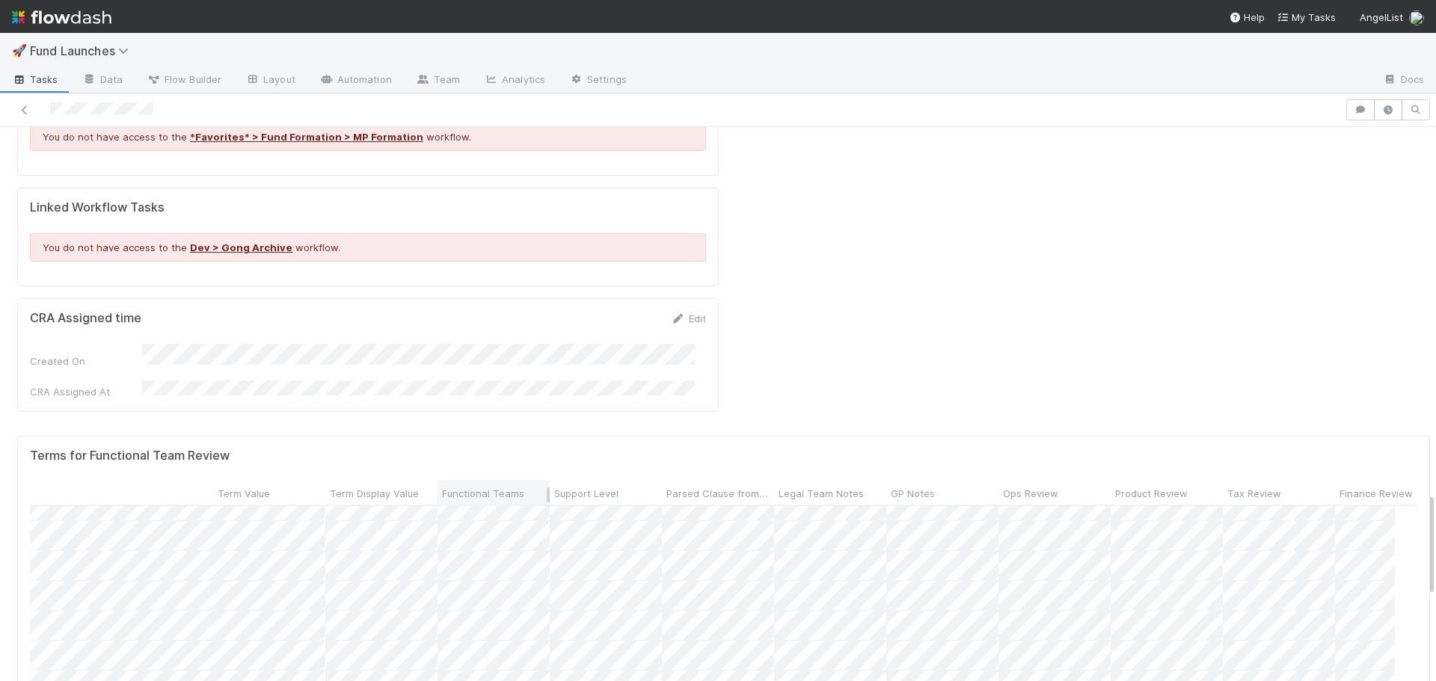
click at [545, 486] on div "Functional Teams" at bounding box center [494, 493] width 104 height 15
click at [546, 292] on div "Sort A → Z Sort Z → A" at bounding box center [718, 340] width 1436 height 681
drag, startPoint x: 548, startPoint y: 295, endPoint x: 718, endPoint y: 295, distance: 169.7
click at [713, 488] on div at bounding box center [711, 495] width 3 height 15
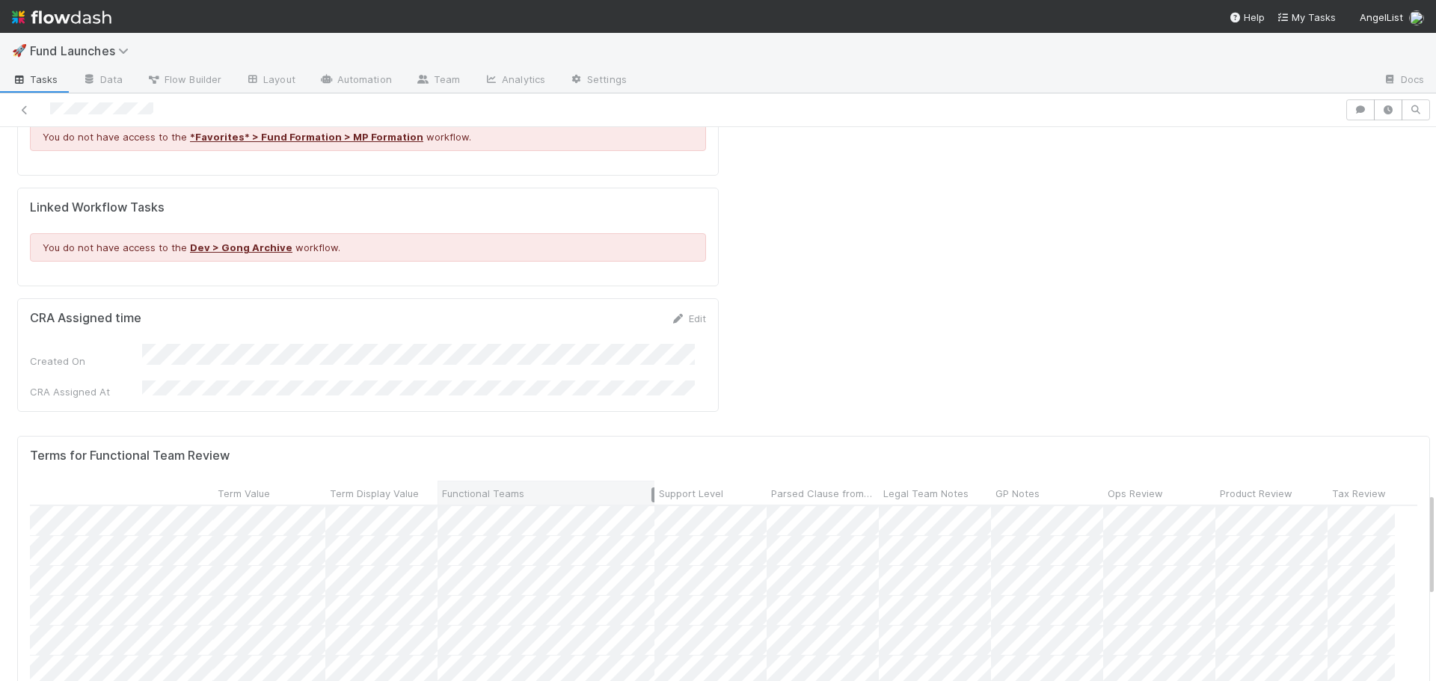
drag, startPoint x: 547, startPoint y: 292, endPoint x: 651, endPoint y: 290, distance: 104.7
click at [651, 488] on div at bounding box center [652, 495] width 3 height 15
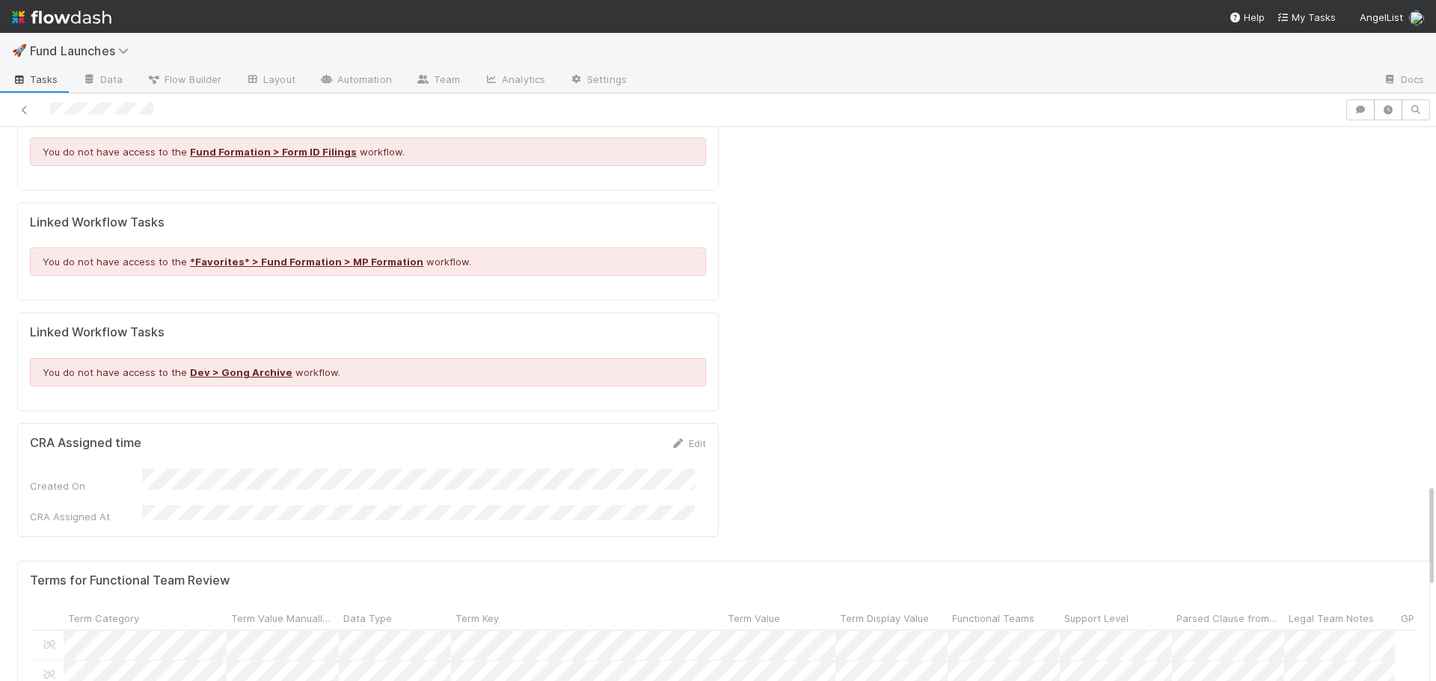
scroll to position [1946, 0]
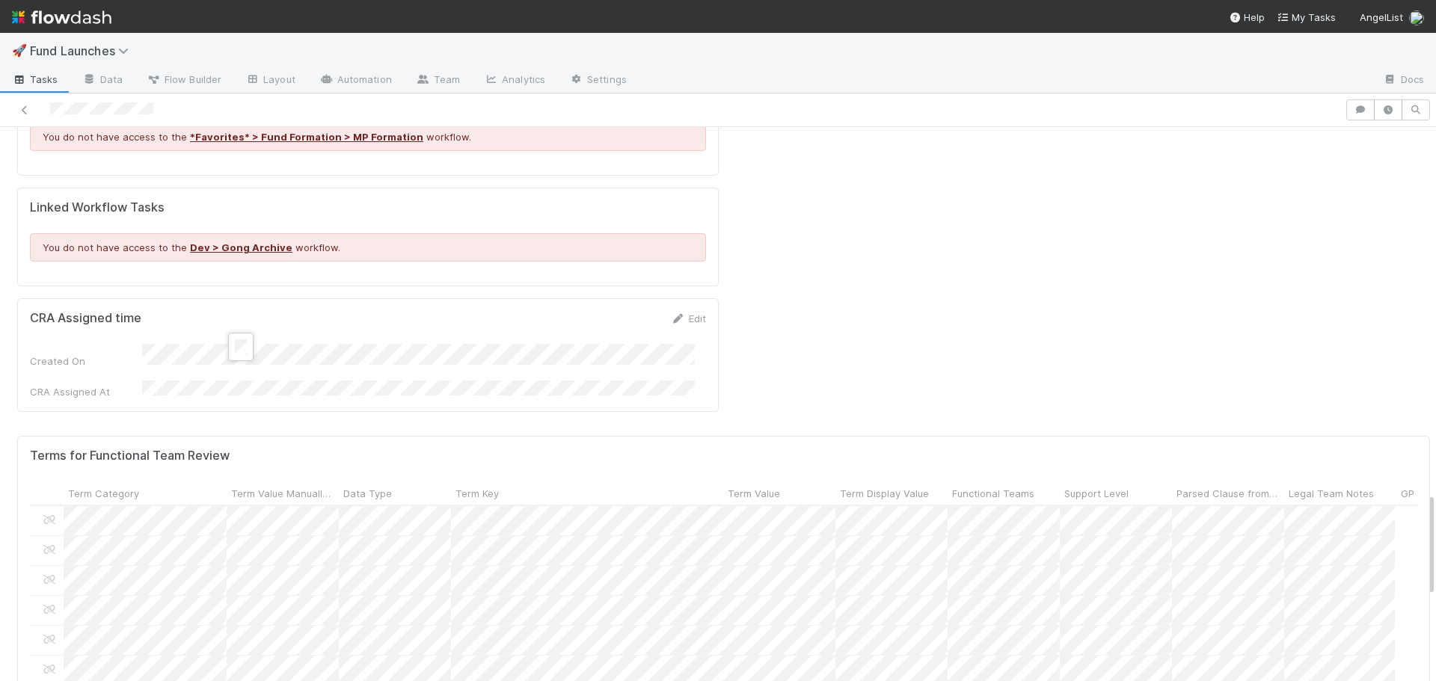
click at [368, 254] on div at bounding box center [718, 340] width 1436 height 681
click at [600, 262] on div at bounding box center [718, 340] width 1436 height 681
click at [400, 265] on div at bounding box center [718, 340] width 1436 height 681
click at [357, 257] on div at bounding box center [718, 340] width 1436 height 681
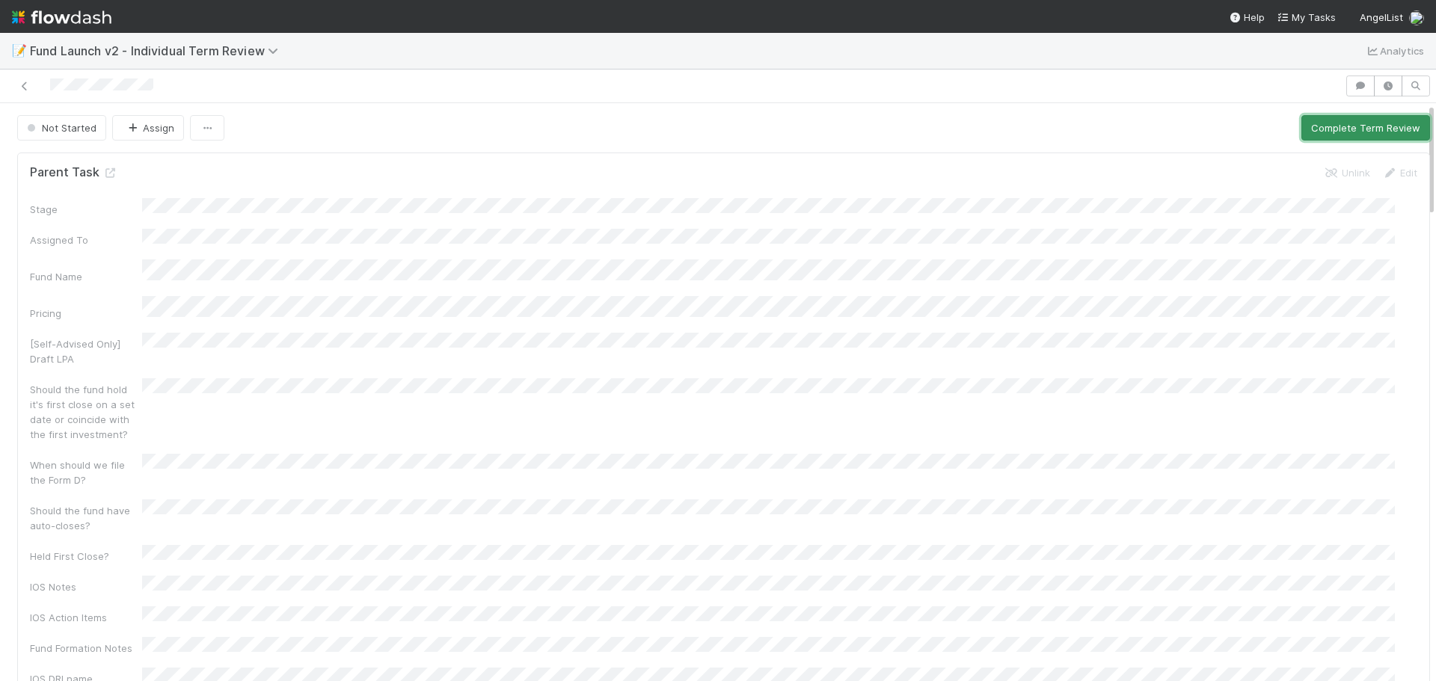
click at [1328, 126] on button "Complete Term Review" at bounding box center [1365, 127] width 129 height 25
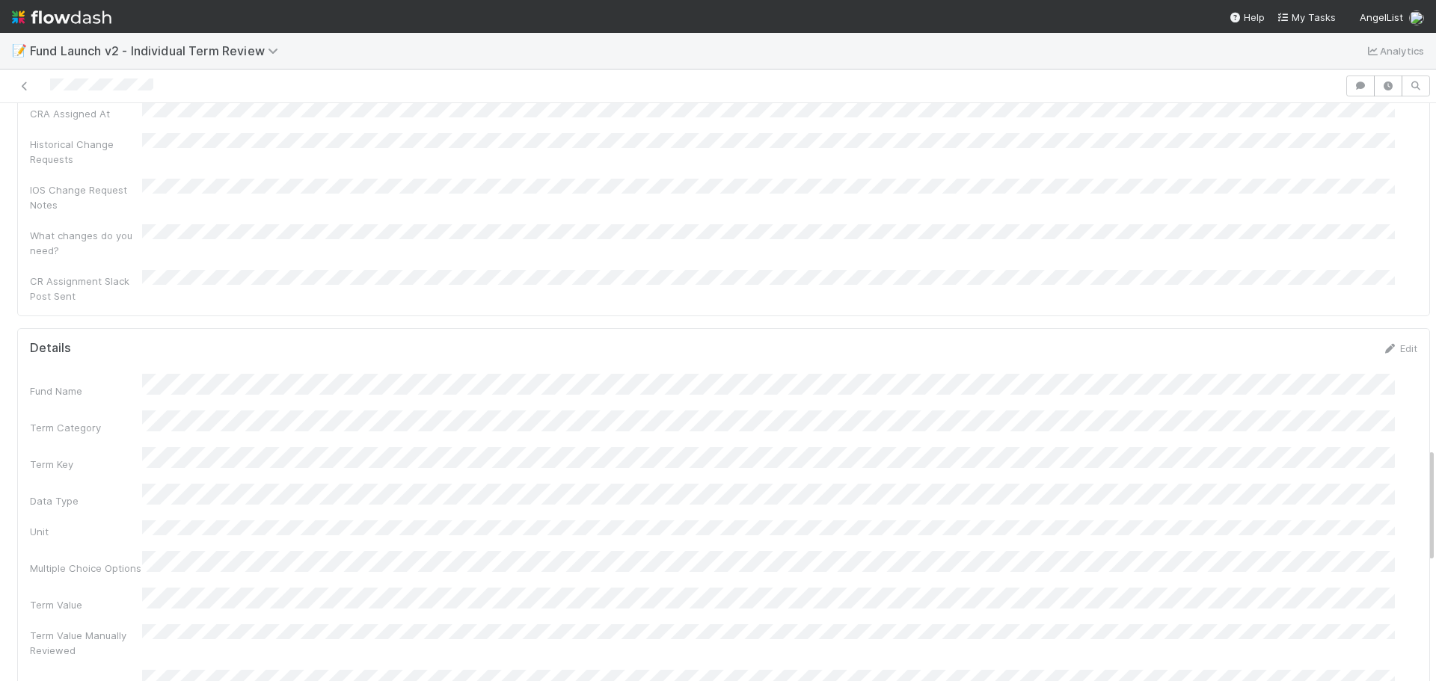
scroll to position [1795, 0]
click at [494, 592] on div "Term Value Manually Reviewed" at bounding box center [723, 609] width 1387 height 34
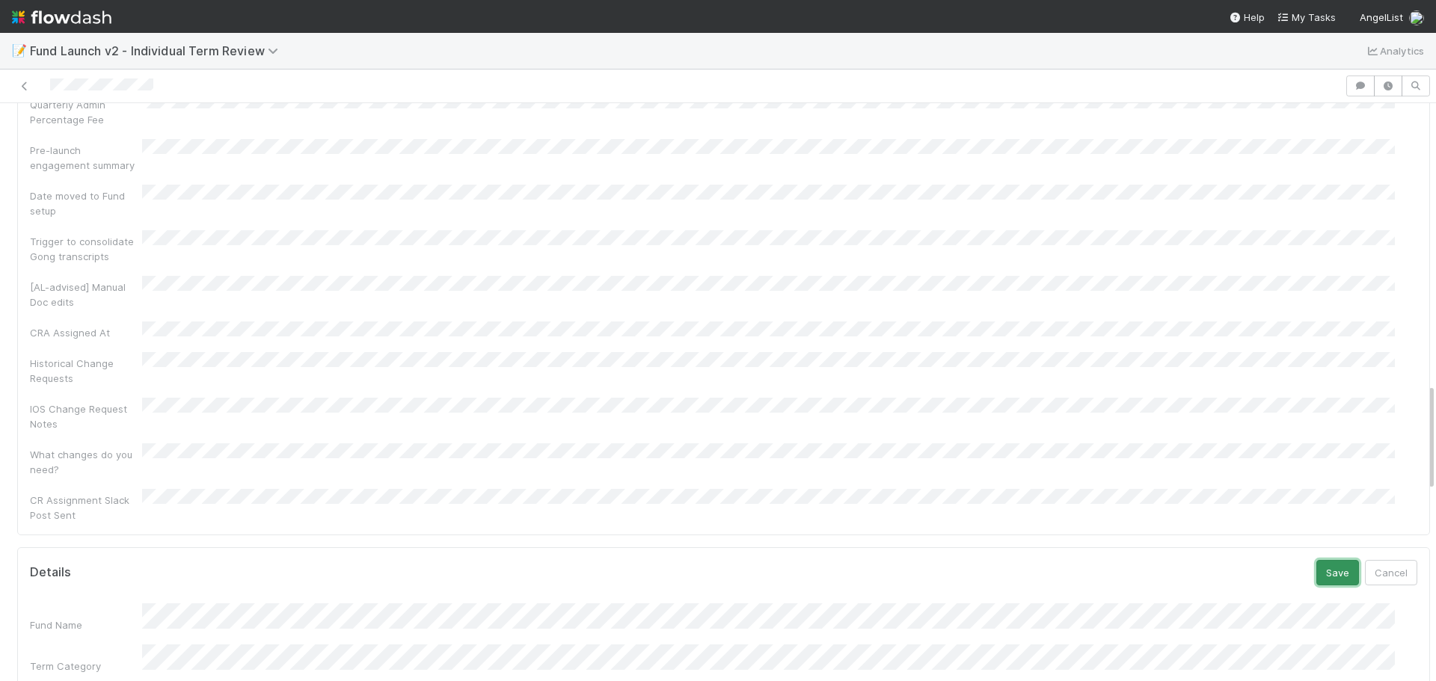
click at [1316, 560] on button "Save" at bounding box center [1337, 572] width 43 height 25
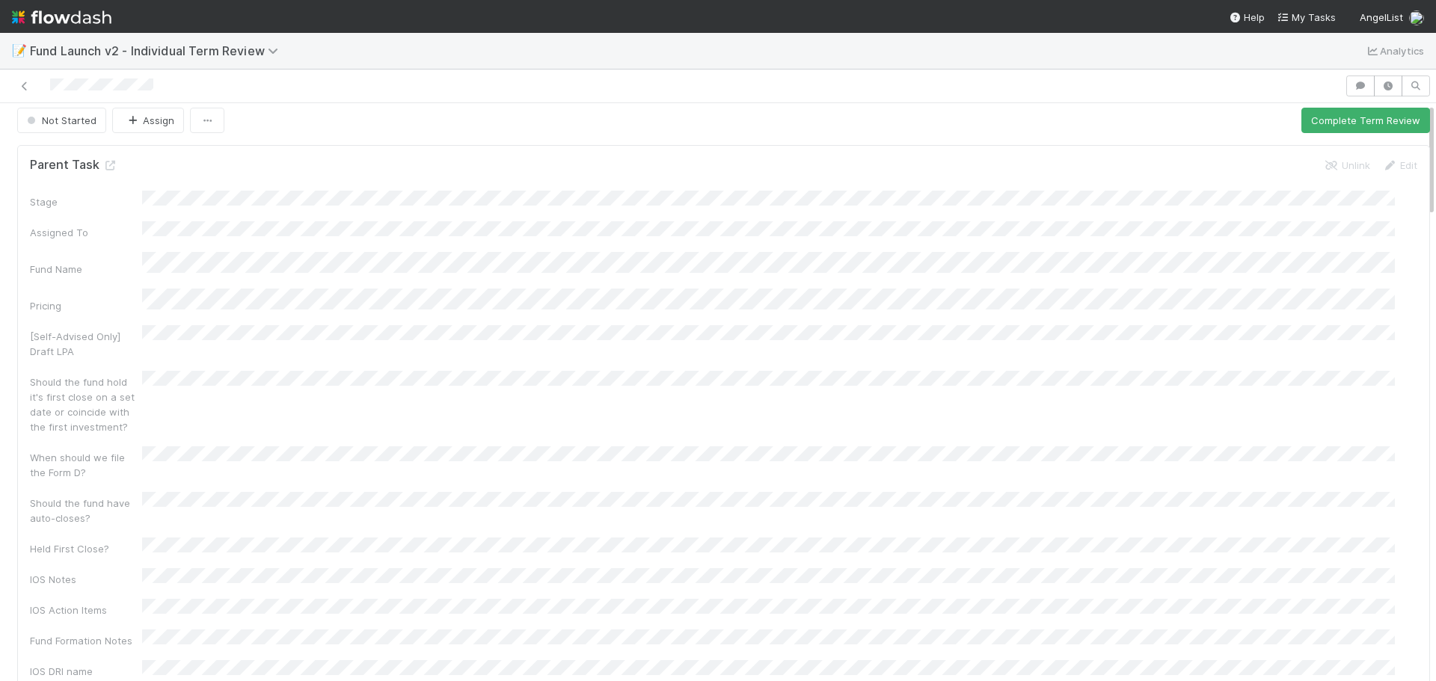
scroll to position [0, 0]
click at [1313, 123] on button "Complete Term Review" at bounding box center [1365, 127] width 129 height 25
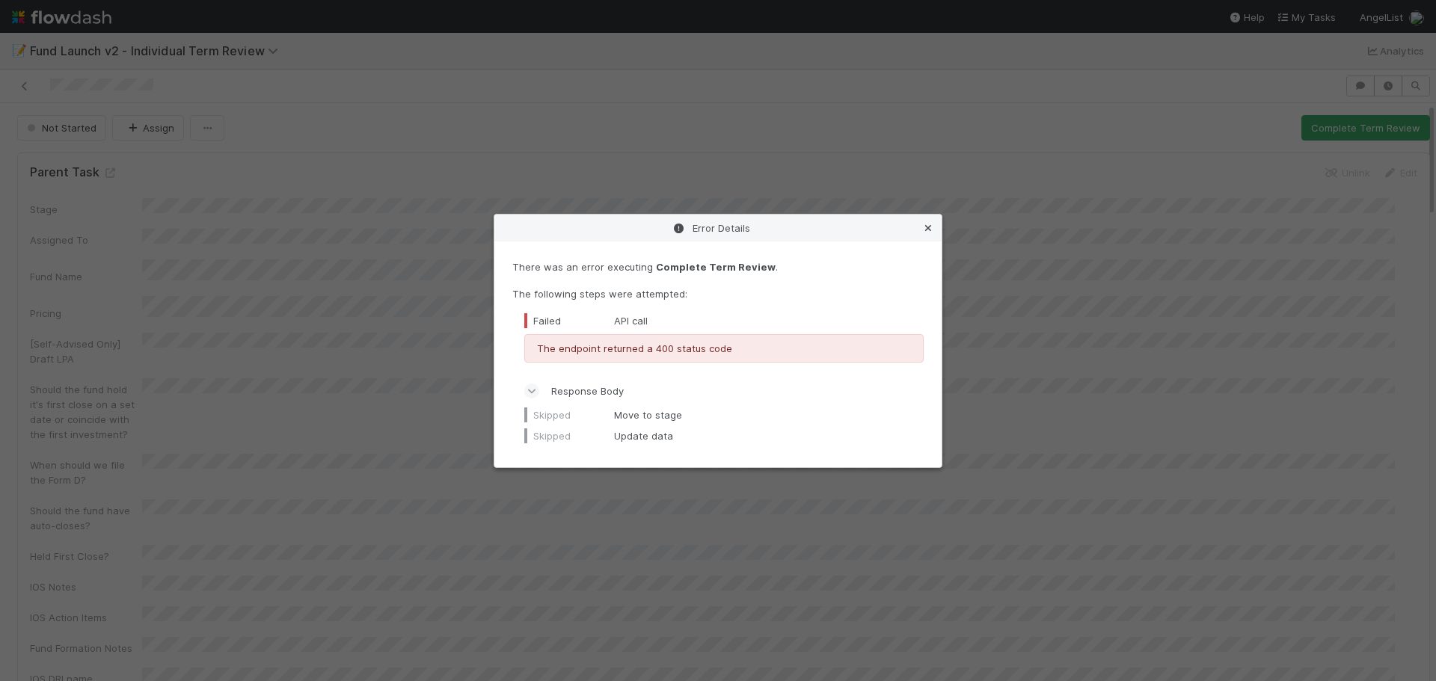
click at [927, 224] on icon at bounding box center [928, 229] width 15 height 10
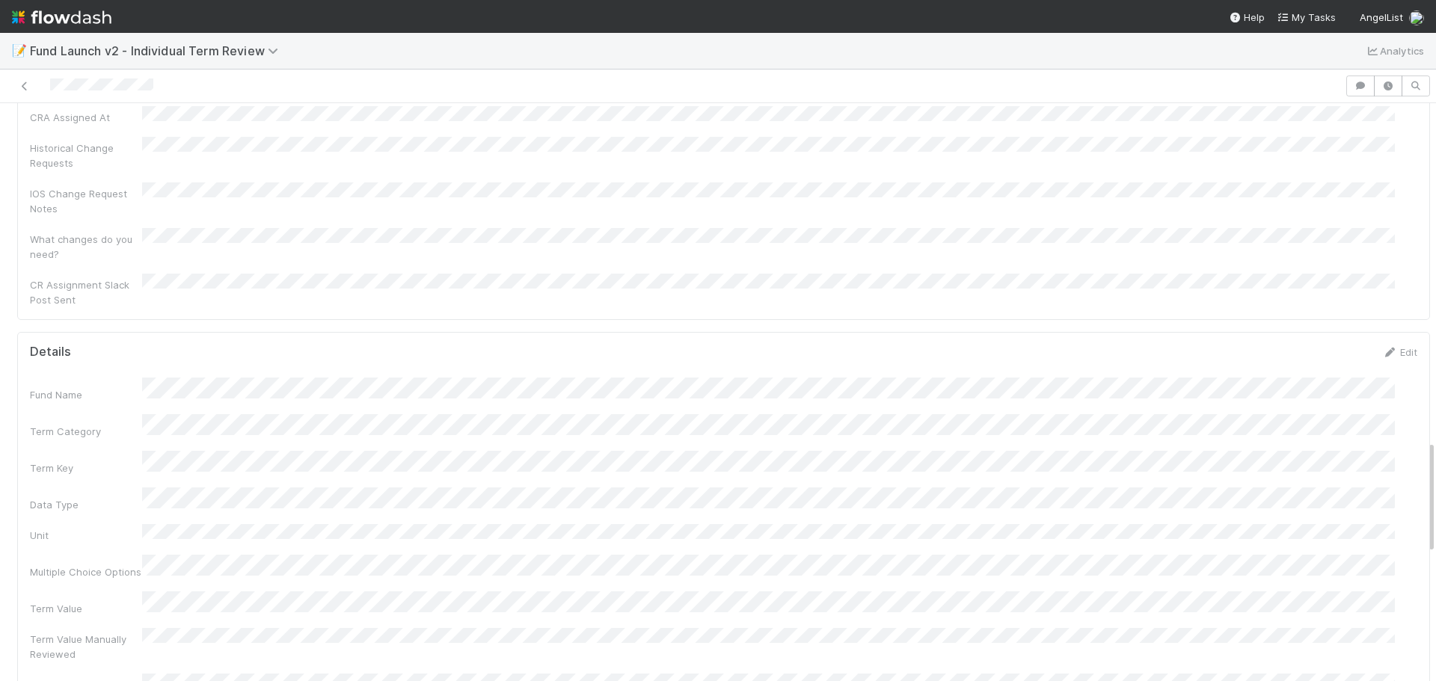
scroll to position [1645, 0]
click at [223, 624] on div "Term Value Manually Reviewed" at bounding box center [723, 641] width 1387 height 34
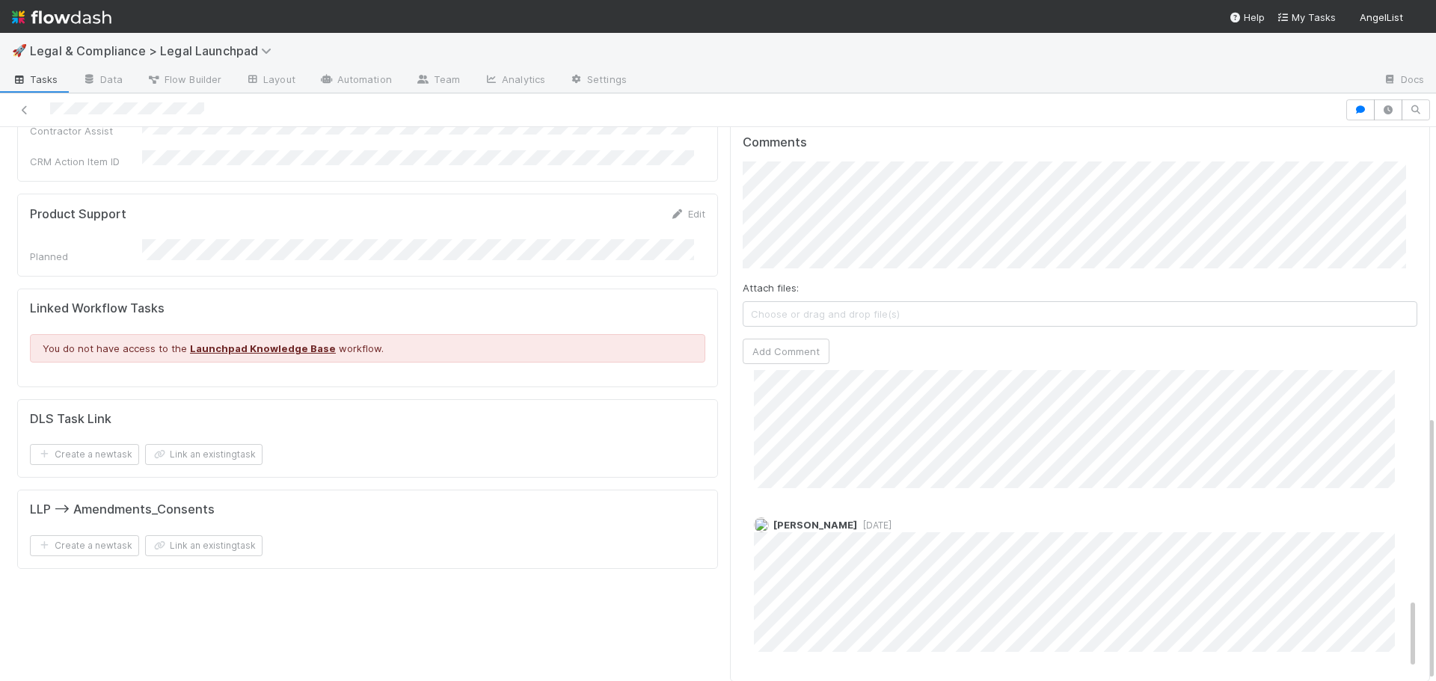
scroll to position [949, 0]
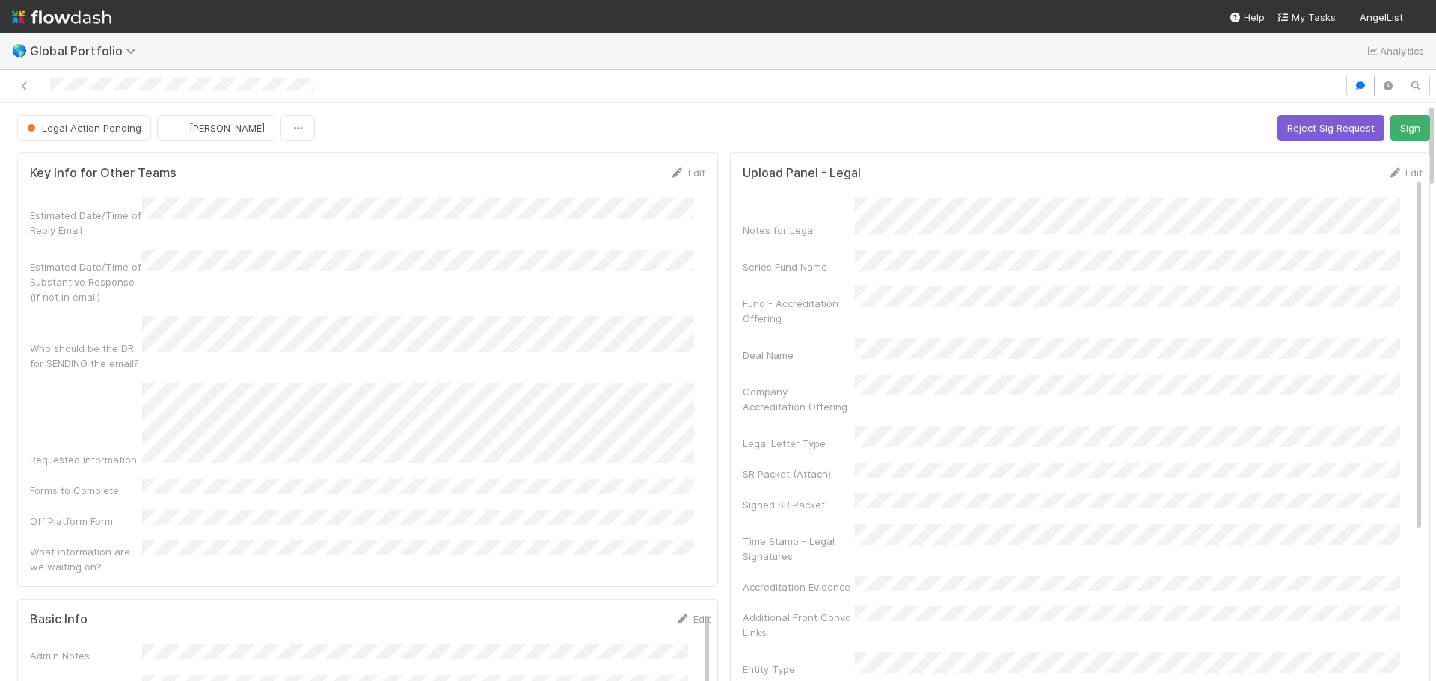
scroll to position [75, 0]
click at [1380, 87] on icon "button" at bounding box center [1387, 86] width 15 height 9
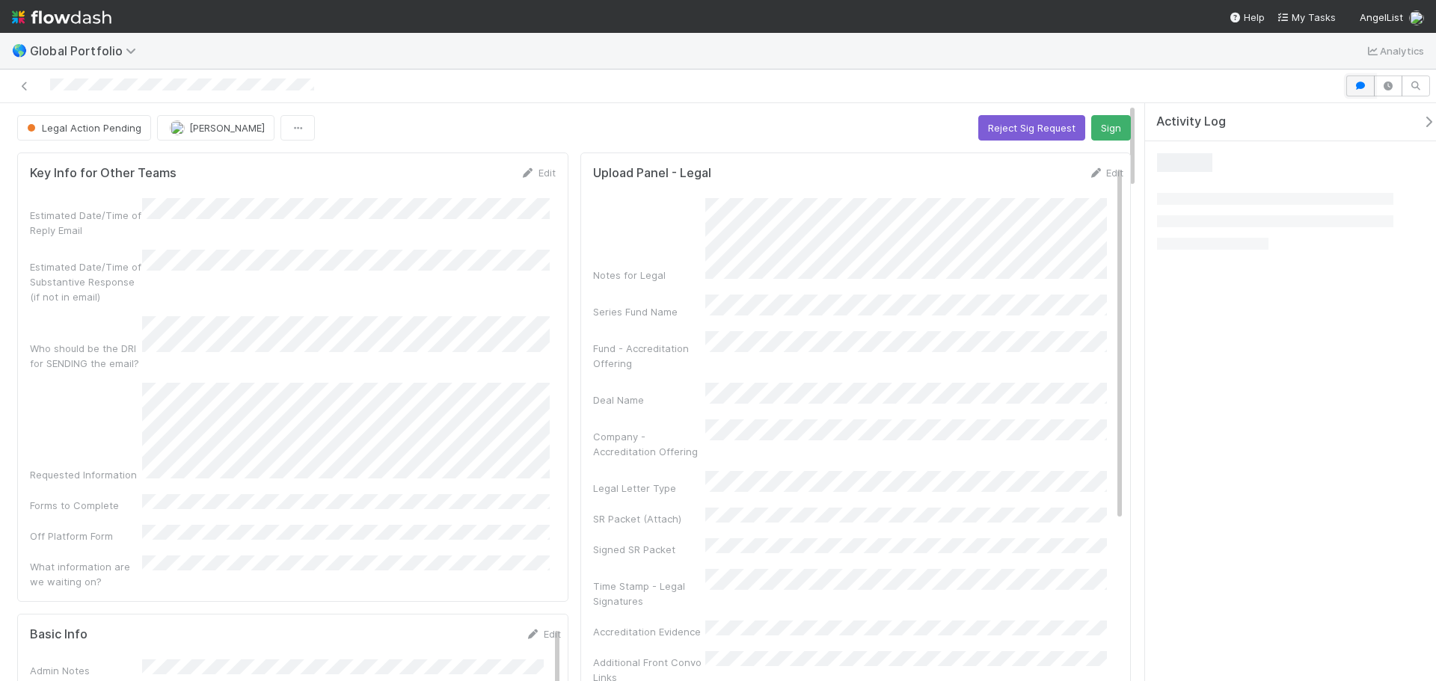
click at [1352, 86] on button "button" at bounding box center [1360, 86] width 28 height 21
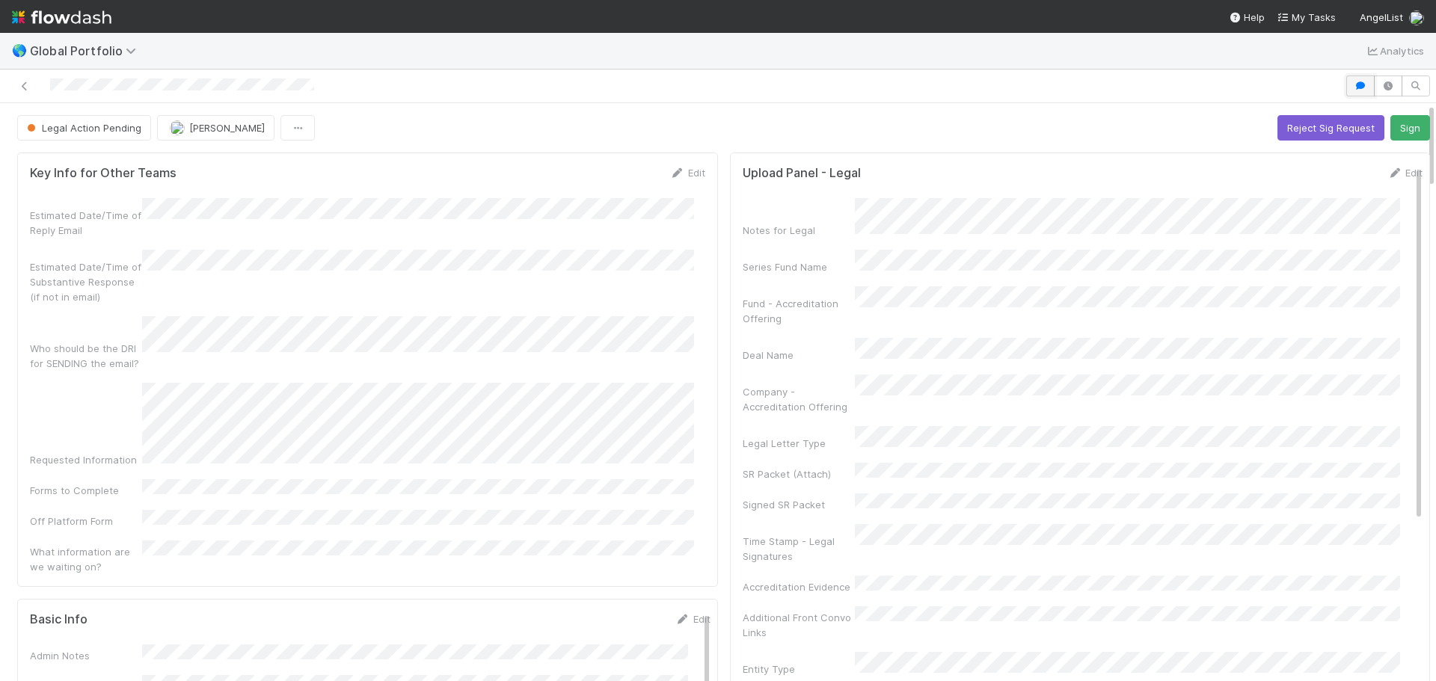
click at [1353, 90] on icon "button" at bounding box center [1360, 86] width 15 height 9
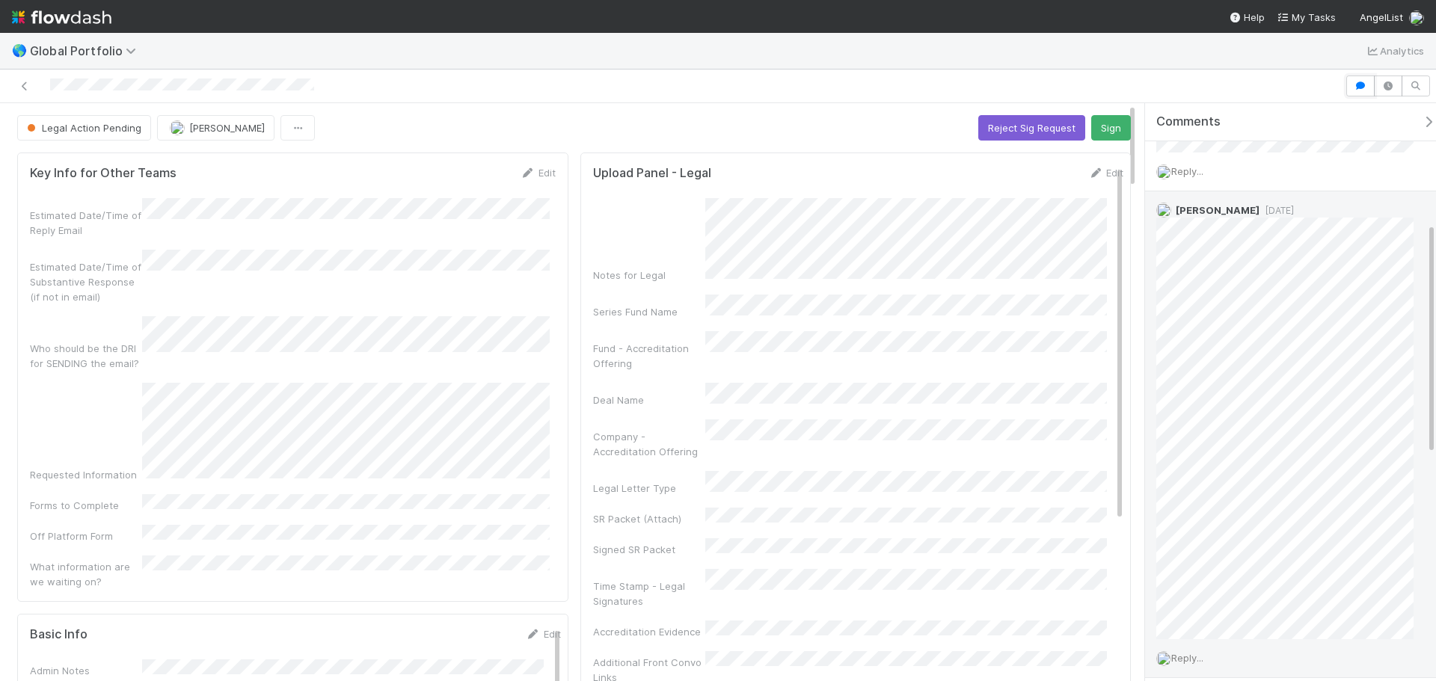
scroll to position [299, 0]
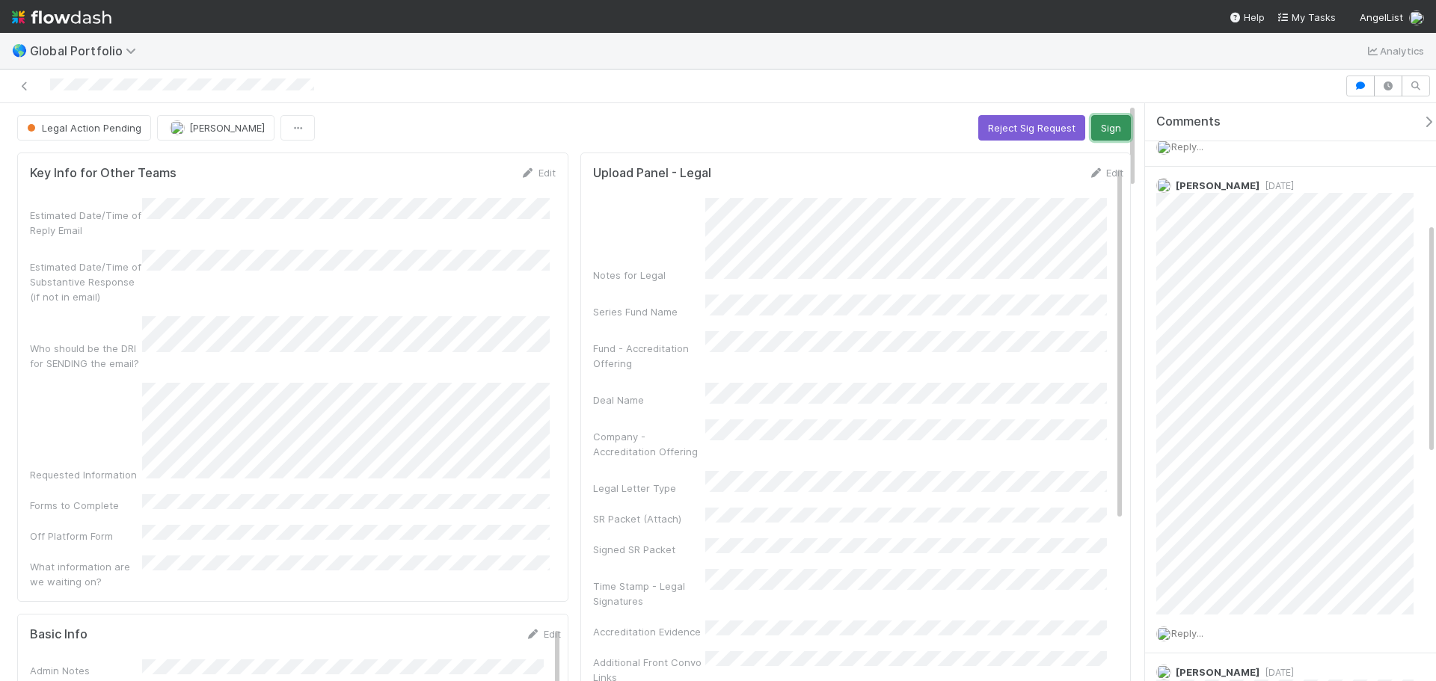
click at [1103, 119] on button "Sign" at bounding box center [1111, 127] width 40 height 25
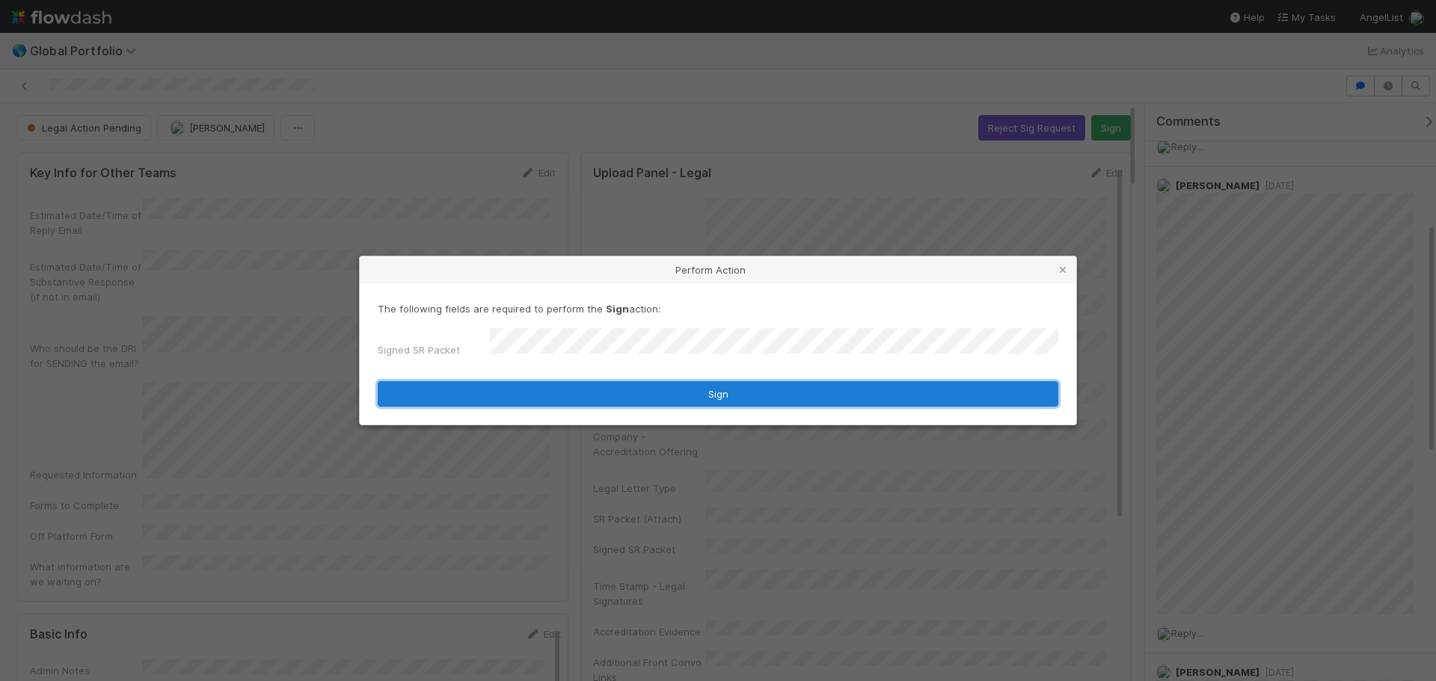
click at [737, 395] on button "Sign" at bounding box center [718, 393] width 680 height 25
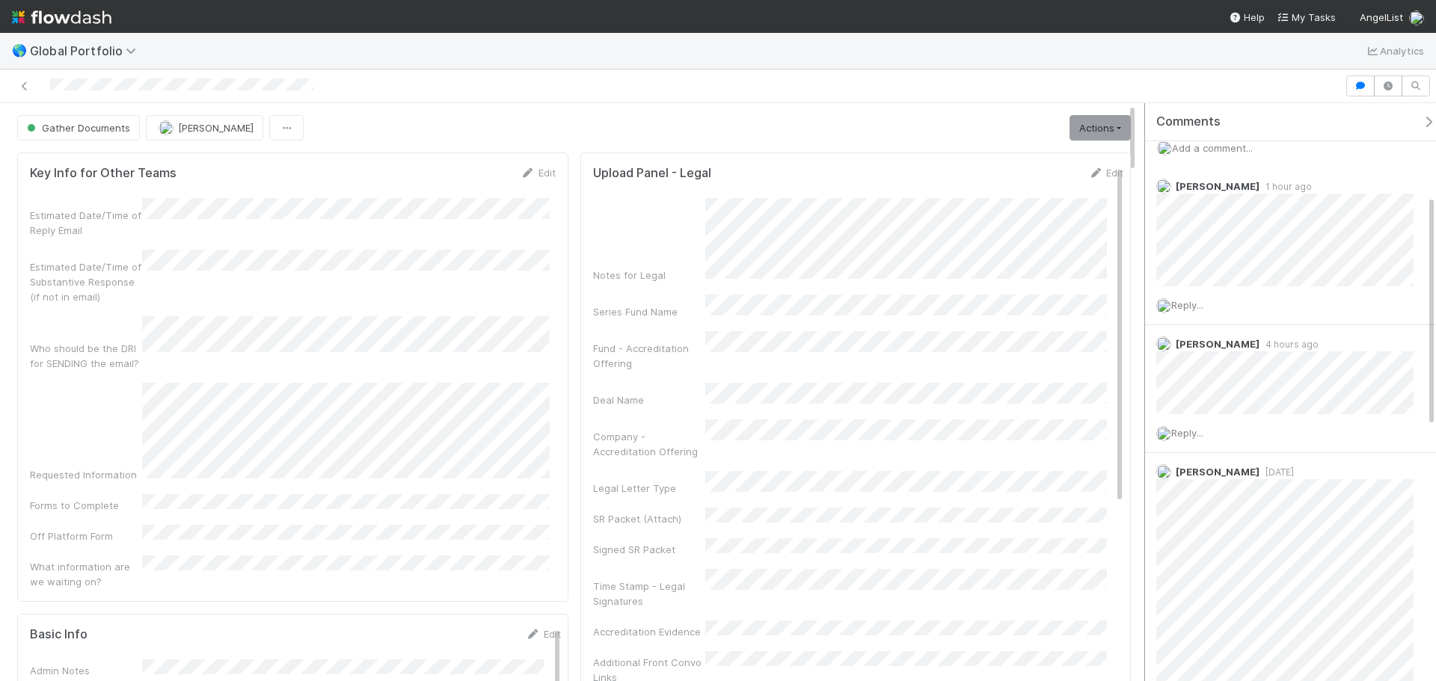
scroll to position [0, 0]
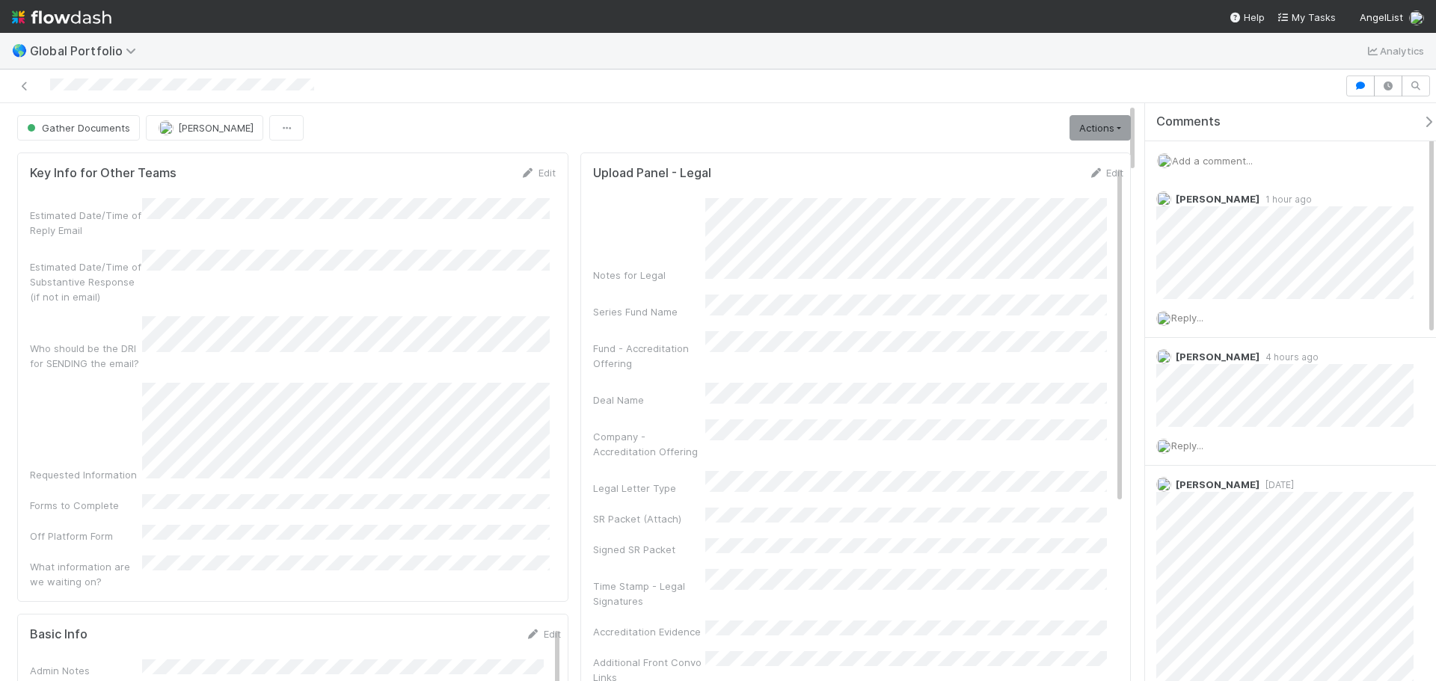
click at [1223, 158] on span "Add a comment..." at bounding box center [1212, 161] width 81 height 12
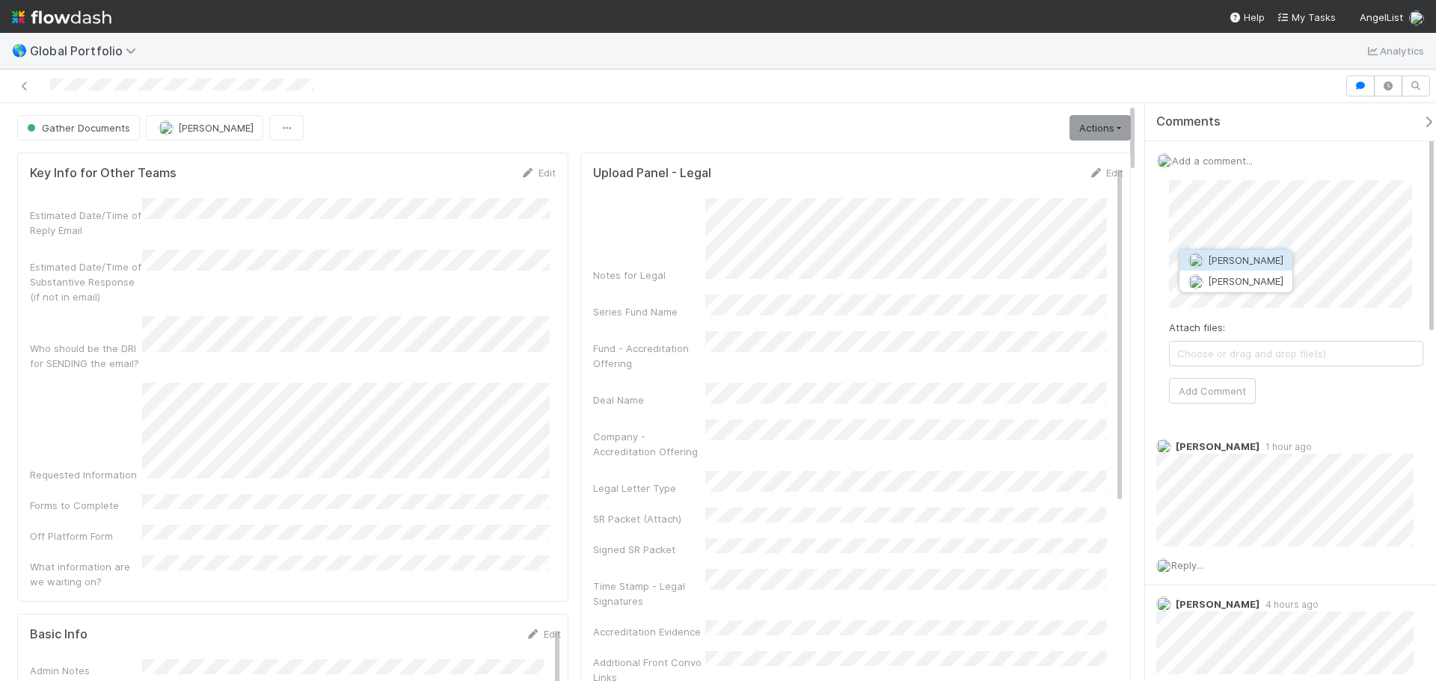
click at [1252, 259] on span "Maranatha Kure" at bounding box center [1246, 260] width 76 height 12
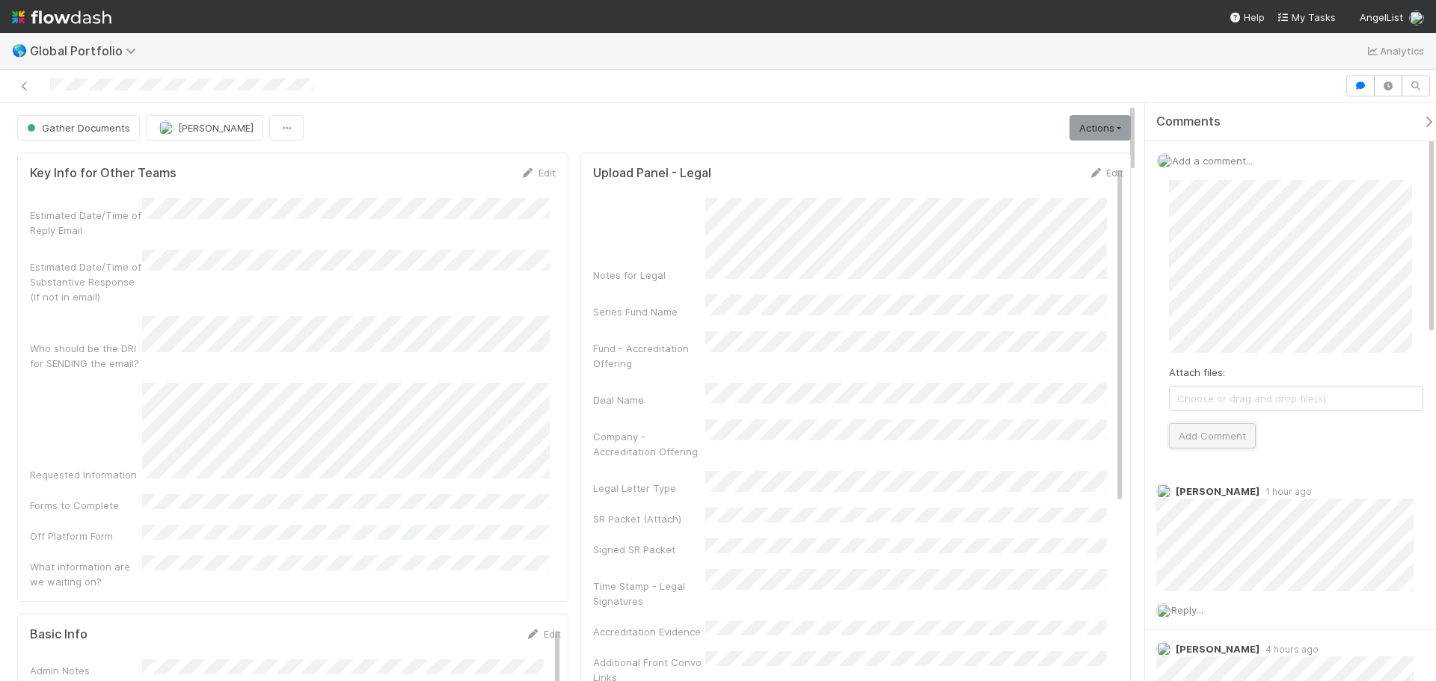
click at [1220, 438] on button "Add Comment" at bounding box center [1212, 435] width 87 height 25
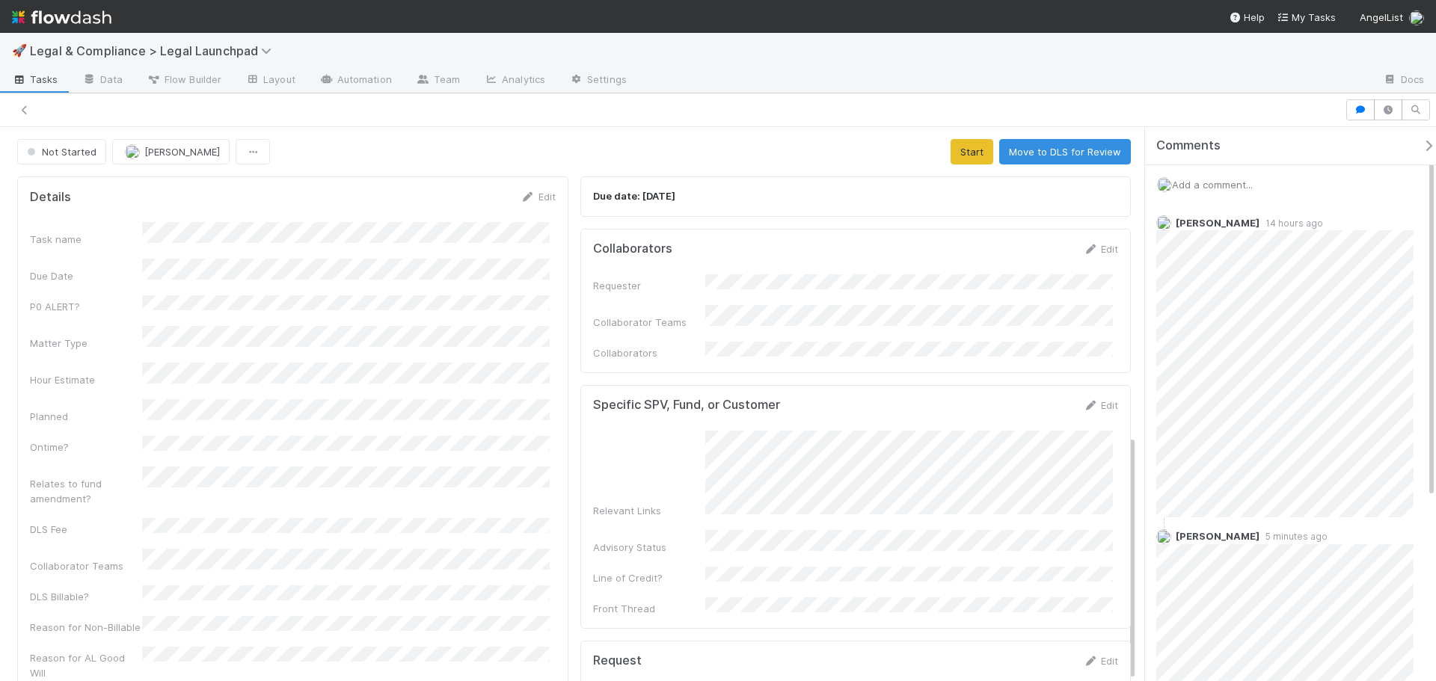
scroll to position [695, 0]
